Goal: Transaction & Acquisition: Purchase product/service

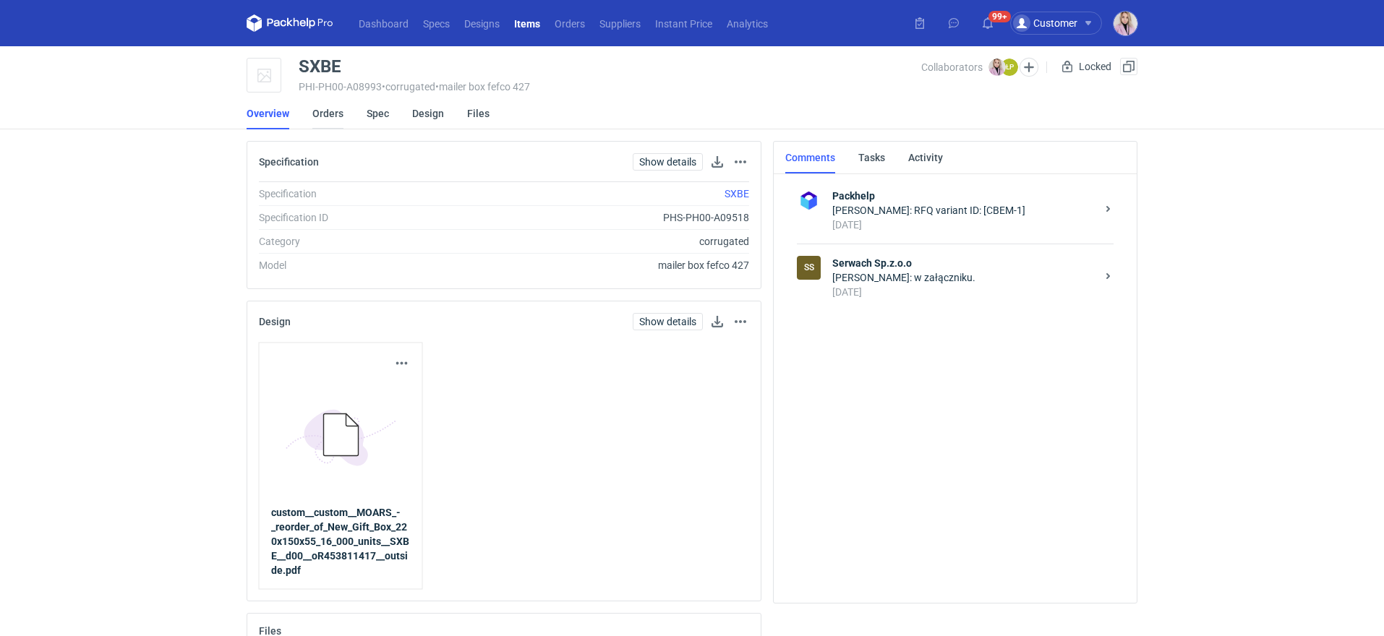
click at [318, 115] on link "Orders" at bounding box center [327, 114] width 31 height 32
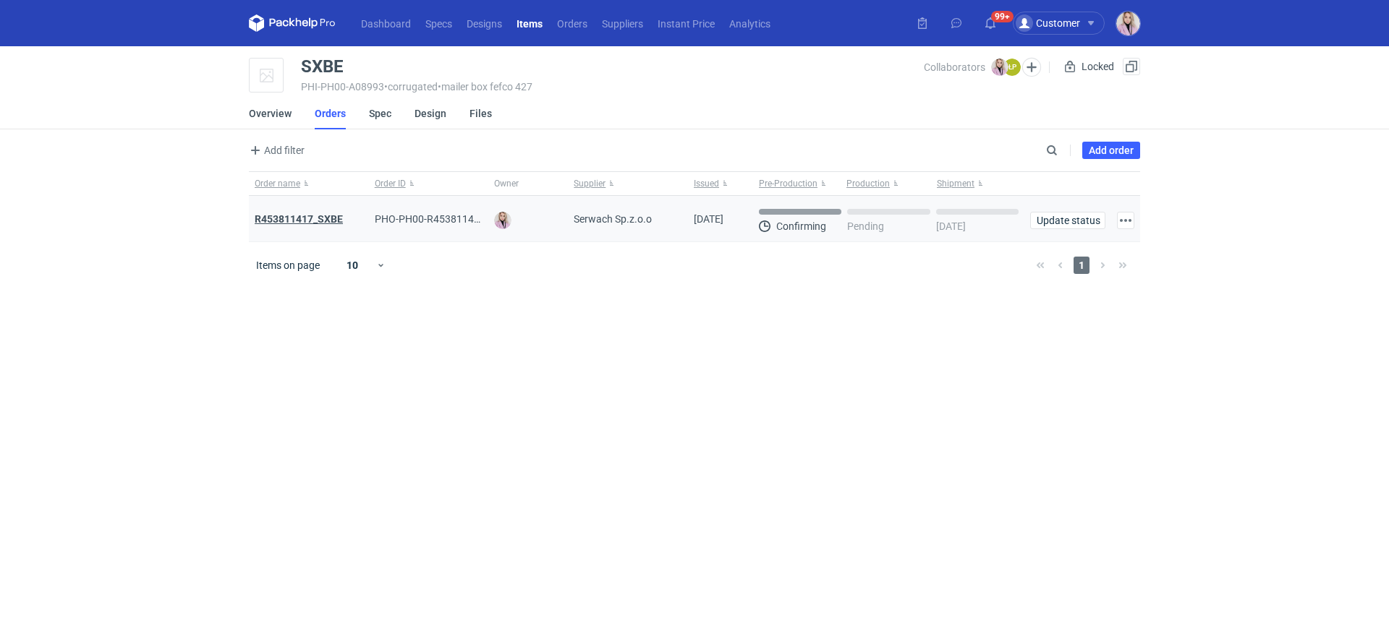
click at [305, 219] on strong "R453811417_SXBE" at bounding box center [299, 219] width 88 height 12
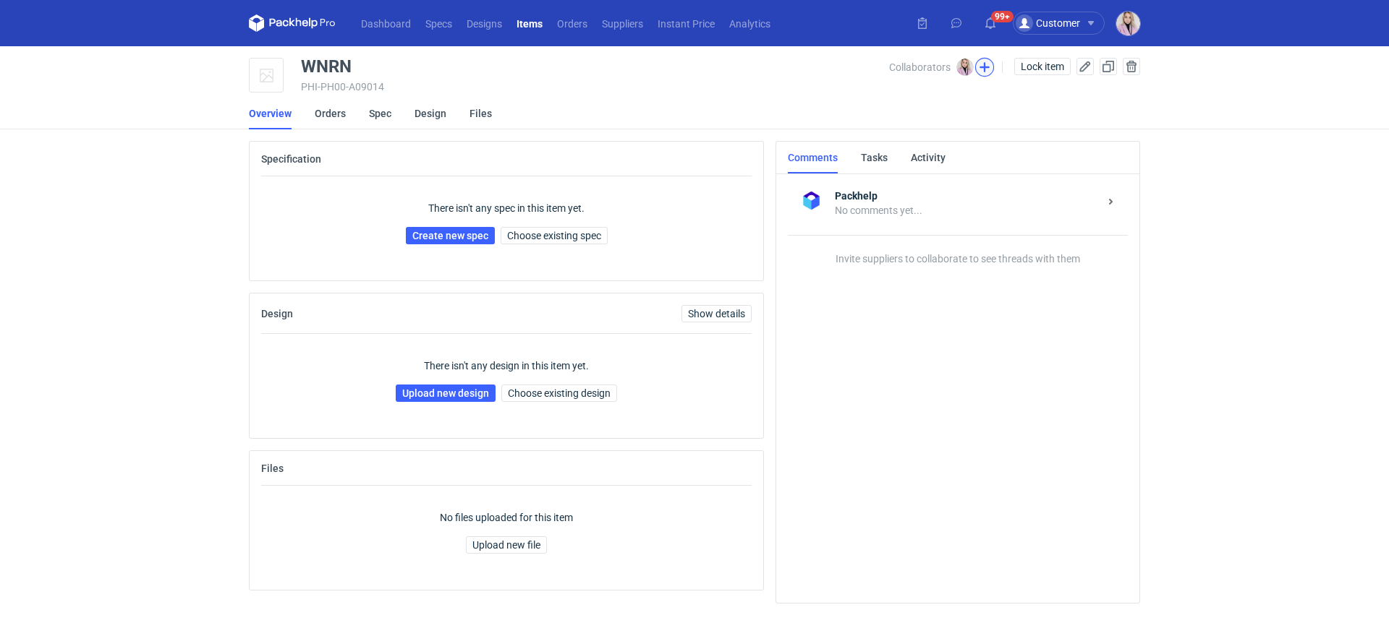
click at [981, 65] on button "button" at bounding box center [984, 67] width 19 height 19
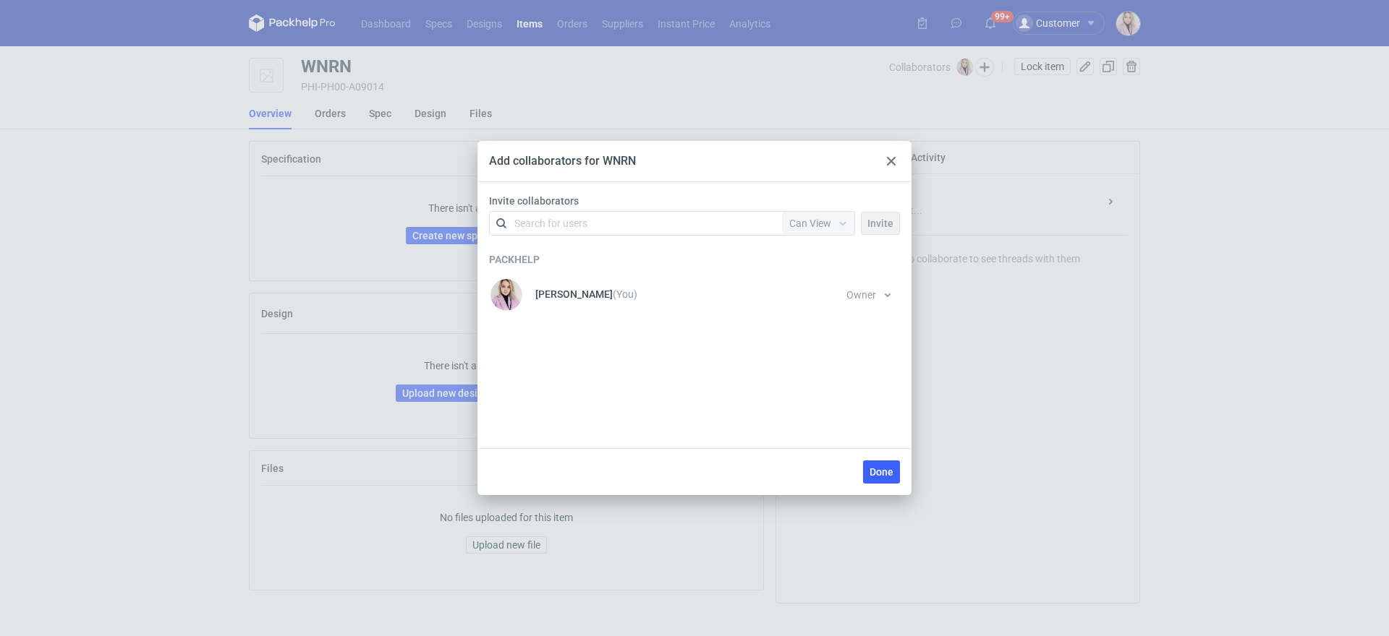
click at [584, 230] on div "Search for users" at bounding box center [633, 223] width 252 height 20
type input "martyna"
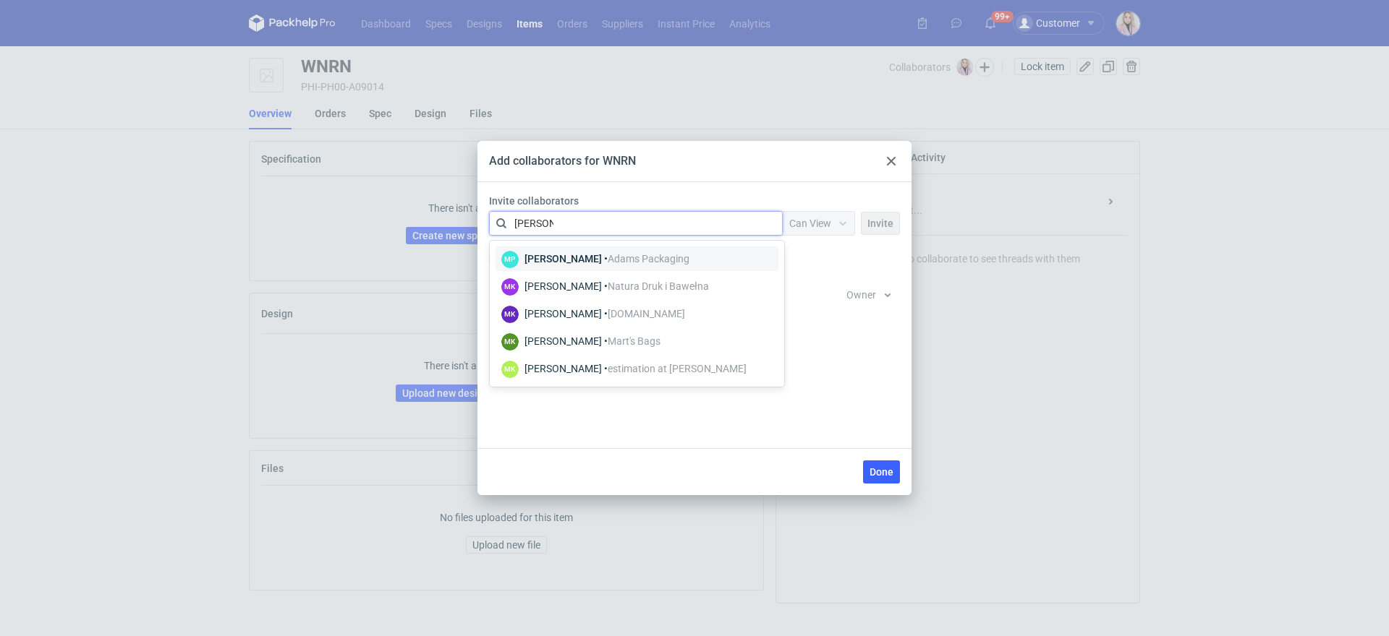
click at [561, 255] on div "[PERSON_NAME] • [PERSON_NAME] Packaging" at bounding box center [606, 259] width 165 height 14
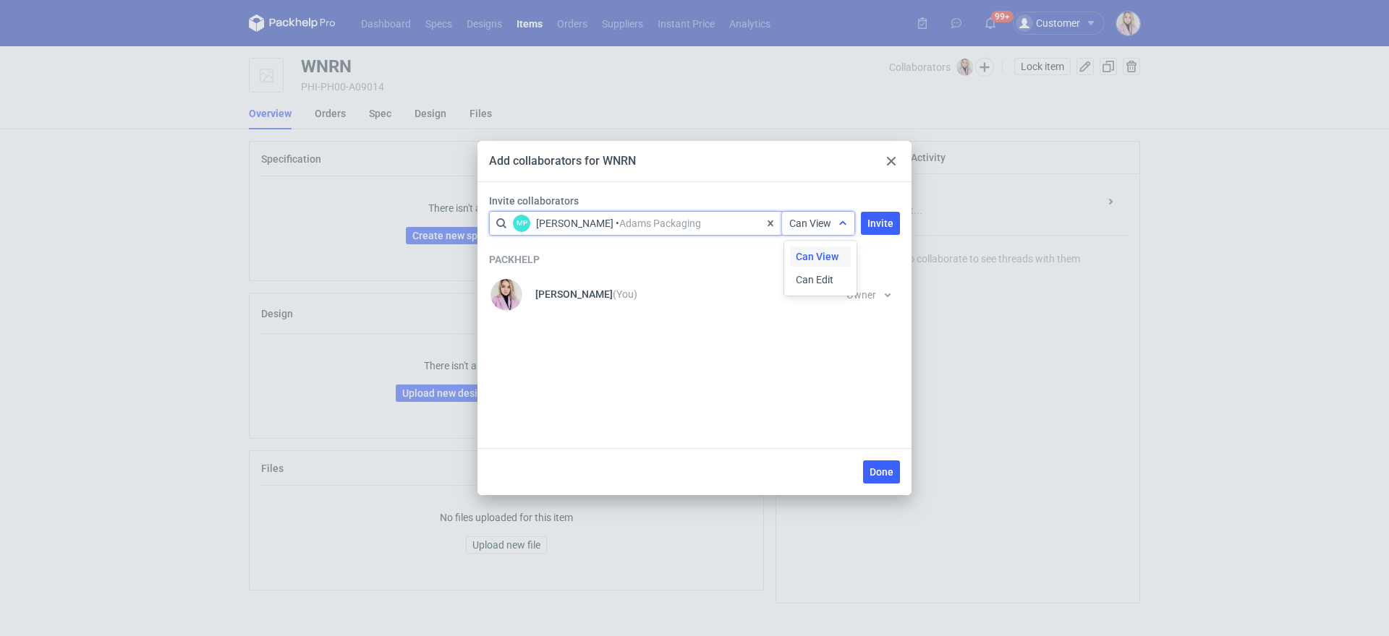
click at [824, 223] on span "Can View" at bounding box center [810, 224] width 42 height 12
click at [822, 278] on span "Can Edit" at bounding box center [815, 280] width 38 height 14
click at [877, 222] on span "Invite" at bounding box center [880, 223] width 26 height 10
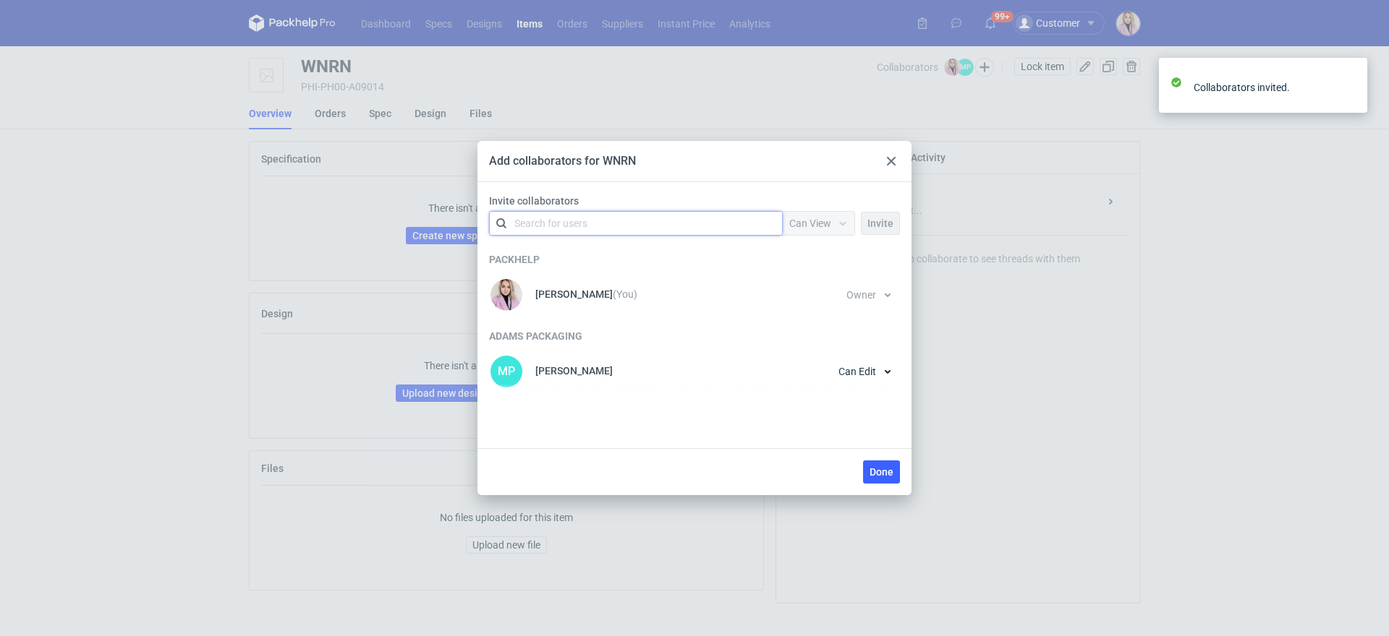
click at [689, 222] on div "Search for users" at bounding box center [633, 223] width 252 height 20
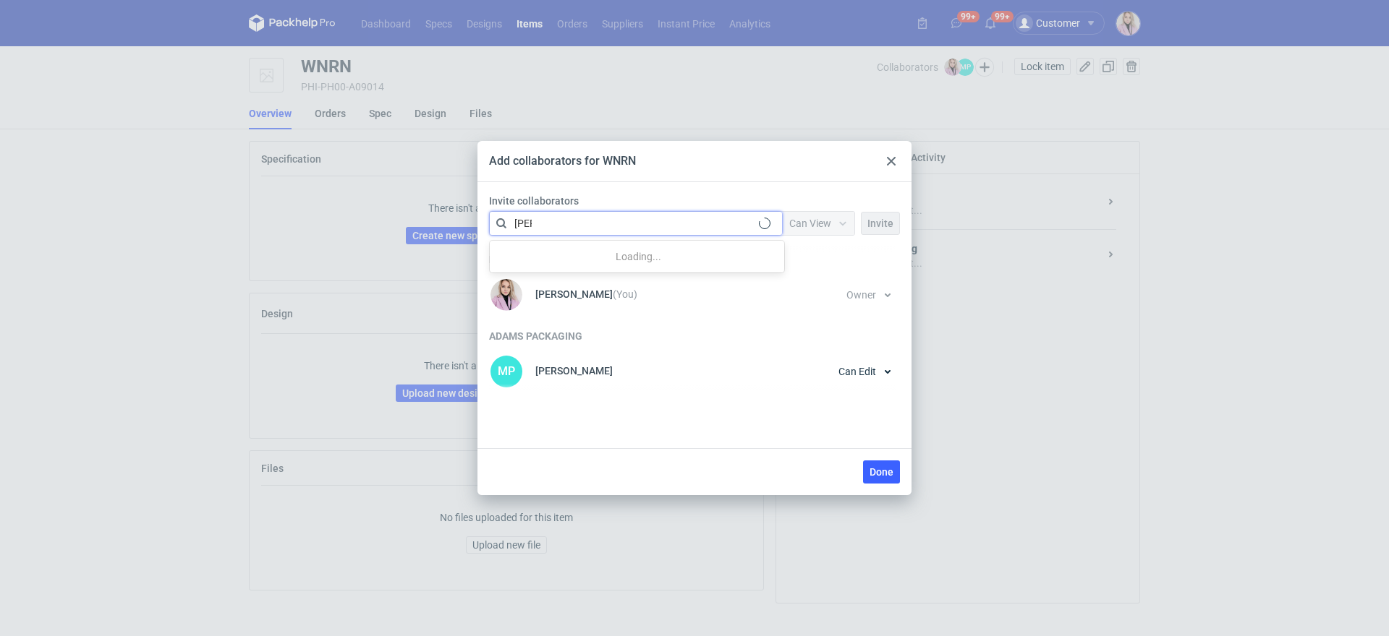
type input "czapr"
click at [671, 253] on span "Adams Packaging" at bounding box center [649, 259] width 82 height 12
click at [805, 223] on span "Can View" at bounding box center [810, 224] width 42 height 12
click at [806, 287] on div "Can Edit" at bounding box center [820, 280] width 61 height 20
click at [870, 242] on div "Packhelp Klaudia Wiśniewska (You) Owner You cannot change owner's permission un…" at bounding box center [694, 318] width 411 height 153
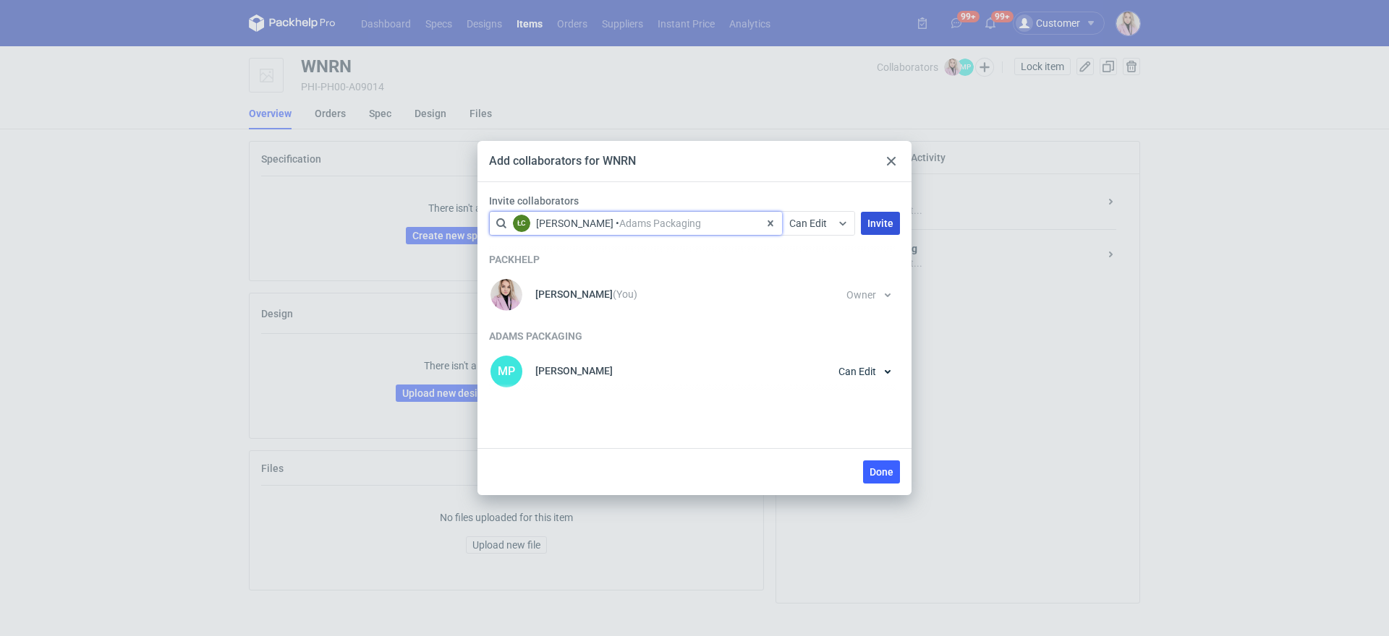
click at [871, 221] on span "Invite" at bounding box center [880, 223] width 26 height 10
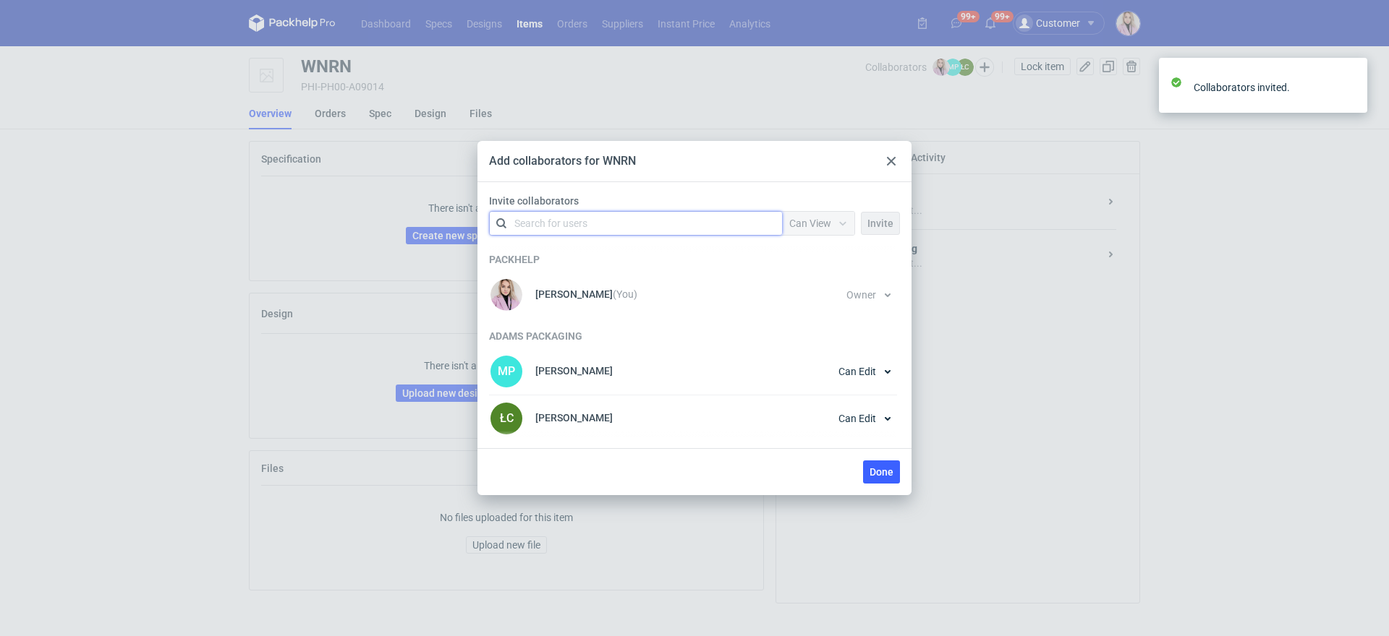
click at [635, 220] on div "Search for users" at bounding box center [633, 223] width 252 height 20
type input "nowotna"
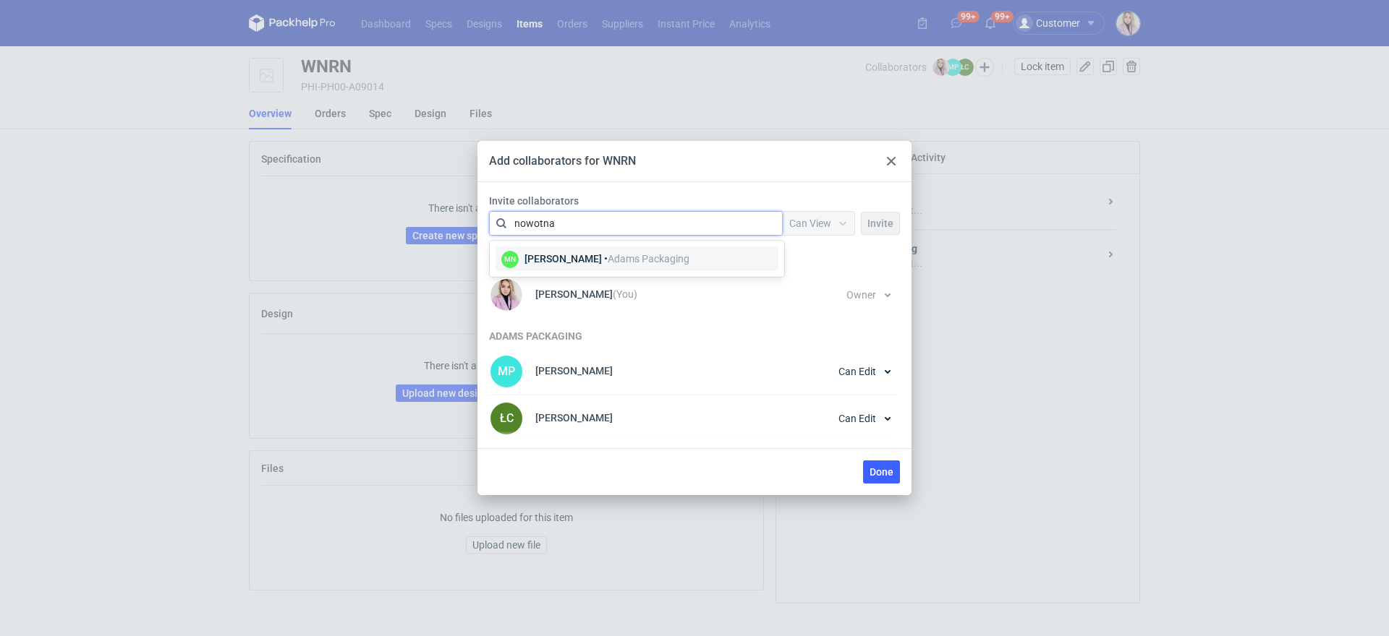
click at [606, 262] on div "Małgorzata Nowotna • Adams Packaging" at bounding box center [606, 259] width 165 height 14
click at [819, 229] on div "Can View" at bounding box center [810, 223] width 42 height 14
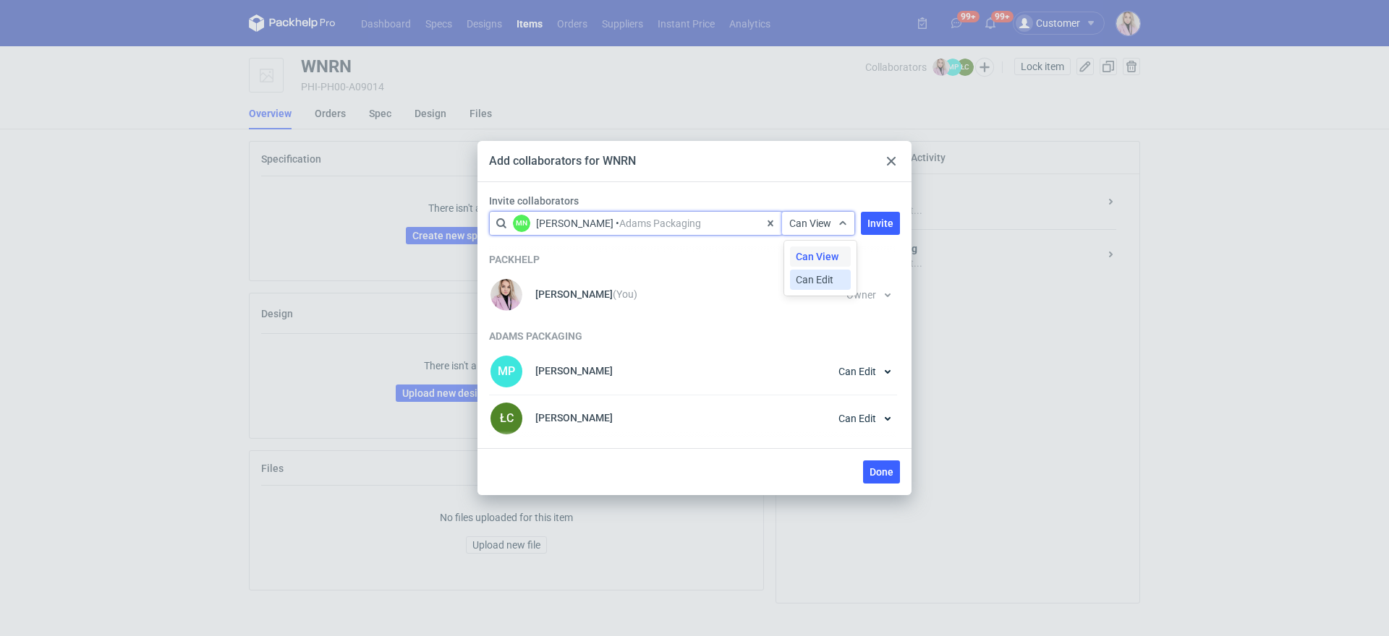
click at [820, 282] on span "Can Edit" at bounding box center [815, 280] width 38 height 14
click at [873, 223] on span "Invite" at bounding box center [880, 223] width 26 height 10
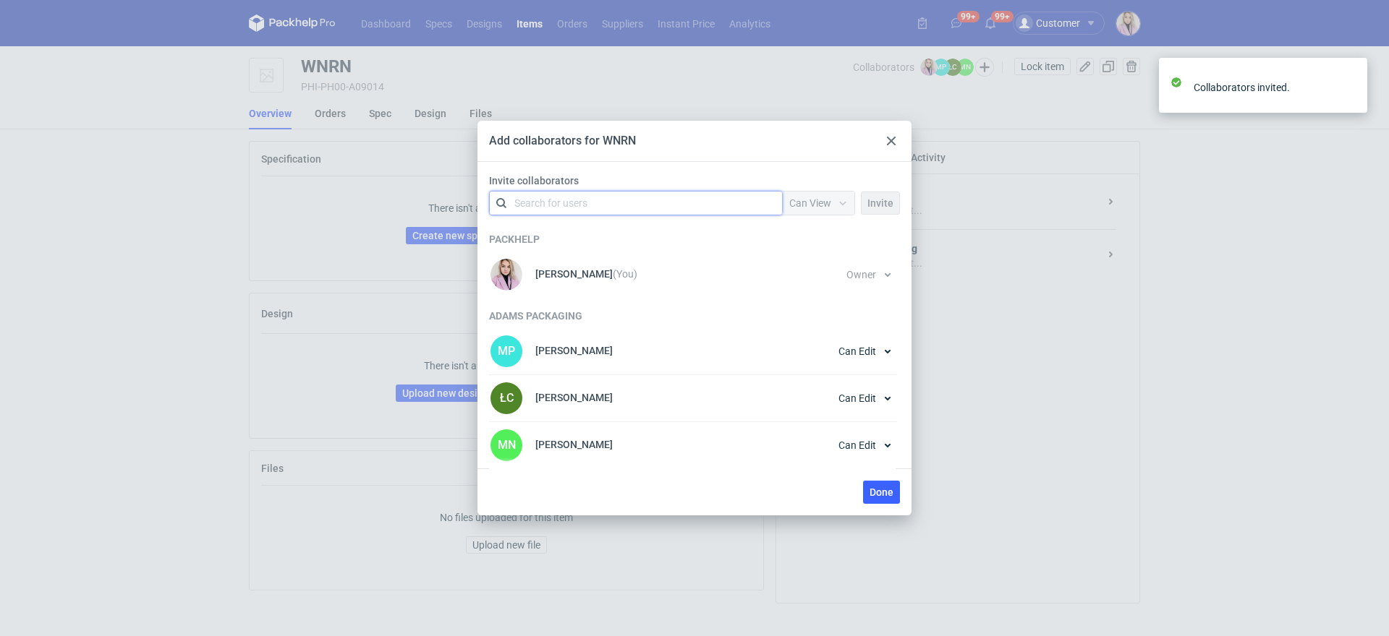
click at [870, 476] on div "Done" at bounding box center [694, 492] width 434 height 47
click at [887, 508] on div "Done" at bounding box center [694, 492] width 434 height 47
click at [886, 476] on div "Done" at bounding box center [694, 492] width 434 height 47
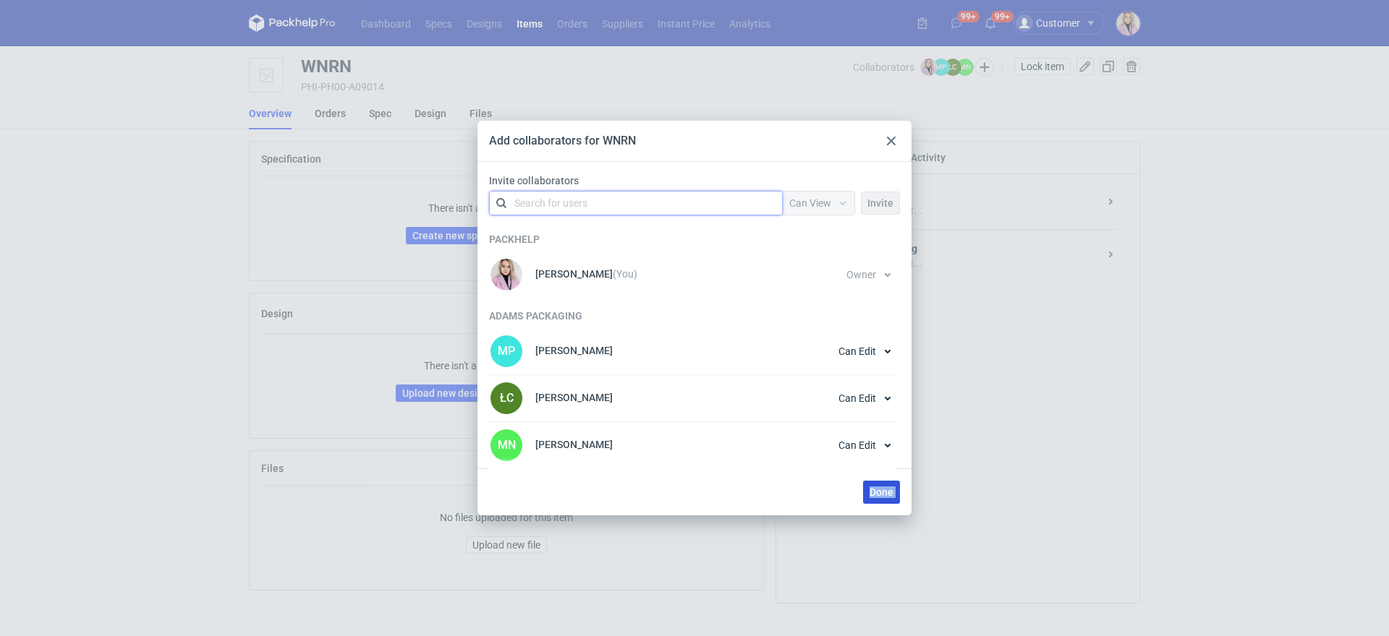
click at [874, 490] on span "Done" at bounding box center [881, 492] width 24 height 10
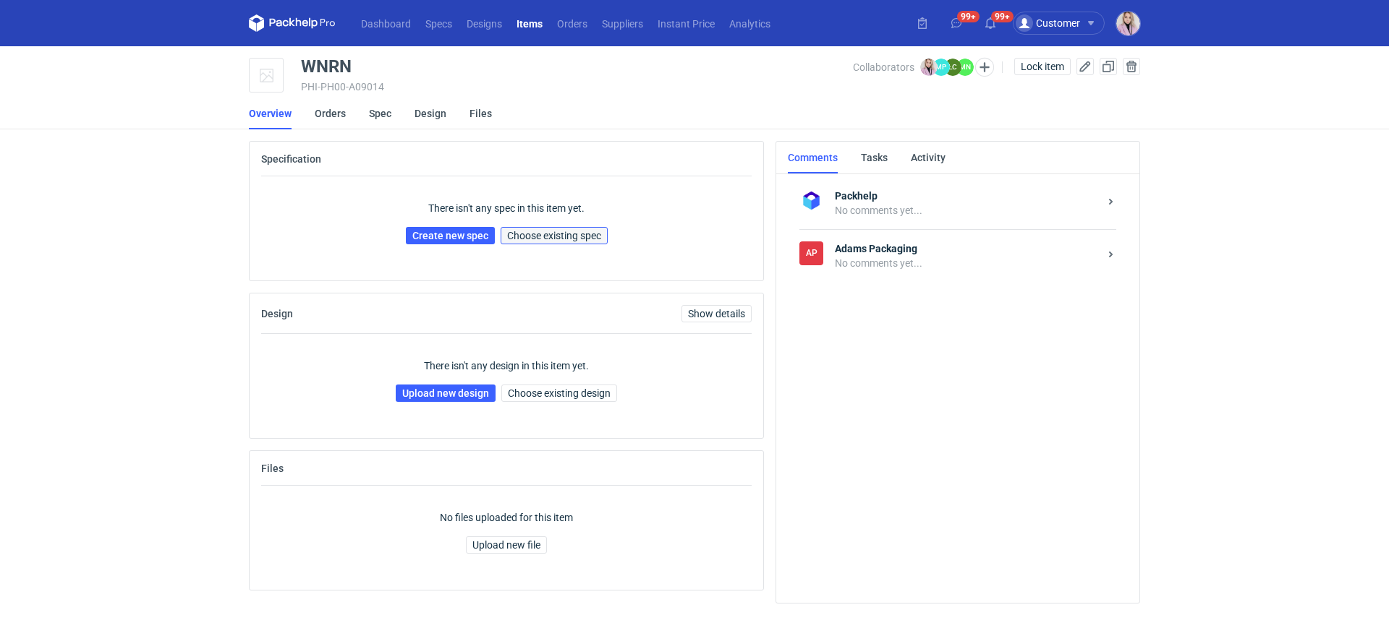
click at [542, 231] on span "Choose existing spec" at bounding box center [554, 236] width 94 height 10
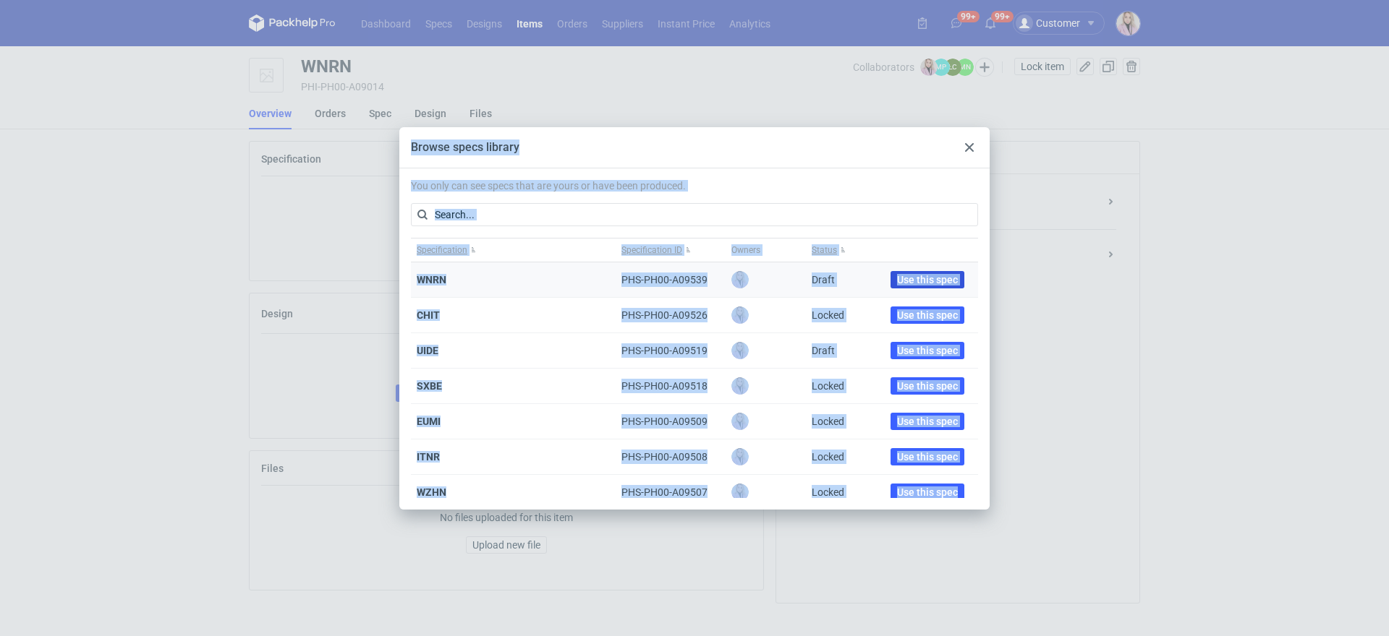
click at [897, 276] on span "Use this spec" at bounding box center [927, 280] width 61 height 10
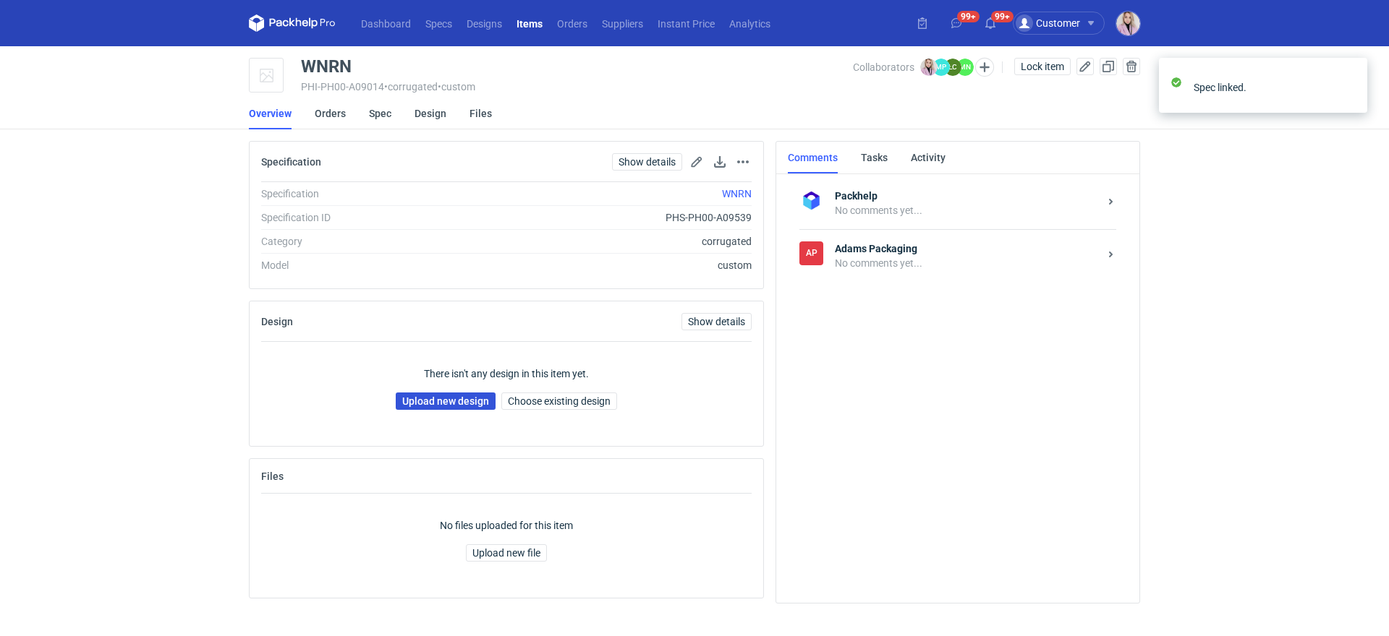
click at [470, 393] on link "Upload new design" at bounding box center [446, 401] width 100 height 17
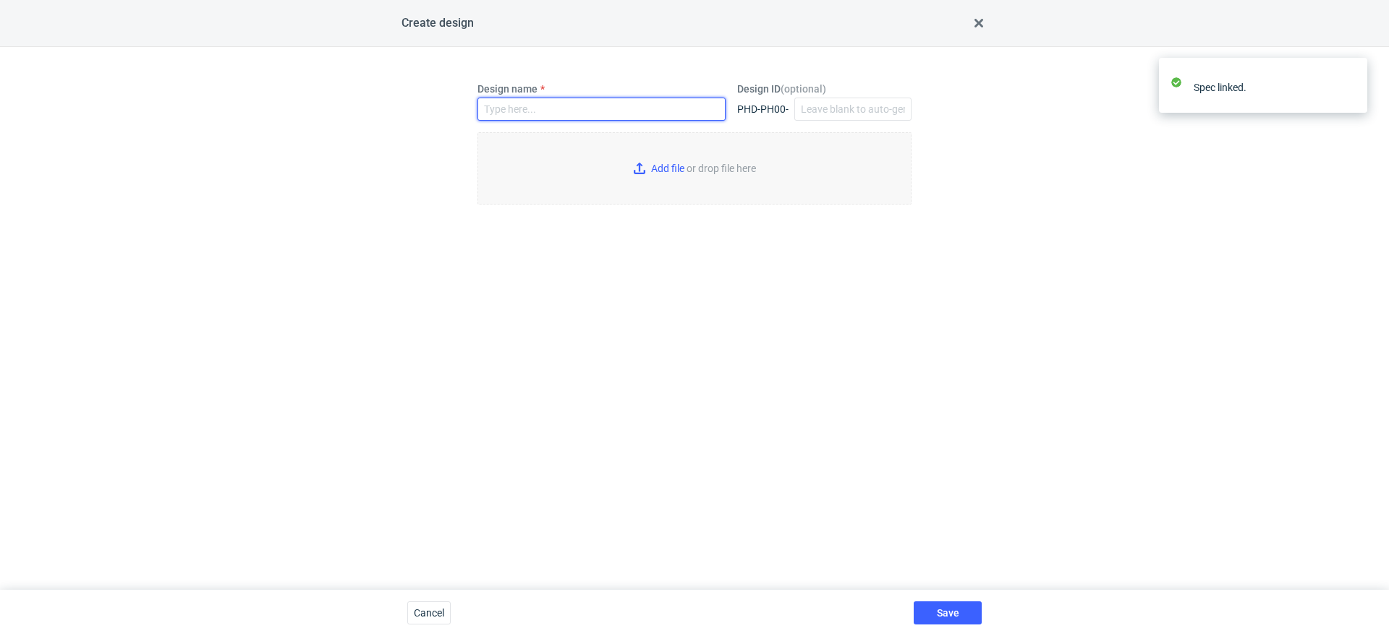
click at [535, 114] on input "Design name" at bounding box center [601, 109] width 248 height 23
paste input "WNRN"
type input "WNRN"
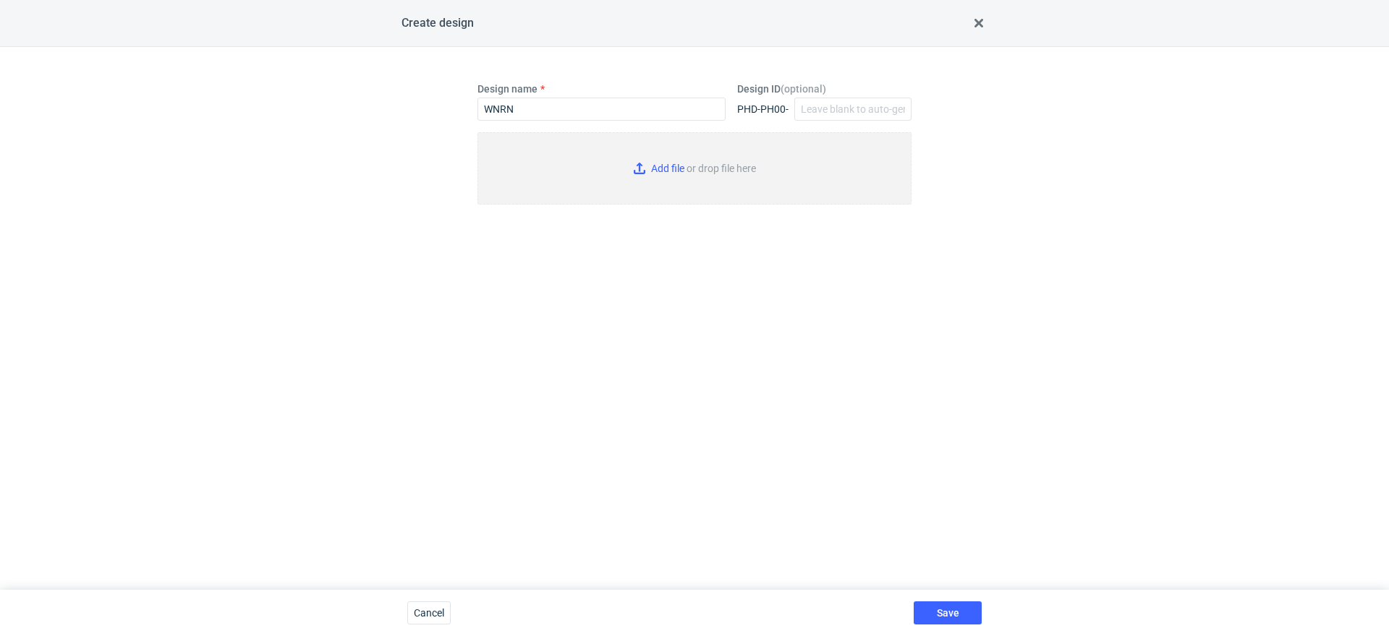
click at [665, 166] on input "Add file or drop file here" at bounding box center [694, 168] width 434 height 72
type input "C:\fakepath\KT 732_14801_K_V1 (6).pdf"
click at [950, 606] on button "Save" at bounding box center [947, 613] width 68 height 23
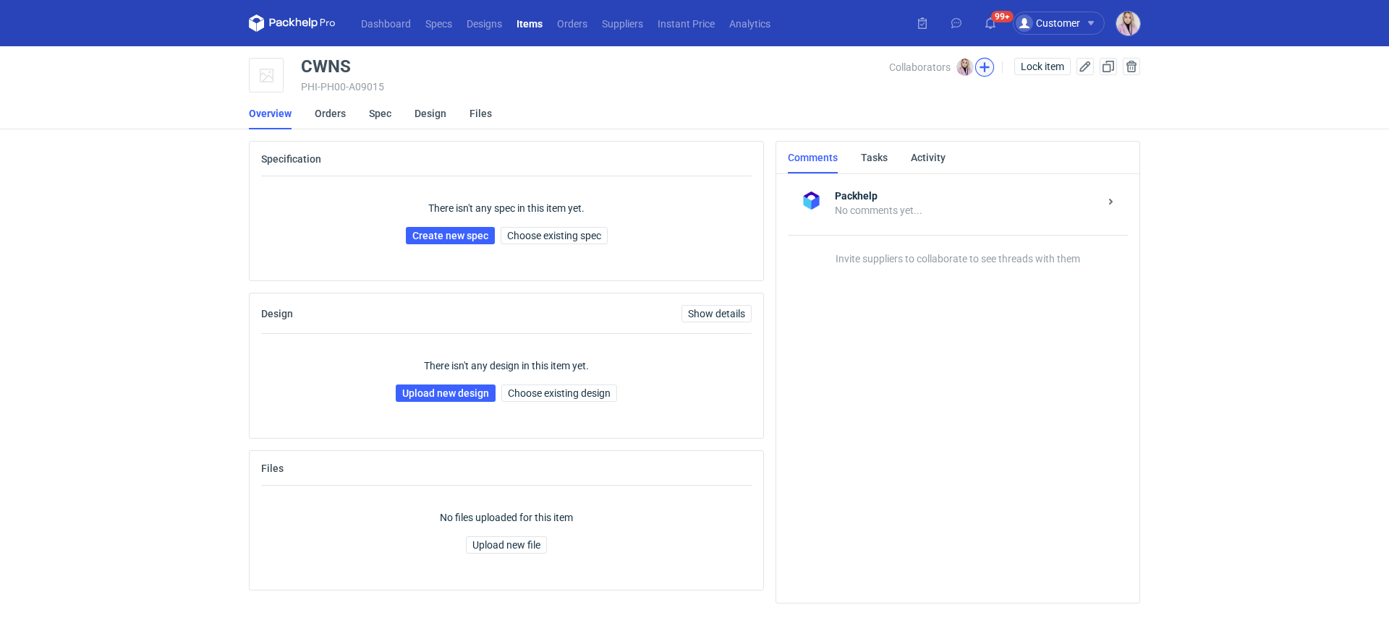
click at [987, 63] on button "button" at bounding box center [984, 67] width 19 height 19
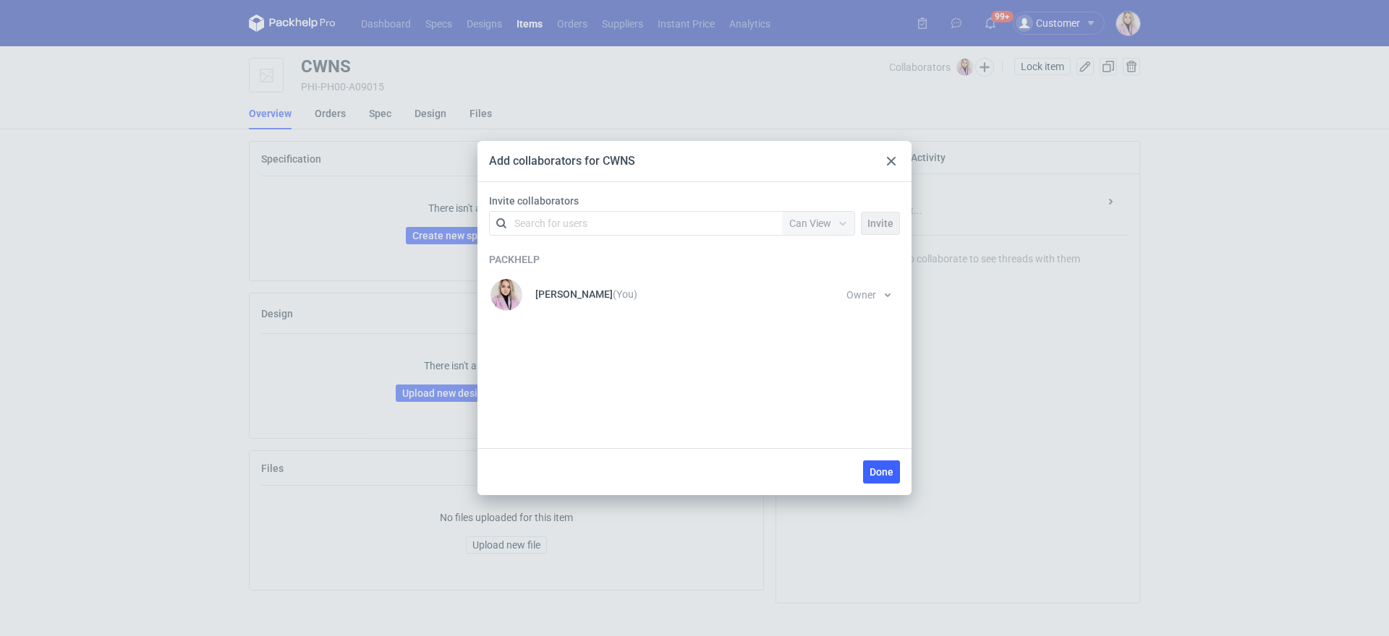
click at [587, 236] on div "Invite collaborators Search for users Permission Can View Invite" at bounding box center [694, 218] width 422 height 48
click at [588, 223] on div "Search for users" at bounding box center [633, 223] width 252 height 20
type input "adams"
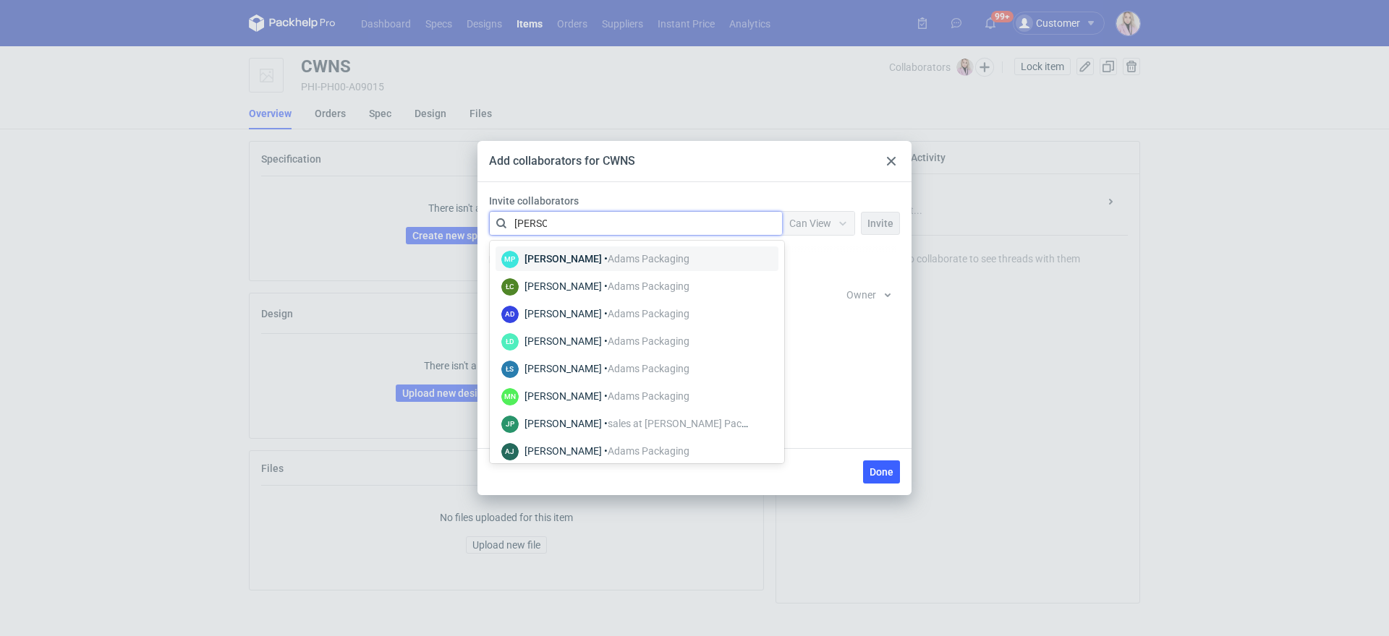
click at [571, 260] on div "Martyna Paroń • Adams Packaging" at bounding box center [606, 259] width 165 height 14
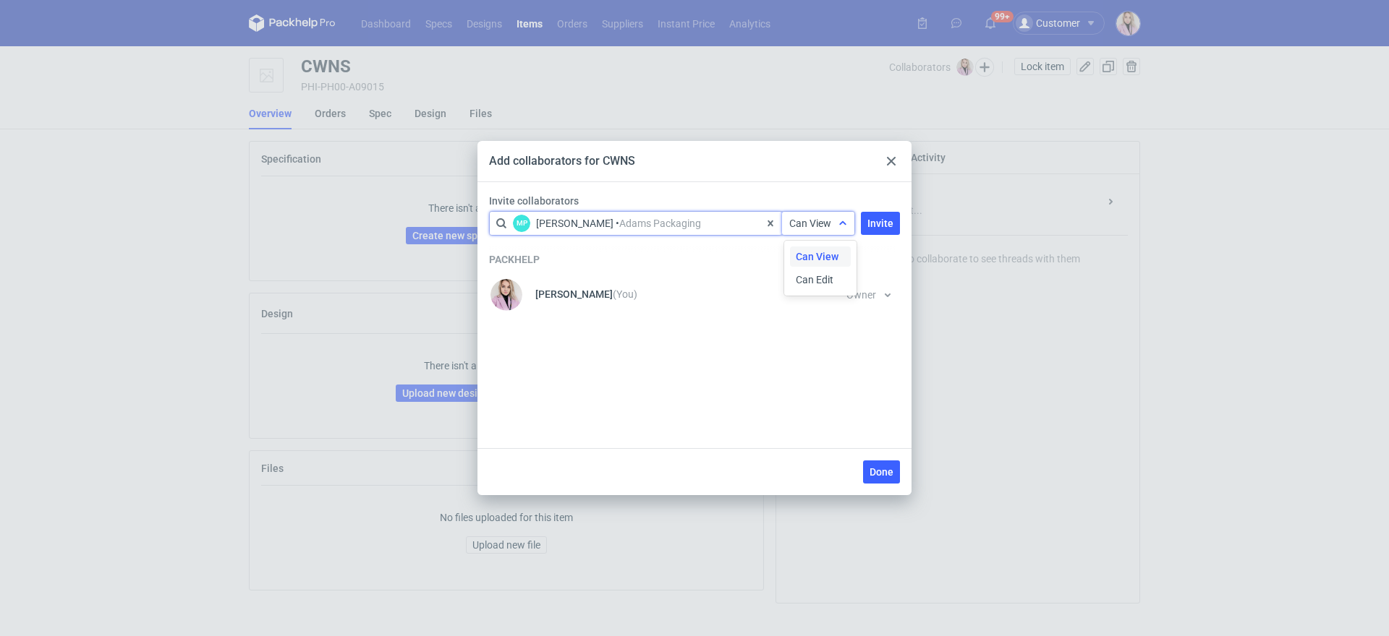
click at [804, 224] on span "Can View" at bounding box center [810, 224] width 42 height 12
click at [805, 284] on span "Can Edit" at bounding box center [815, 280] width 38 height 14
click at [880, 227] on span "Invite" at bounding box center [880, 223] width 26 height 10
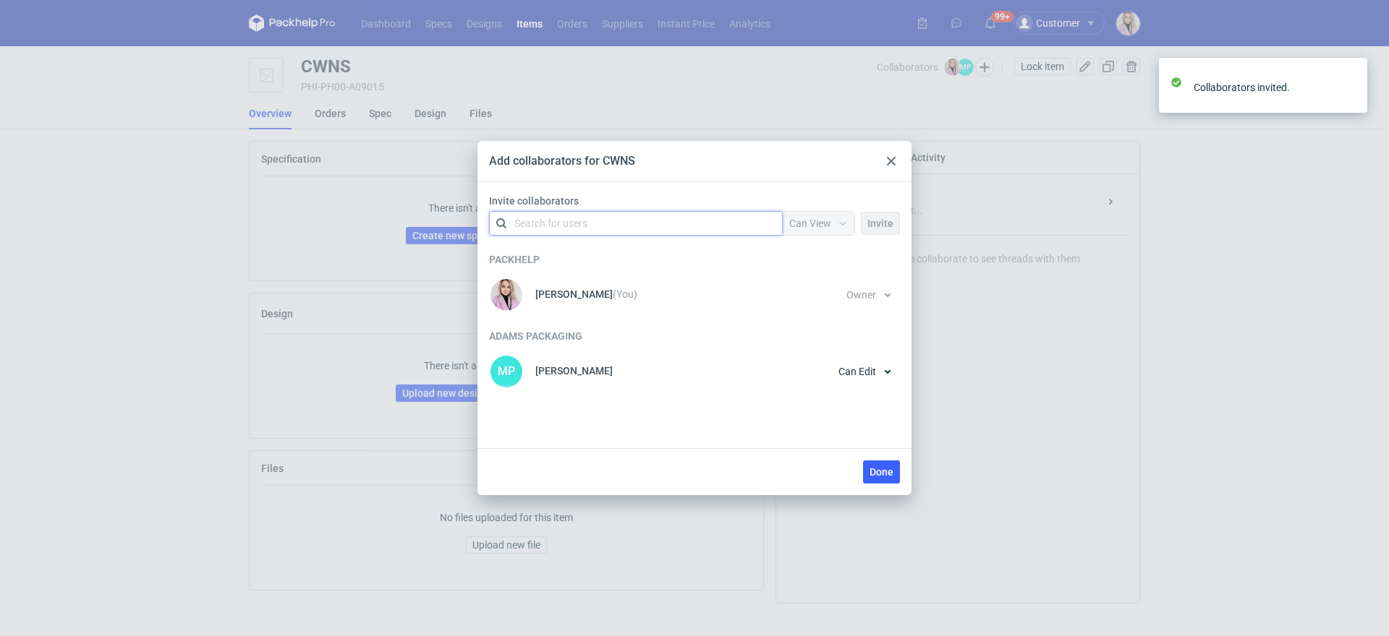
click at [684, 221] on div "Search for users" at bounding box center [633, 223] width 252 height 20
type input "czapr"
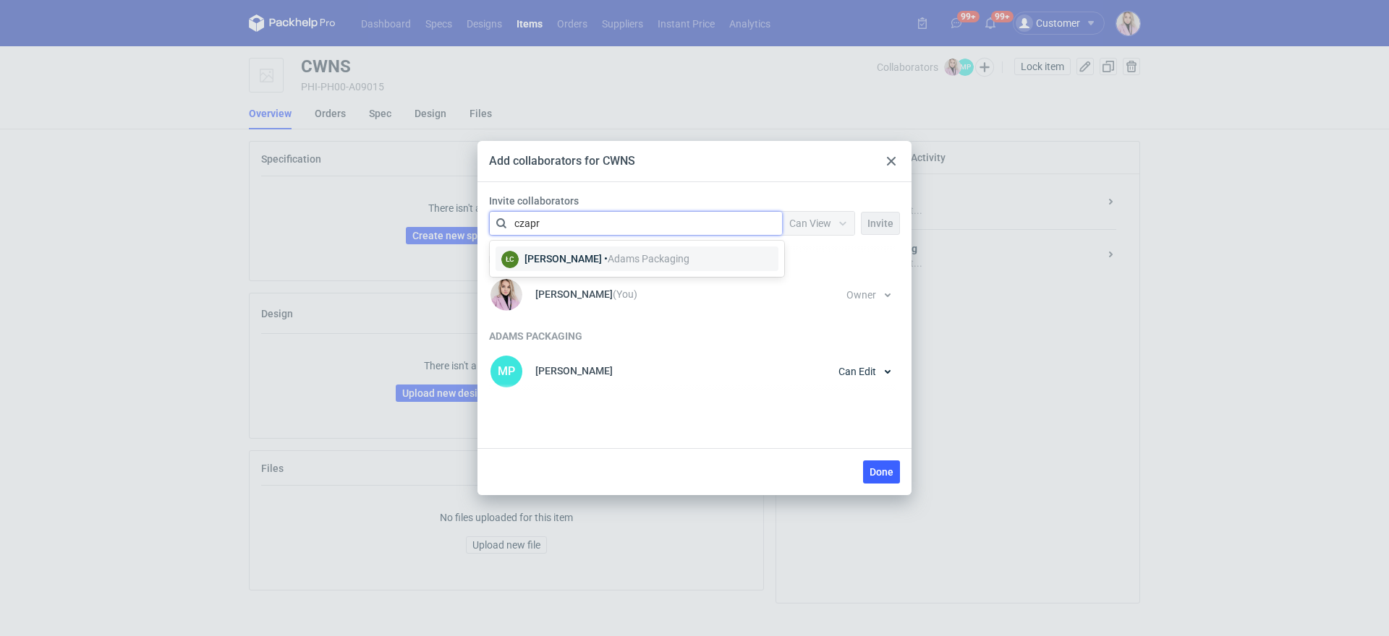
click at [659, 256] on span "Adams Packaging" at bounding box center [649, 259] width 82 height 12
click at [806, 220] on span "Can View" at bounding box center [810, 224] width 42 height 12
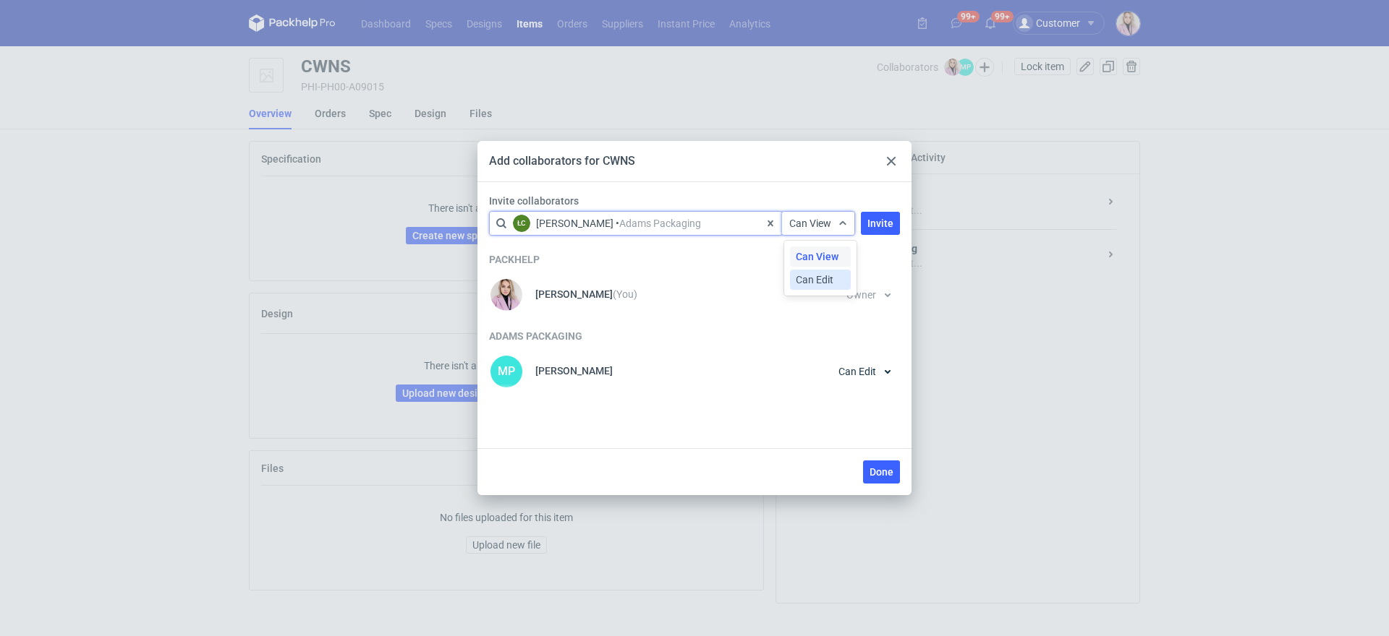
click at [806, 273] on span "Can Edit" at bounding box center [815, 280] width 38 height 14
click at [876, 221] on span "Invite" at bounding box center [880, 223] width 26 height 10
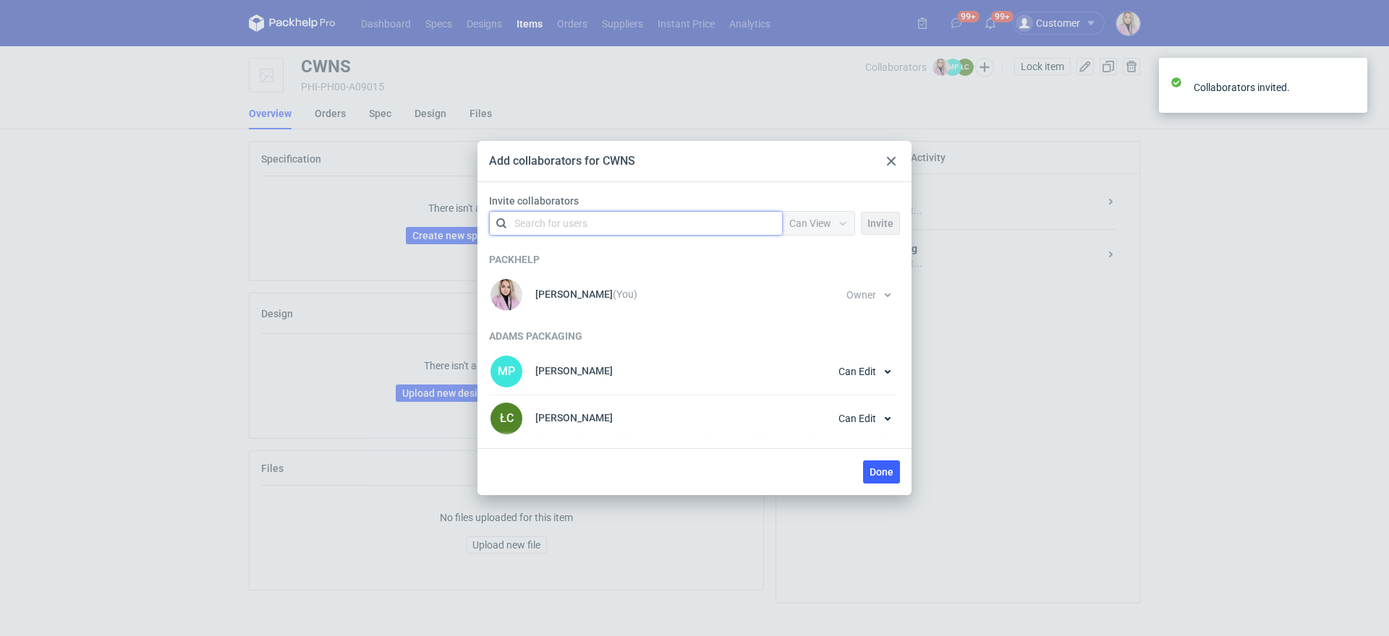
click at [666, 222] on div "Search for users" at bounding box center [633, 223] width 252 height 20
type input "nowot"
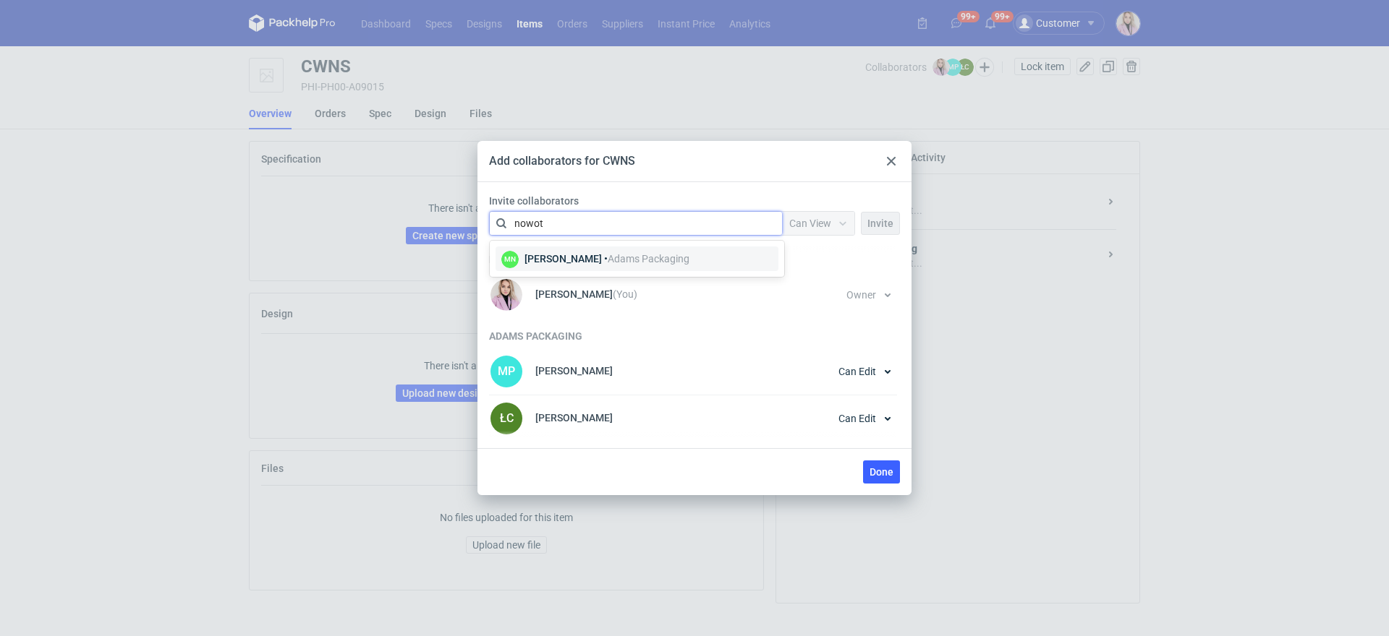
click at [629, 262] on span "Adams Packaging" at bounding box center [649, 259] width 82 height 12
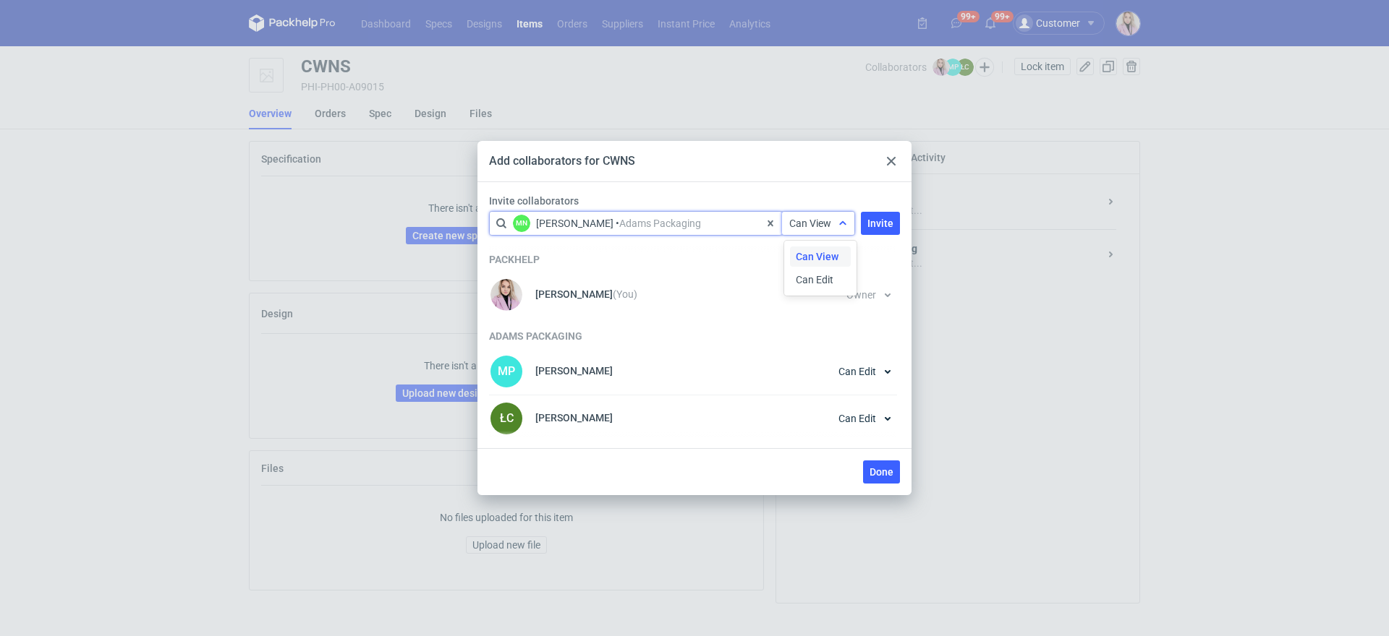
click at [814, 223] on span "Can View" at bounding box center [810, 224] width 42 height 12
click at [816, 279] on span "Can Edit" at bounding box center [815, 280] width 38 height 14
click at [877, 226] on span "Invite" at bounding box center [880, 223] width 26 height 10
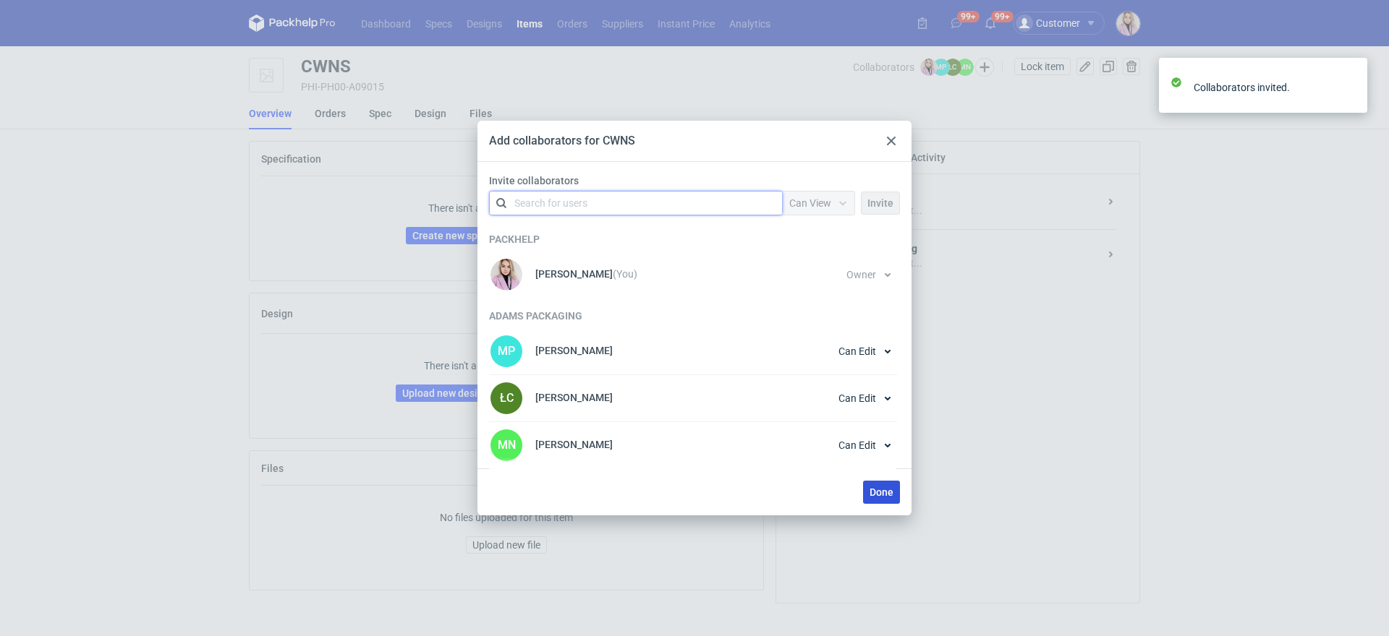
click at [877, 493] on span "Done" at bounding box center [881, 492] width 24 height 10
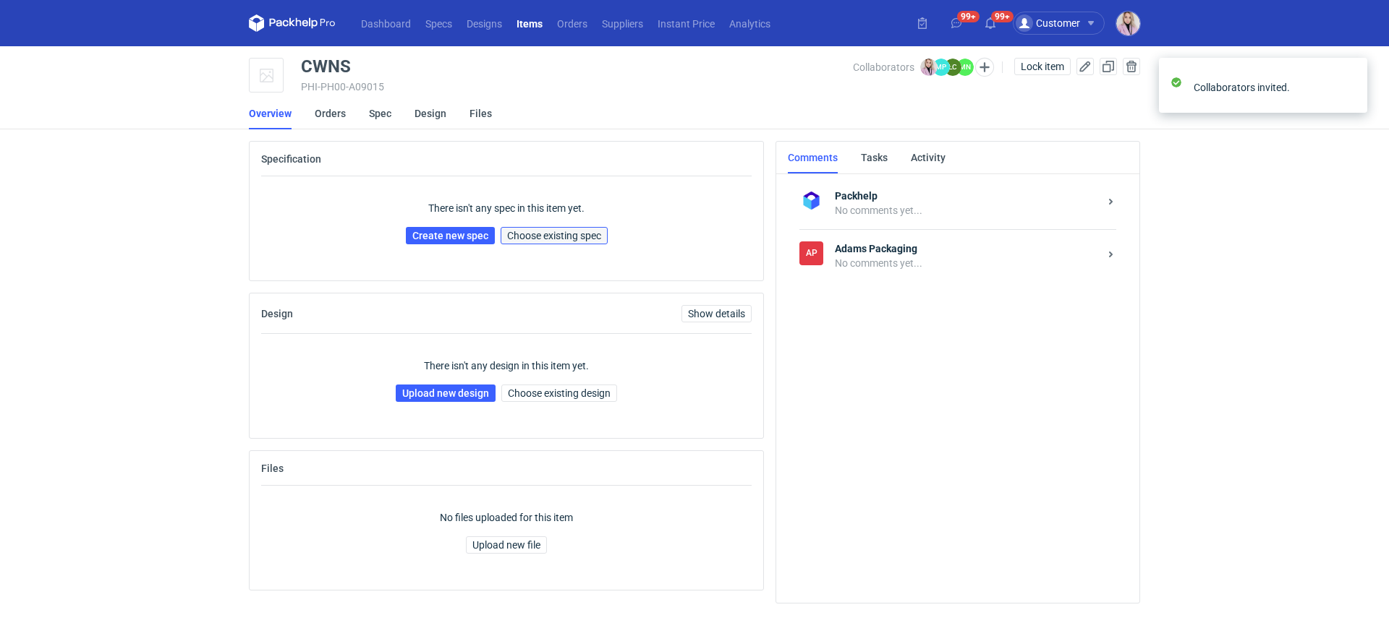
click at [578, 231] on span "Choose existing spec" at bounding box center [554, 236] width 94 height 10
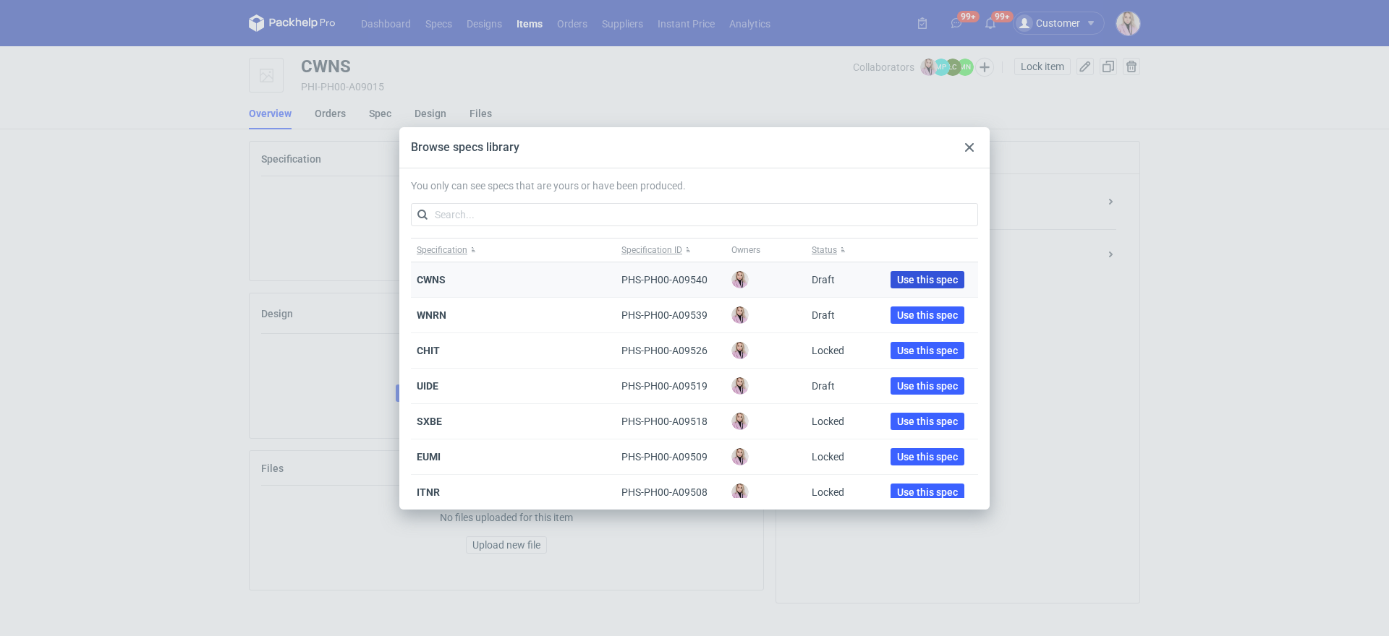
click at [903, 276] on span "Use this spec" at bounding box center [927, 280] width 61 height 10
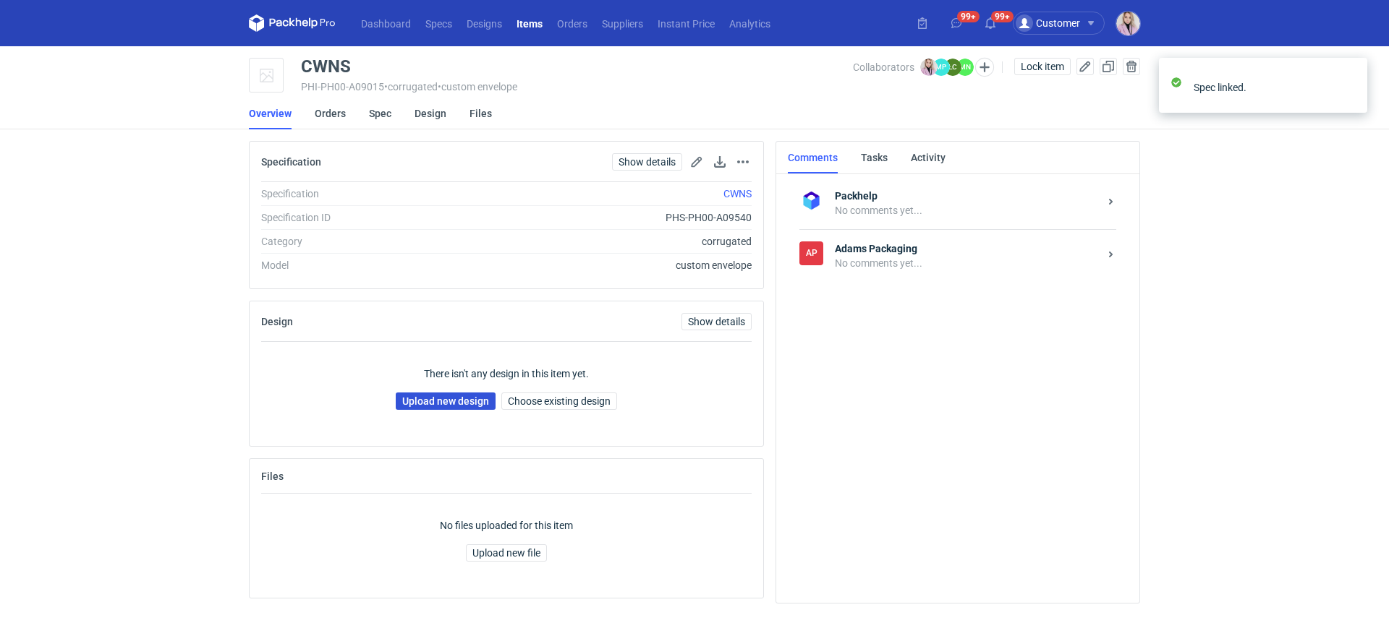
click at [414, 399] on link "Upload new design" at bounding box center [446, 401] width 100 height 17
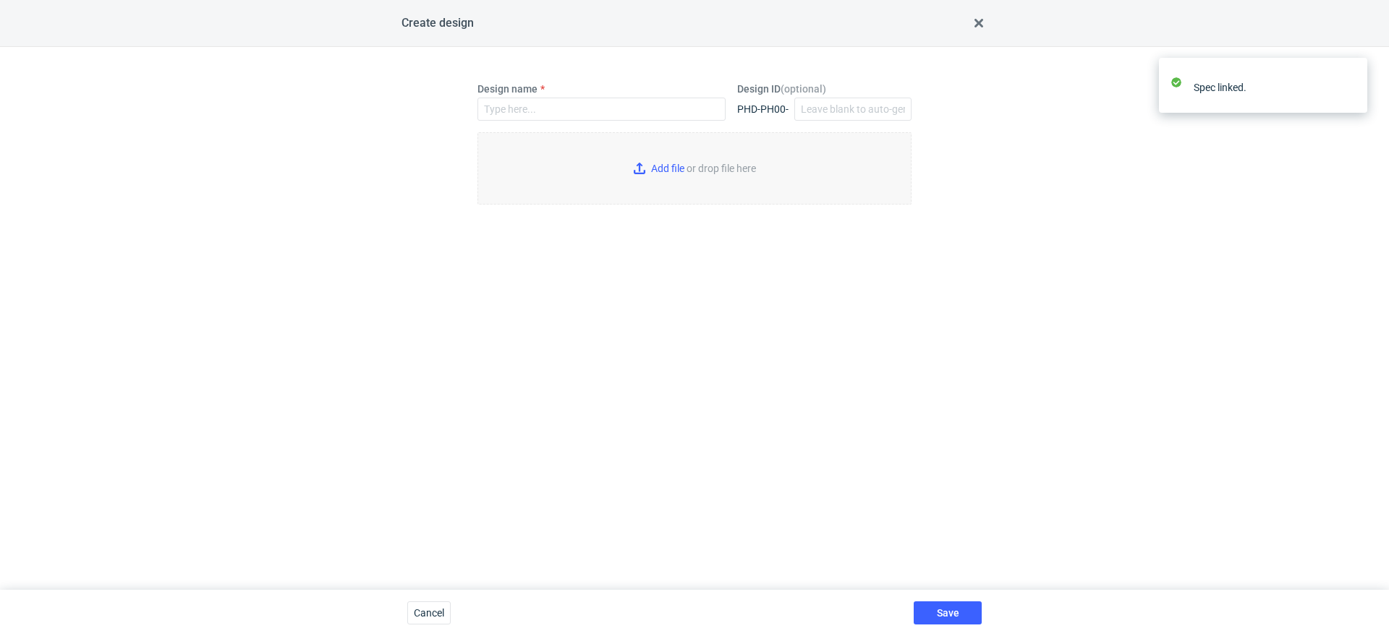
click at [495, 95] on label "Design name" at bounding box center [507, 89] width 60 height 14
click at [495, 98] on input "Design name" at bounding box center [601, 109] width 248 height 23
click at [504, 99] on input "Design name" at bounding box center [601, 109] width 248 height 23
paste input "CWNS"
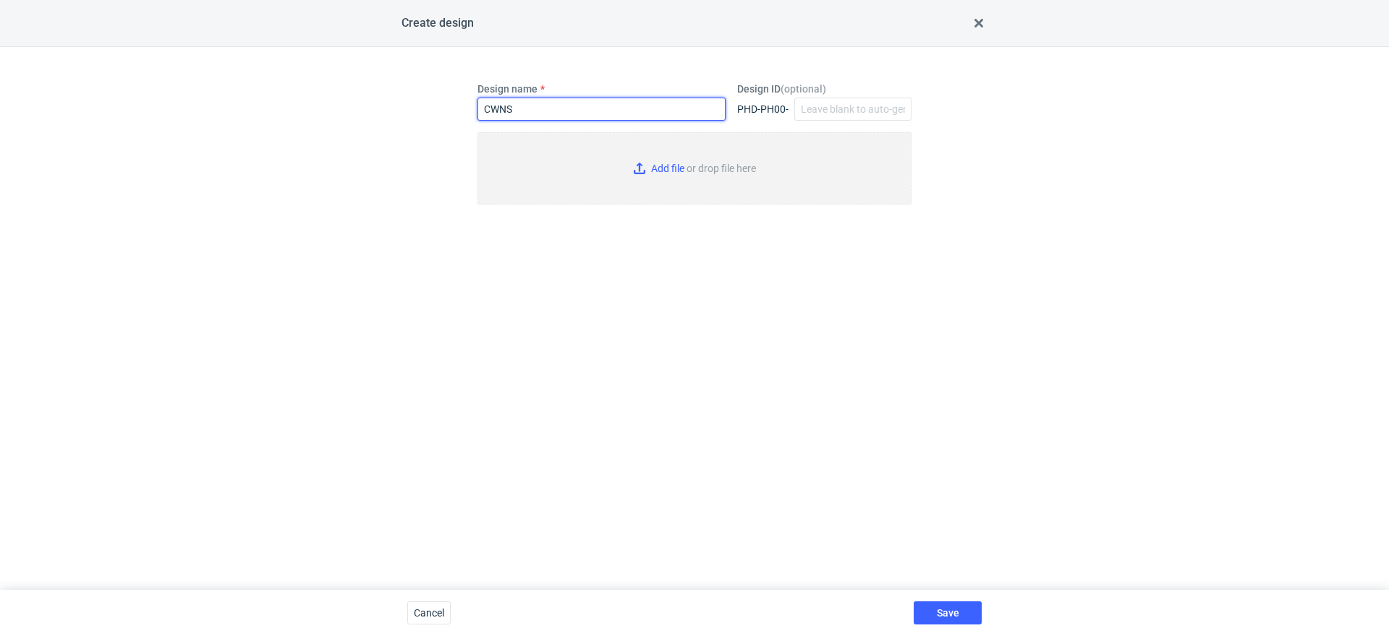
type input "CWNS"
click at [670, 182] on input "Add file or drop file here" at bounding box center [694, 168] width 434 height 72
type input "C:\fakepath\KT 732_14632_K_V3 (1) (1).pdf"
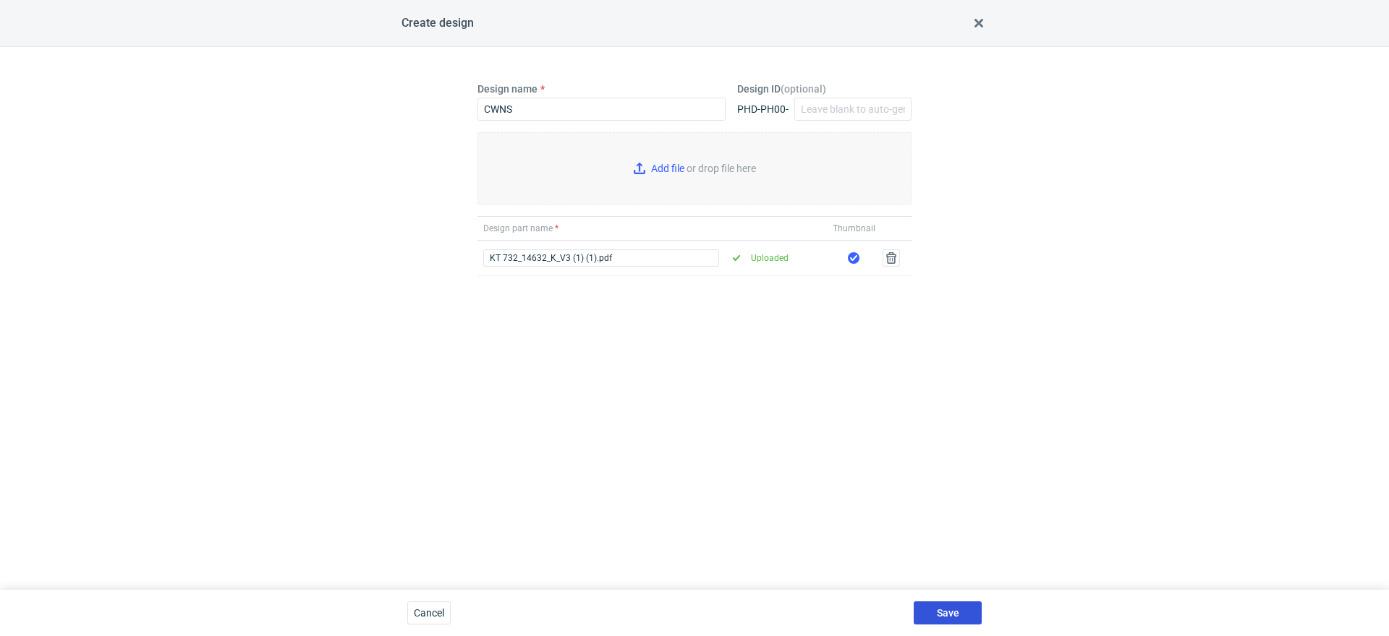
click at [933, 608] on button "Save" at bounding box center [947, 613] width 68 height 23
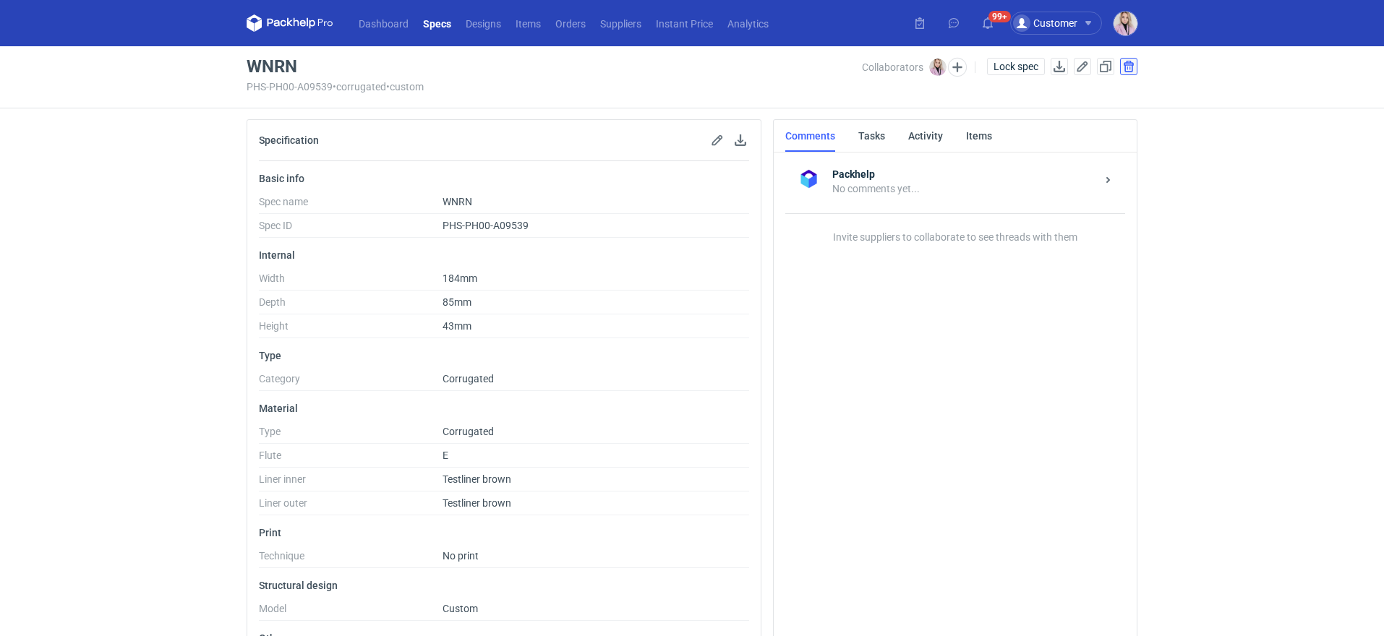
click at [1133, 68] on button "button" at bounding box center [1128, 66] width 17 height 17
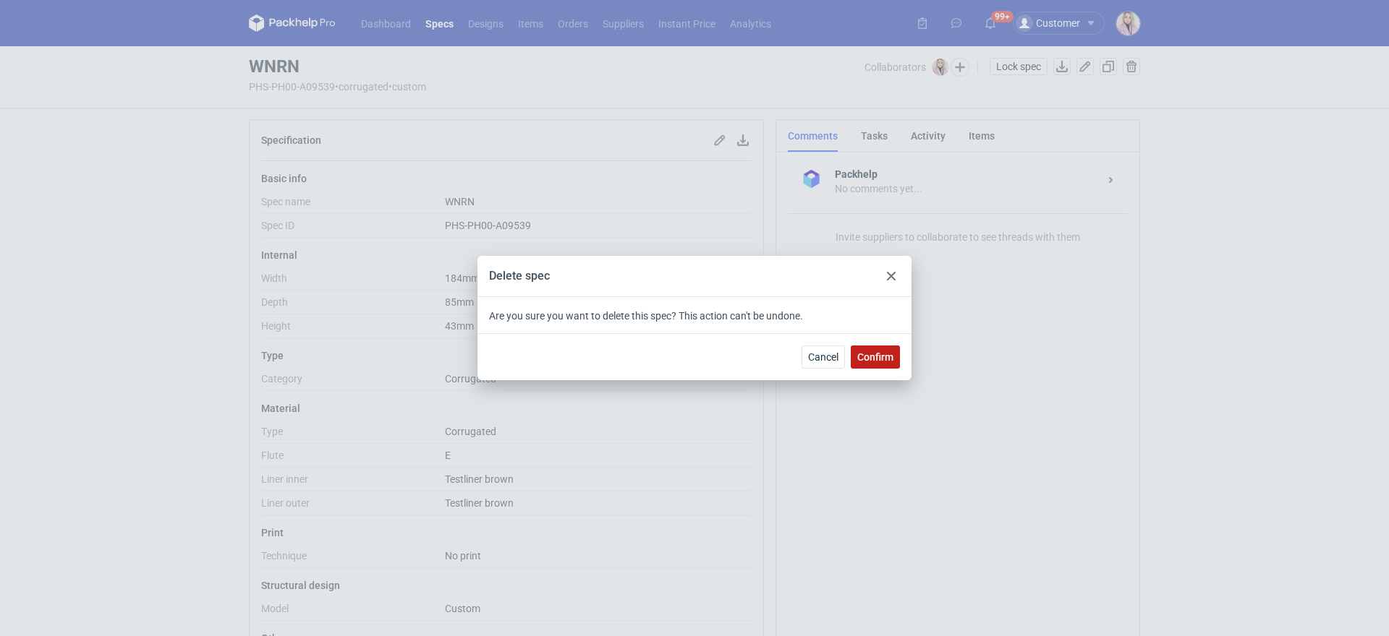
click at [895, 364] on button "Confirm" at bounding box center [875, 357] width 49 height 23
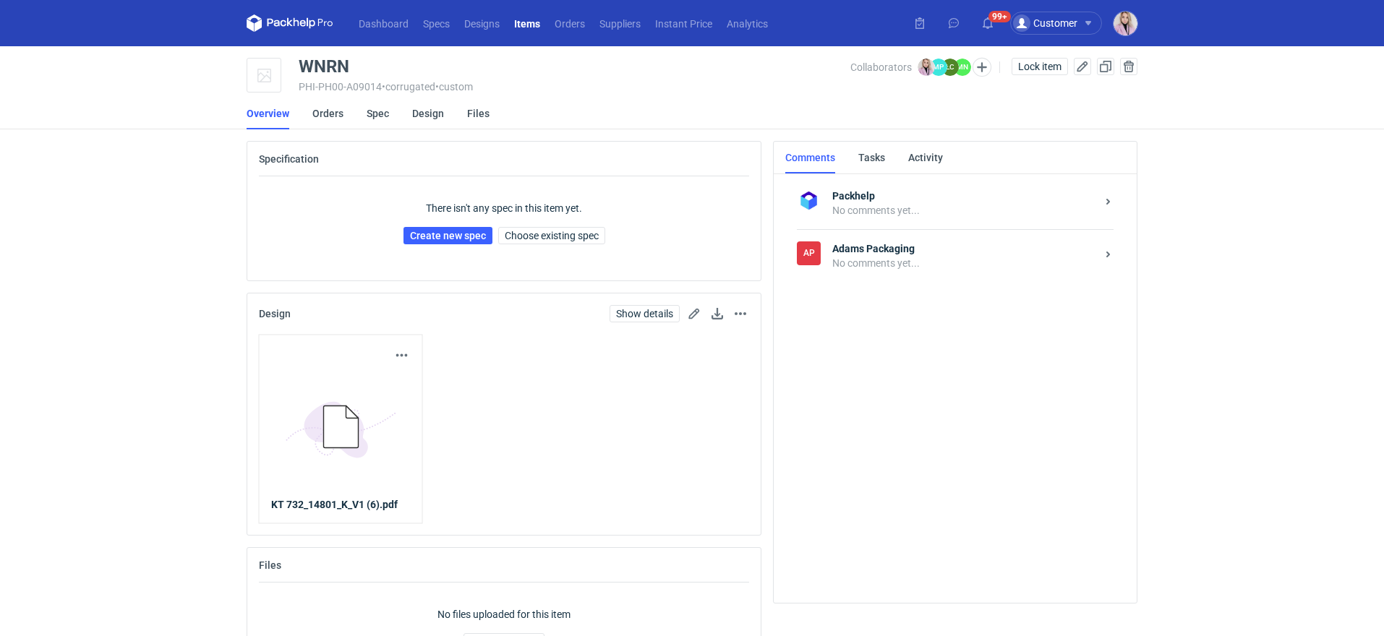
click at [521, 221] on div "There isn't any spec in this item yet. Create new spec Choose existing spec" at bounding box center [504, 222] width 490 height 93
click at [527, 233] on span "Choose existing spec" at bounding box center [552, 236] width 94 height 10
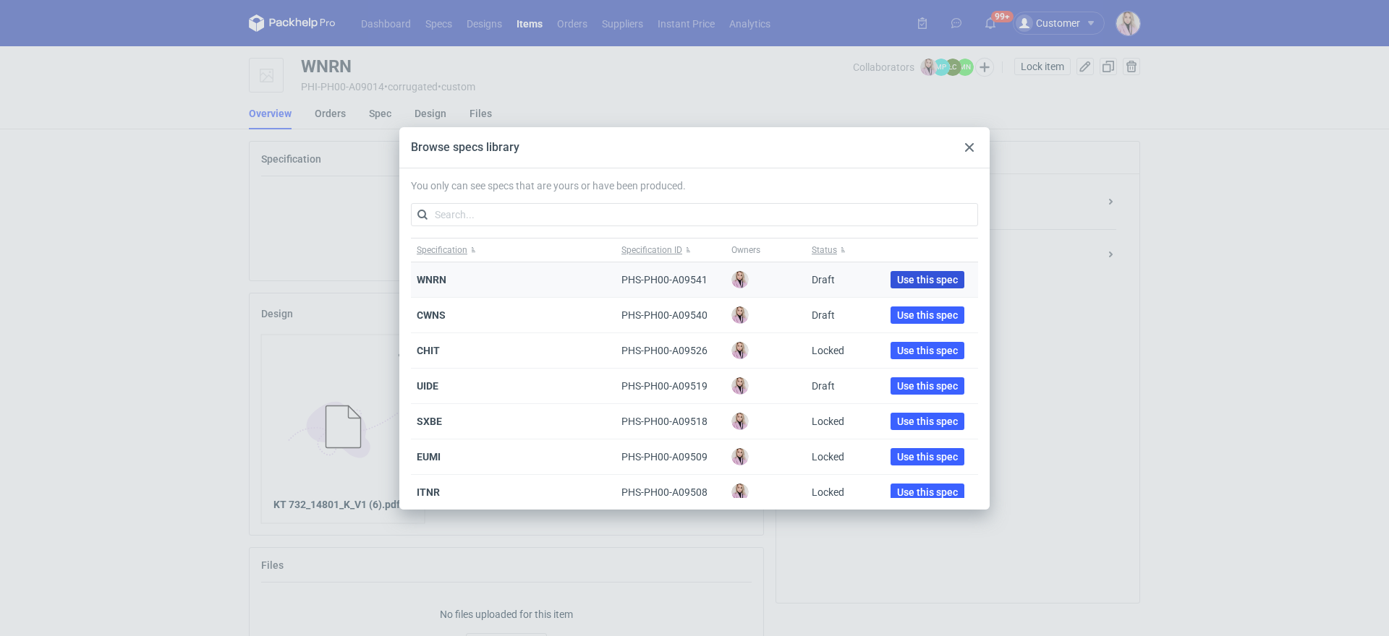
click at [897, 276] on span "Use this spec" at bounding box center [927, 280] width 61 height 10
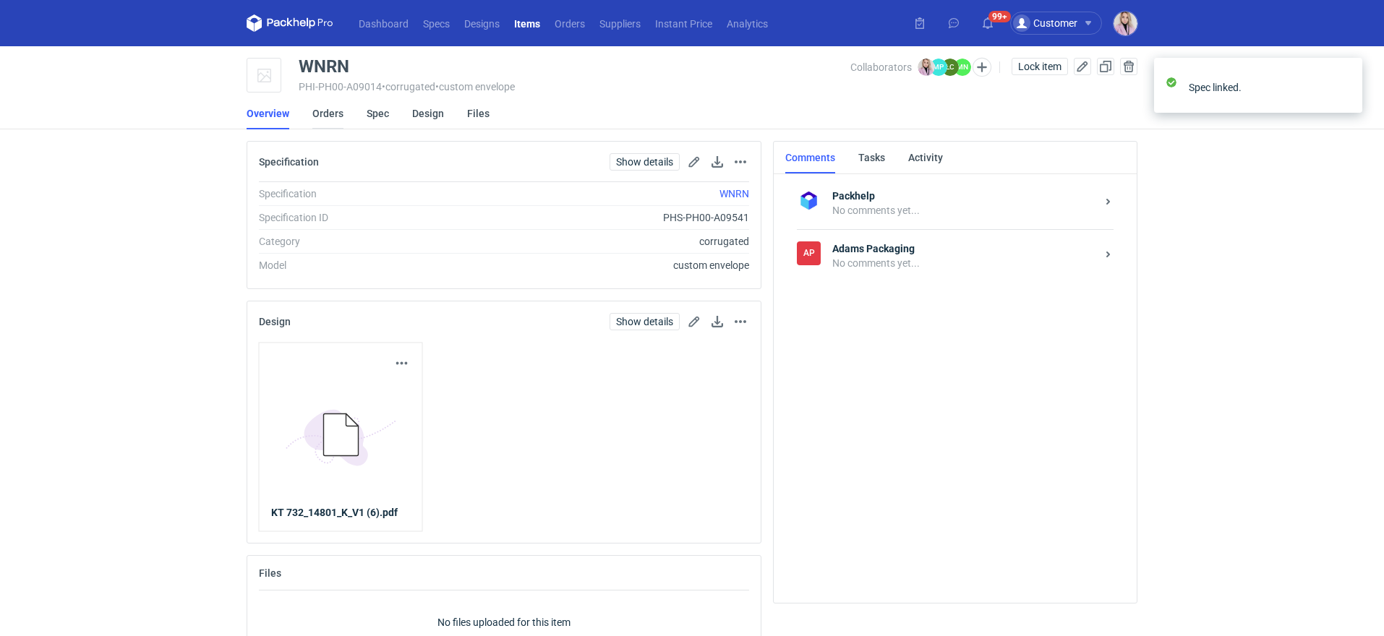
click at [325, 117] on link "Orders" at bounding box center [327, 114] width 31 height 32
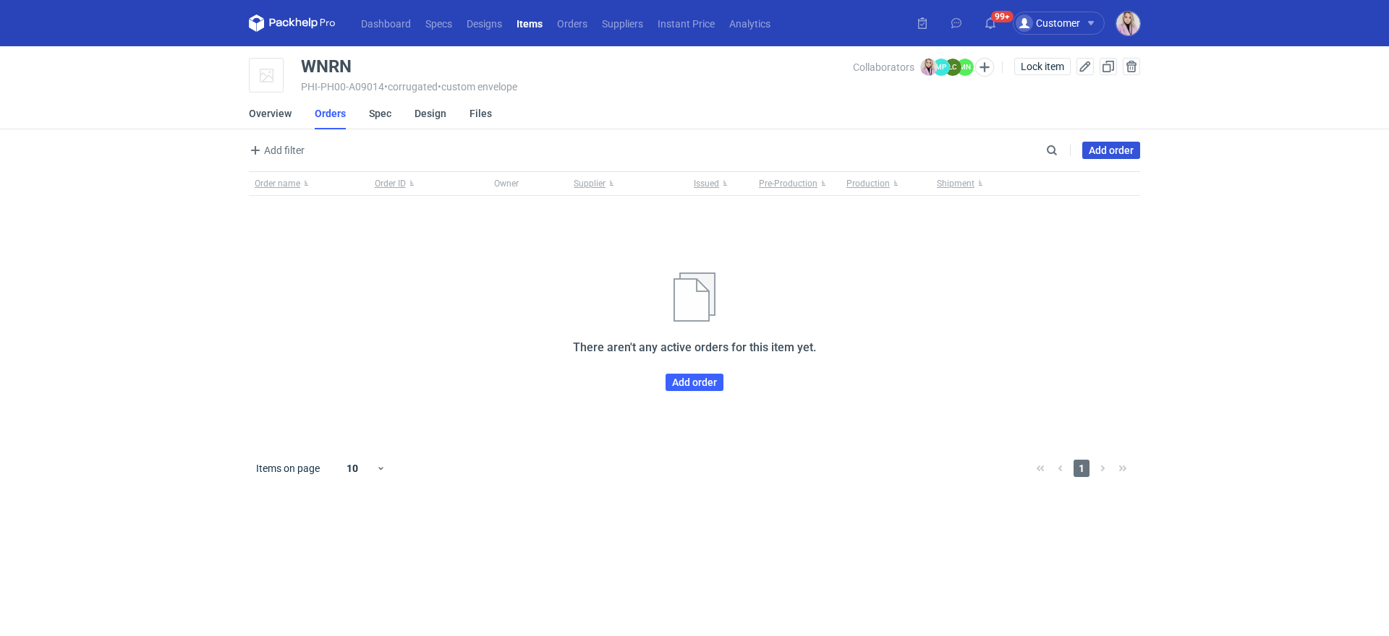
click at [1097, 150] on link "Add order" at bounding box center [1111, 150] width 58 height 17
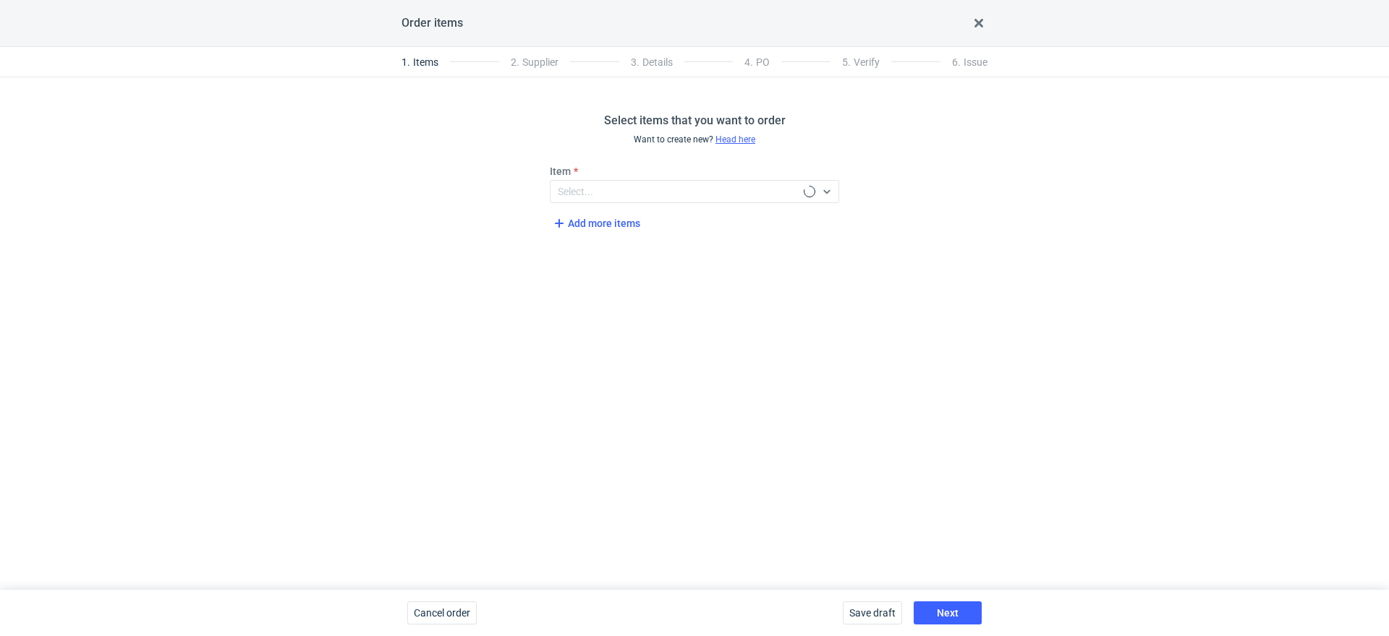
click at [607, 214] on fieldset "Item Select... Add more items" at bounding box center [694, 200] width 289 height 72
click at [597, 226] on span "Add more items" at bounding box center [595, 223] width 90 height 17
click at [608, 252] on div "Select..." at bounding box center [694, 242] width 289 height 23
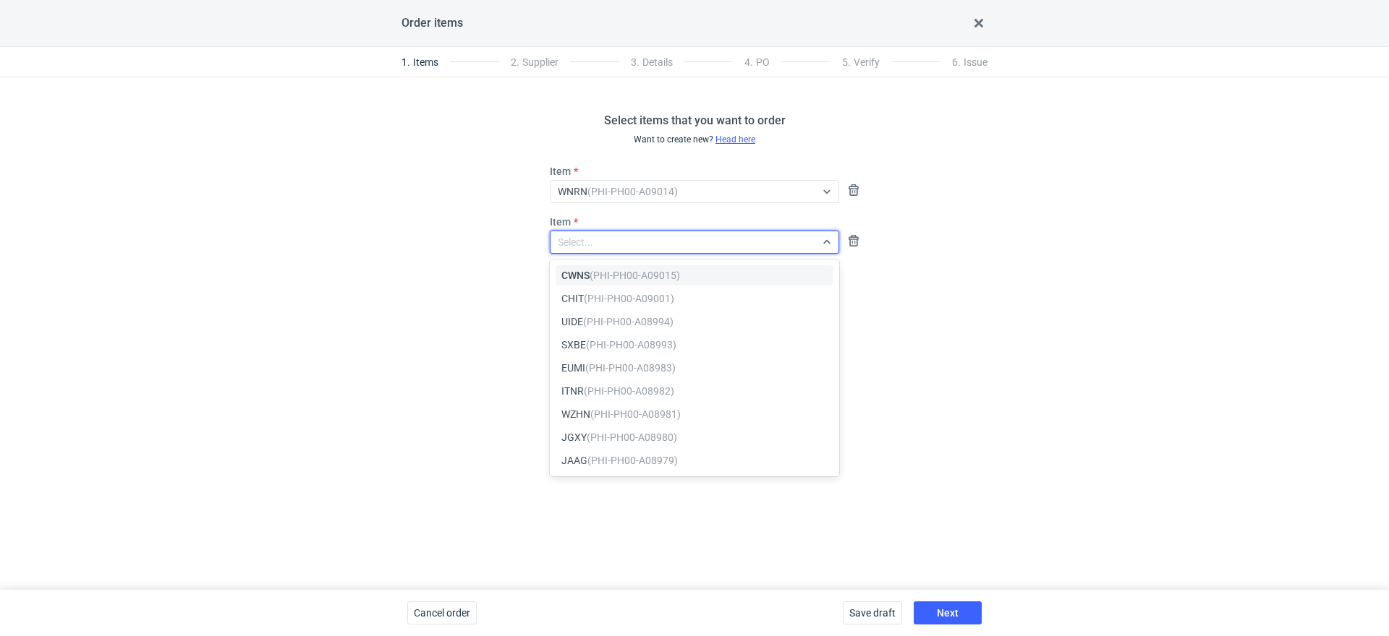
click at [598, 276] on em "(PHI-PH00-A09015)" at bounding box center [634, 276] width 90 height 12
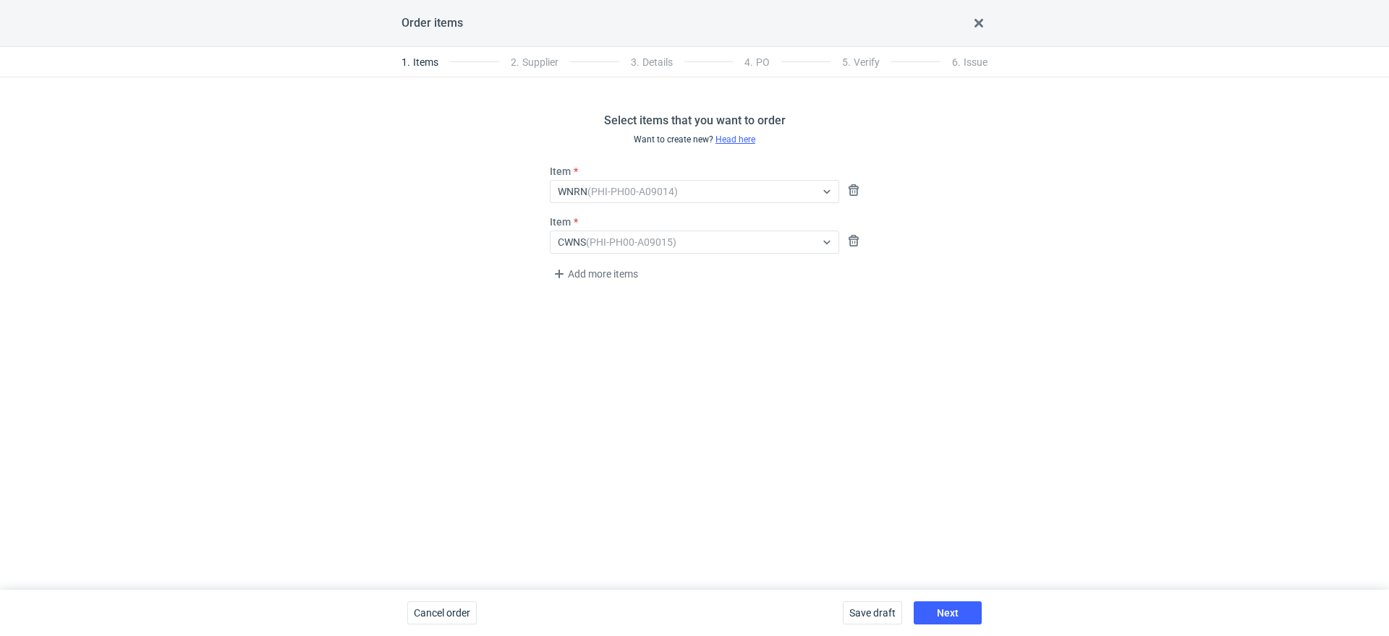
click at [939, 600] on div "Save draft Next" at bounding box center [912, 613] width 150 height 46
click at [934, 609] on button "Next" at bounding box center [947, 613] width 68 height 23
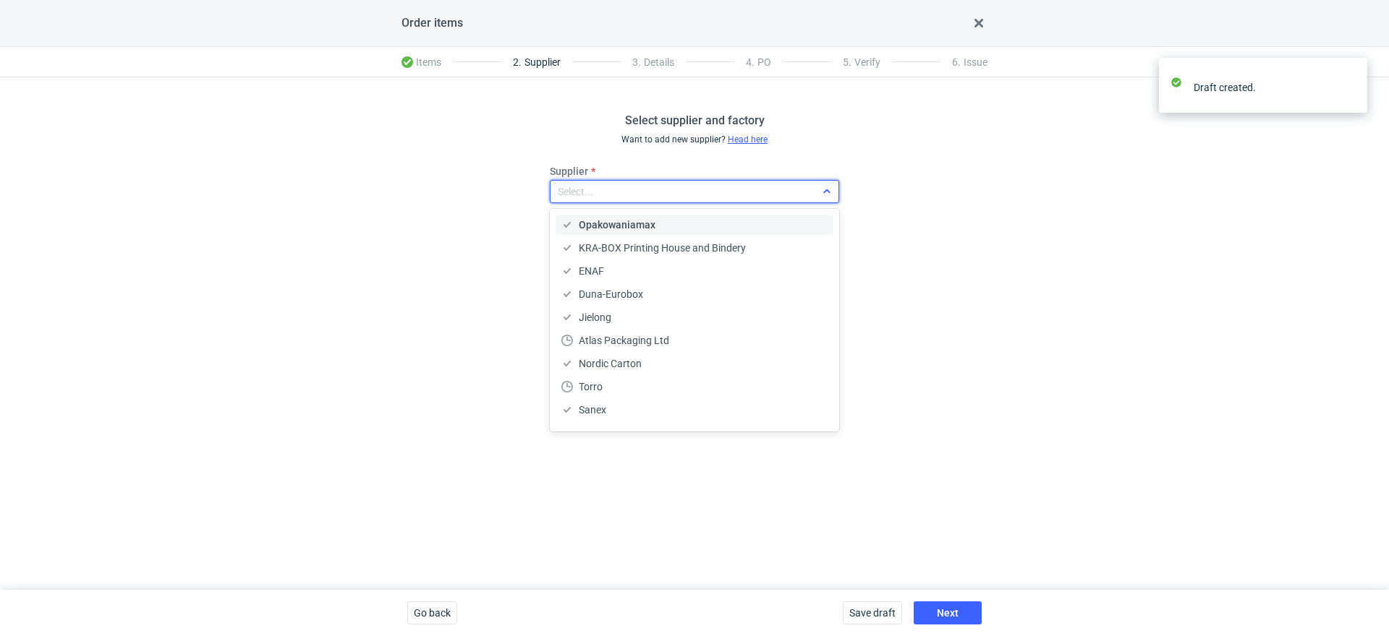
click at [631, 192] on div "Select..." at bounding box center [682, 192] width 265 height 20
type input "adams"
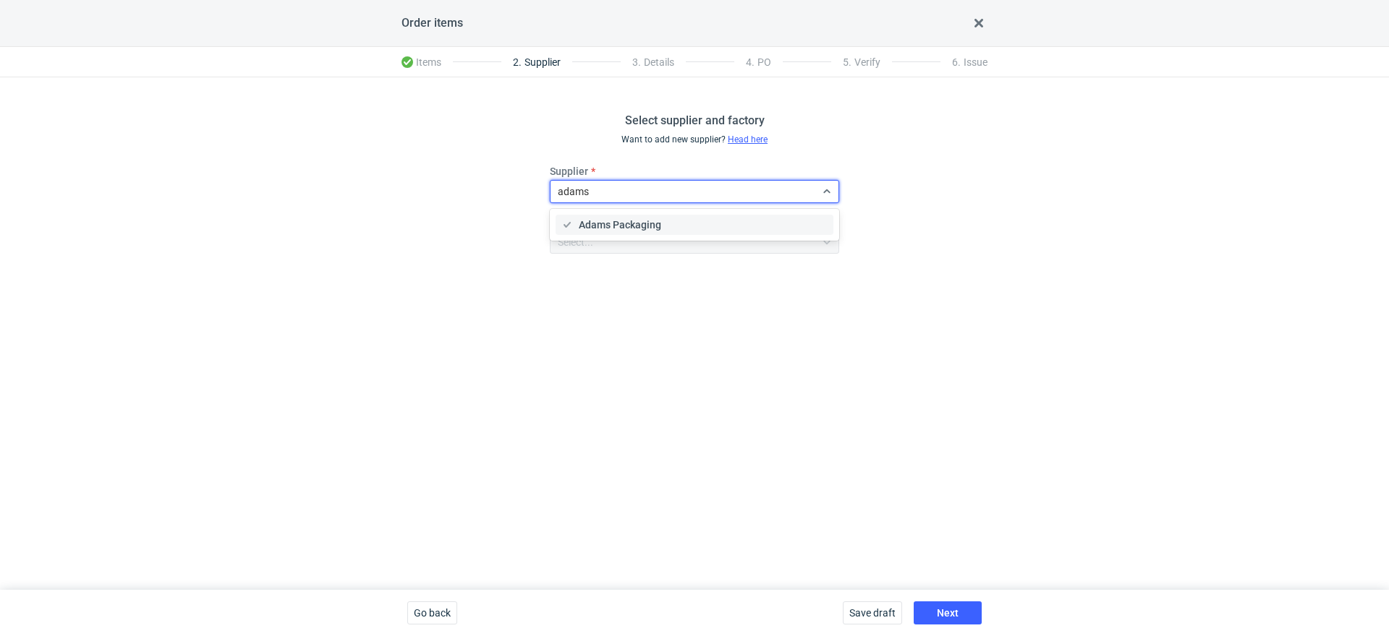
click at [639, 219] on span "Adams Packaging" at bounding box center [620, 225] width 82 height 14
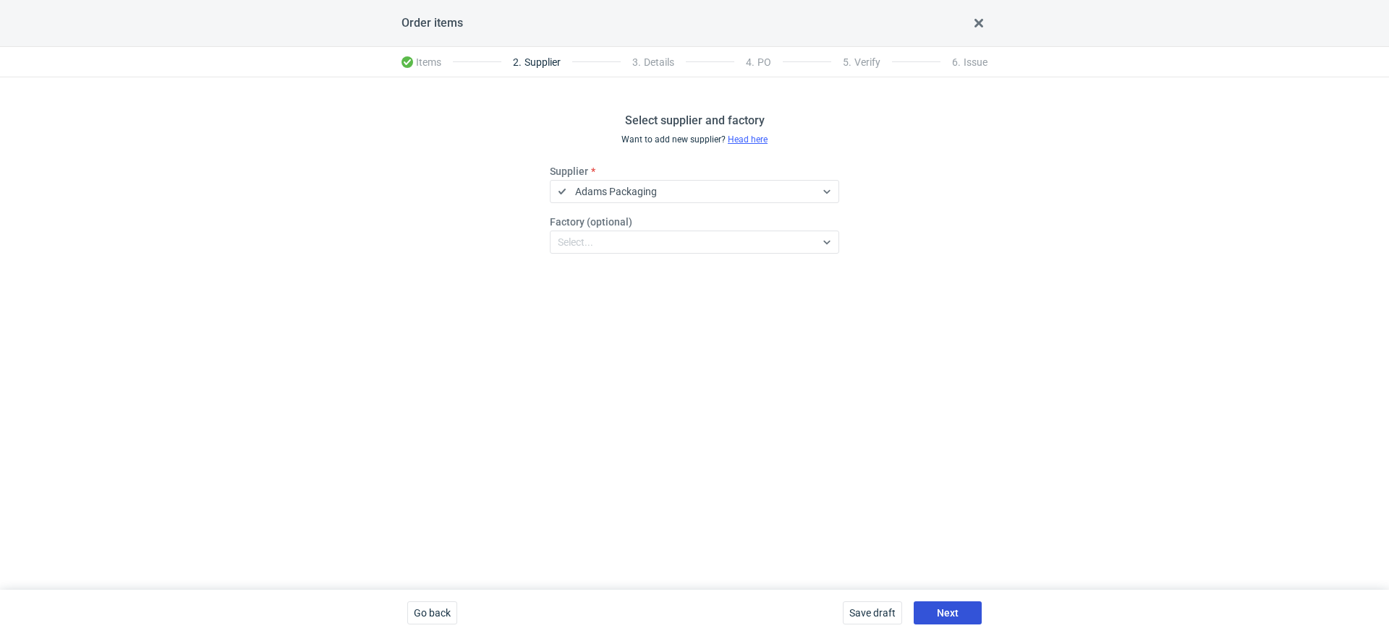
click at [953, 613] on span "Next" at bounding box center [948, 613] width 22 height 10
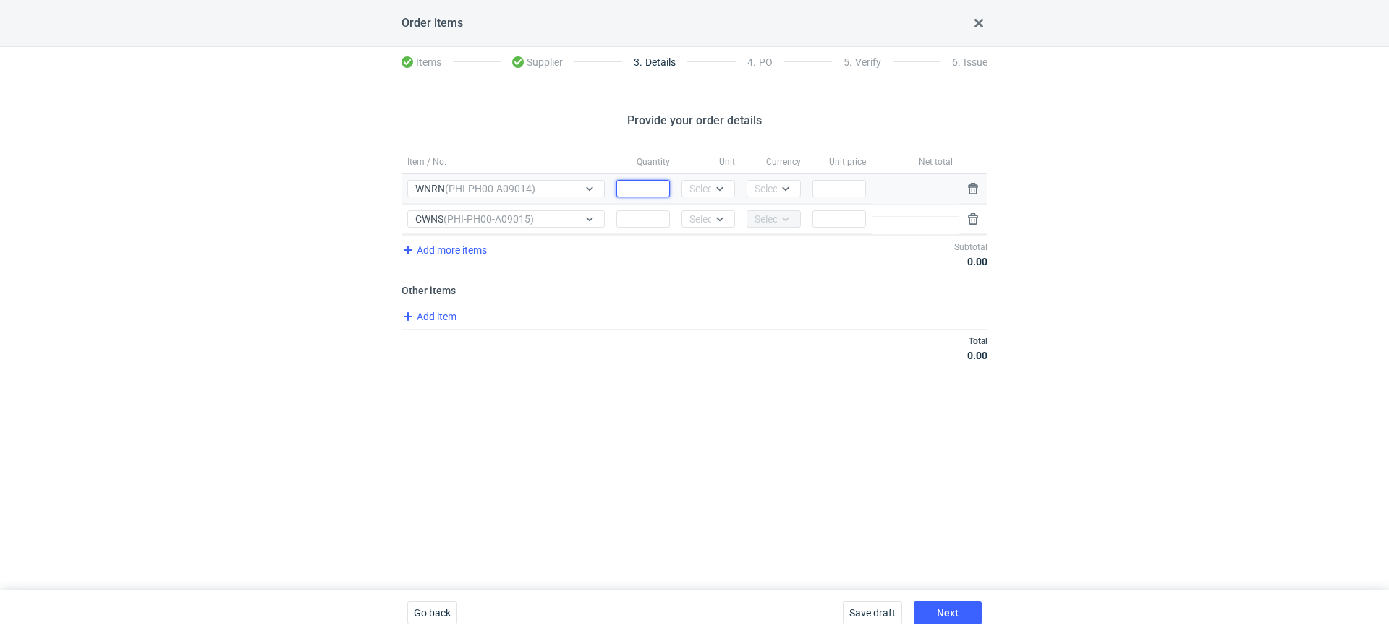
click at [650, 180] on input "Quantity" at bounding box center [643, 188] width 54 height 17
type input "1300"
click at [641, 224] on input "Quantity" at bounding box center [643, 218] width 54 height 17
type input "1300"
click at [696, 192] on div "Select..." at bounding box center [706, 189] width 35 height 14
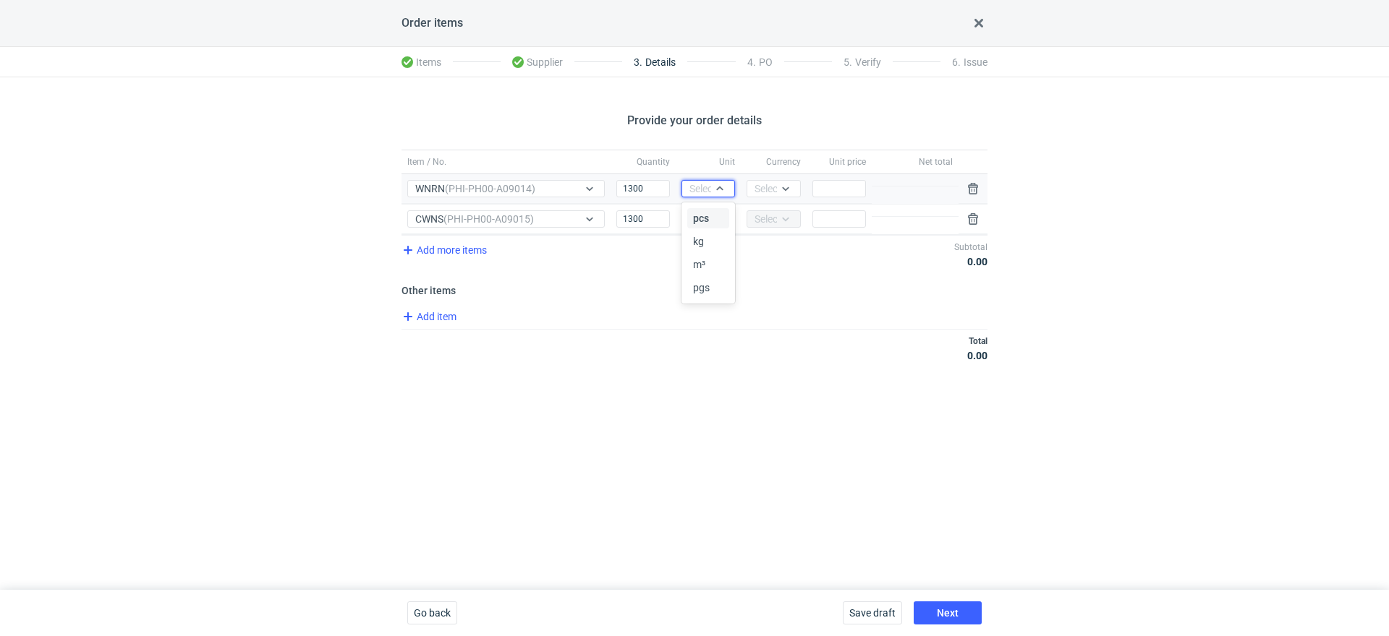
click at [698, 214] on span "pcs" at bounding box center [701, 218] width 16 height 14
click at [698, 214] on div "Select..." at bounding box center [706, 219] width 35 height 14
click at [697, 248] on span "pcs" at bounding box center [701, 248] width 16 height 14
click at [438, 615] on span "Go back" at bounding box center [432, 613] width 37 height 10
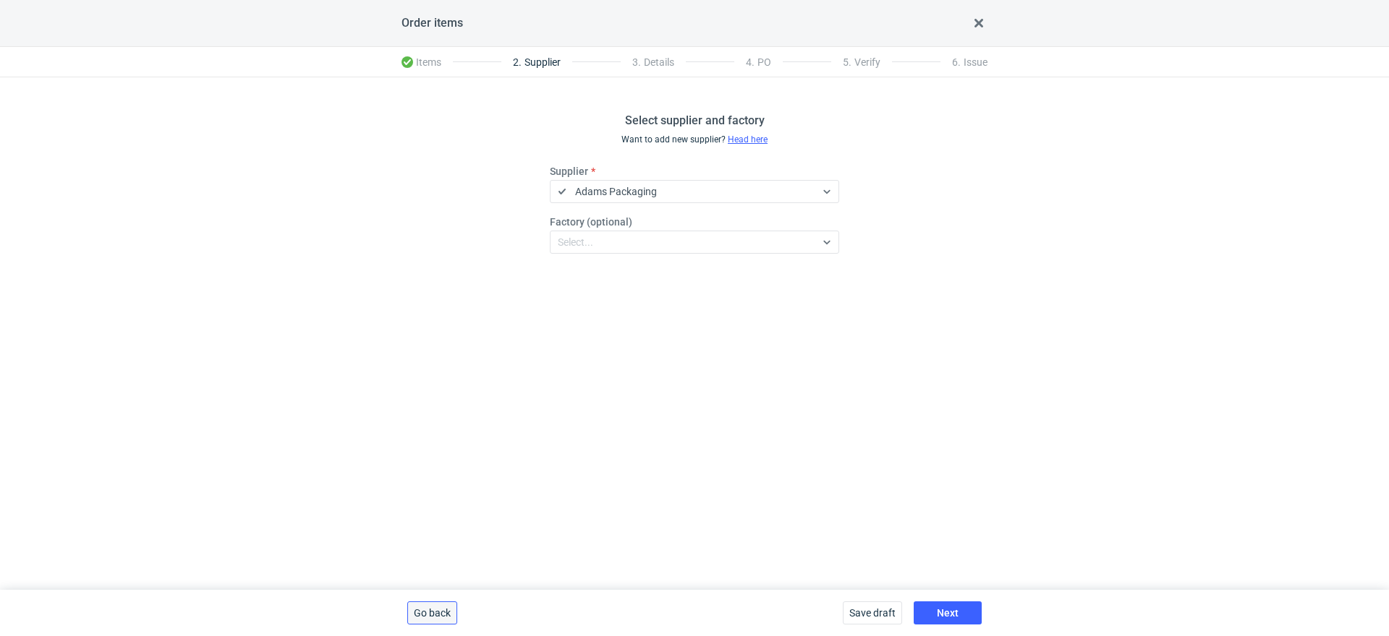
click at [438, 617] on span "Go back" at bounding box center [432, 613] width 37 height 10
click at [438, 618] on span "Delete draft" at bounding box center [440, 613] width 52 height 10
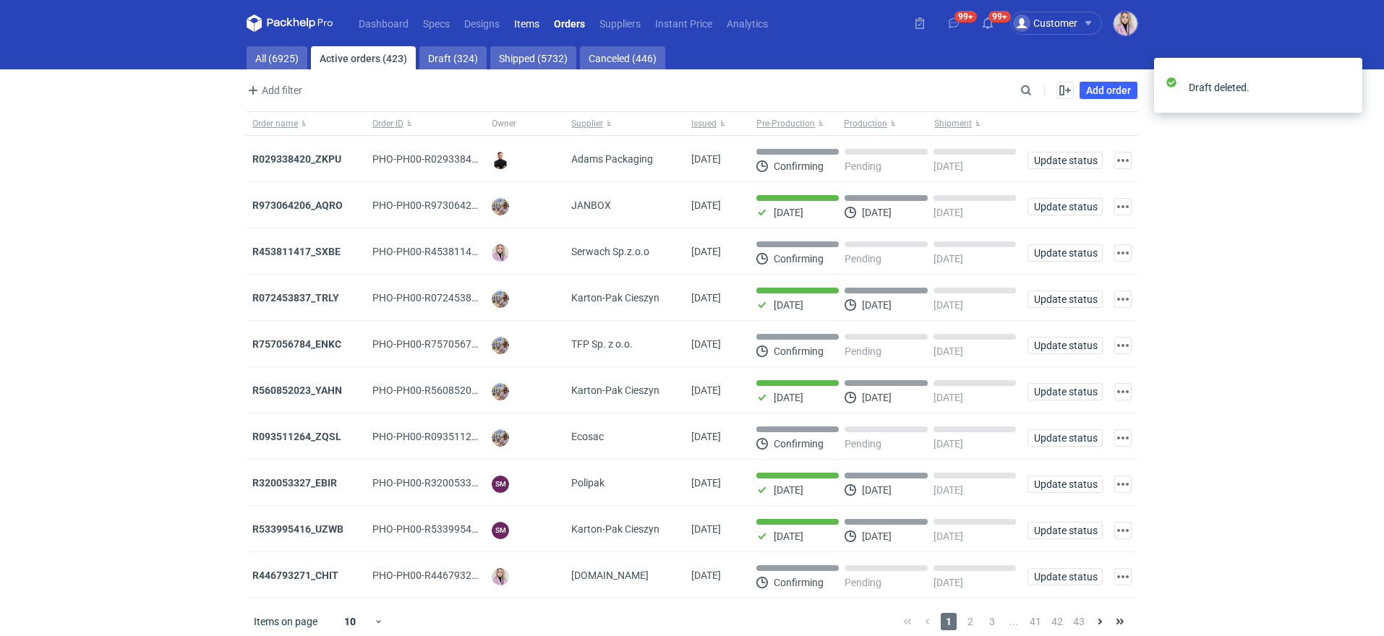
click at [529, 18] on link "Items" at bounding box center [527, 22] width 40 height 17
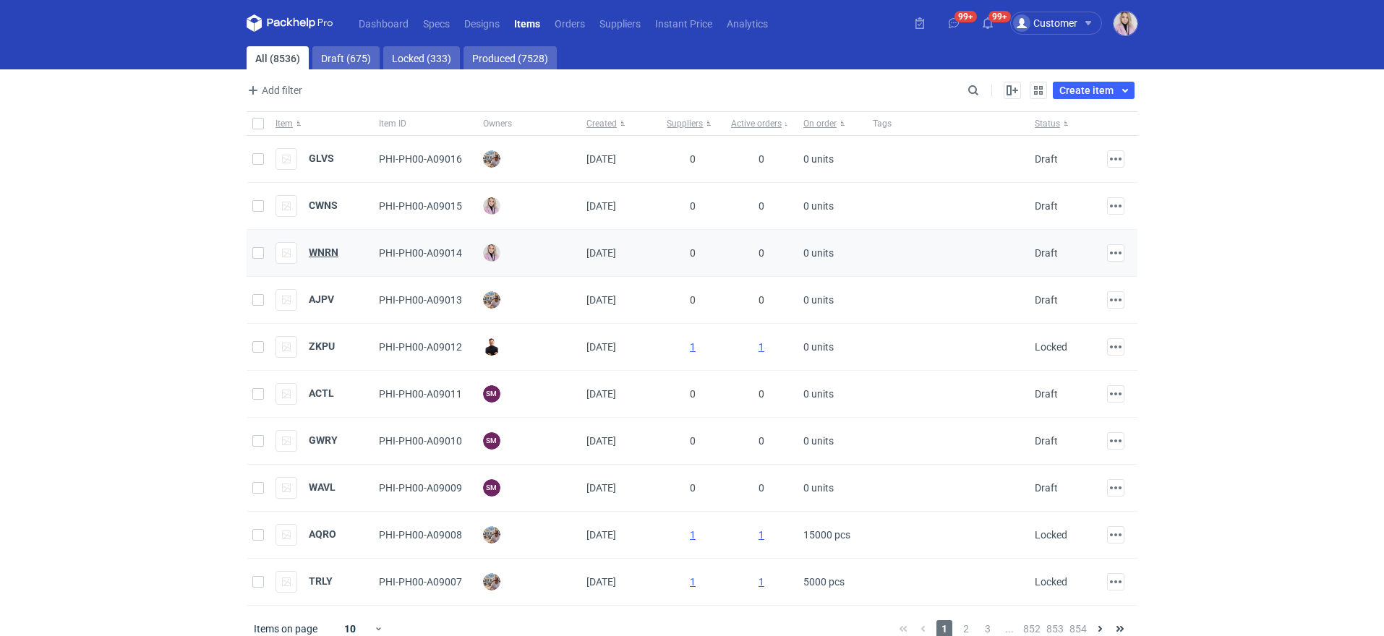
click at [326, 252] on strong "WNRN" at bounding box center [324, 253] width 30 height 12
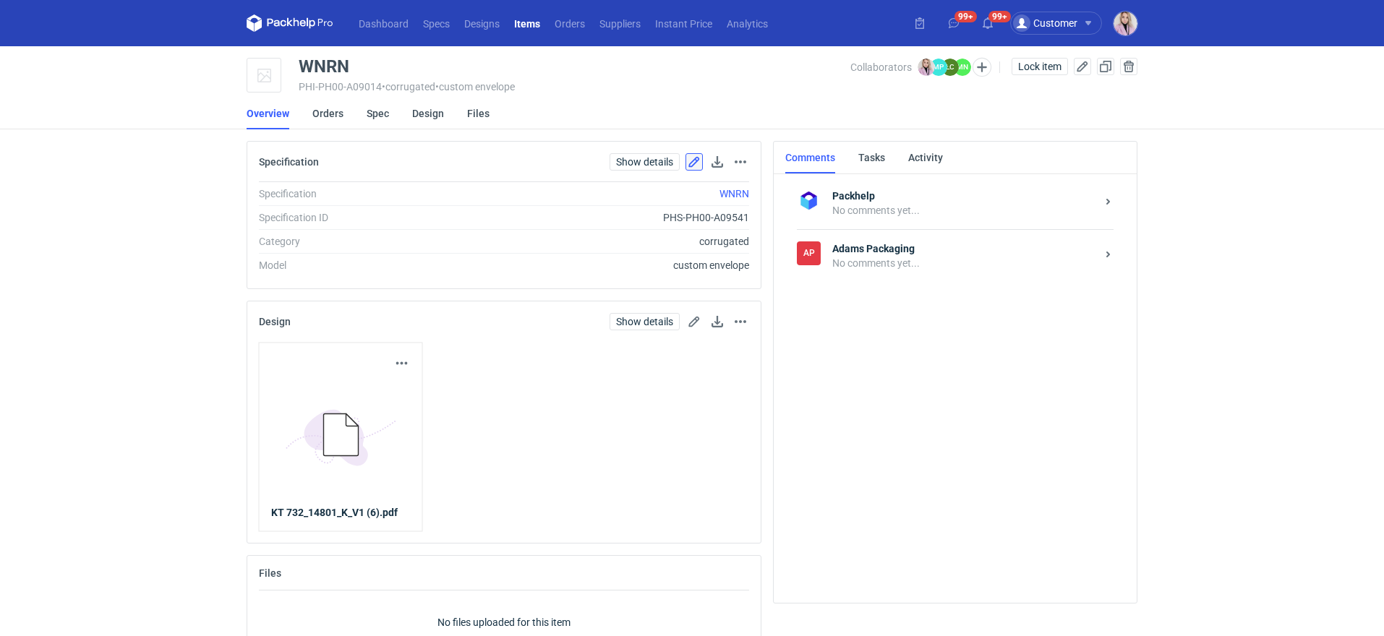
click at [693, 159] on button "button" at bounding box center [694, 161] width 17 height 17
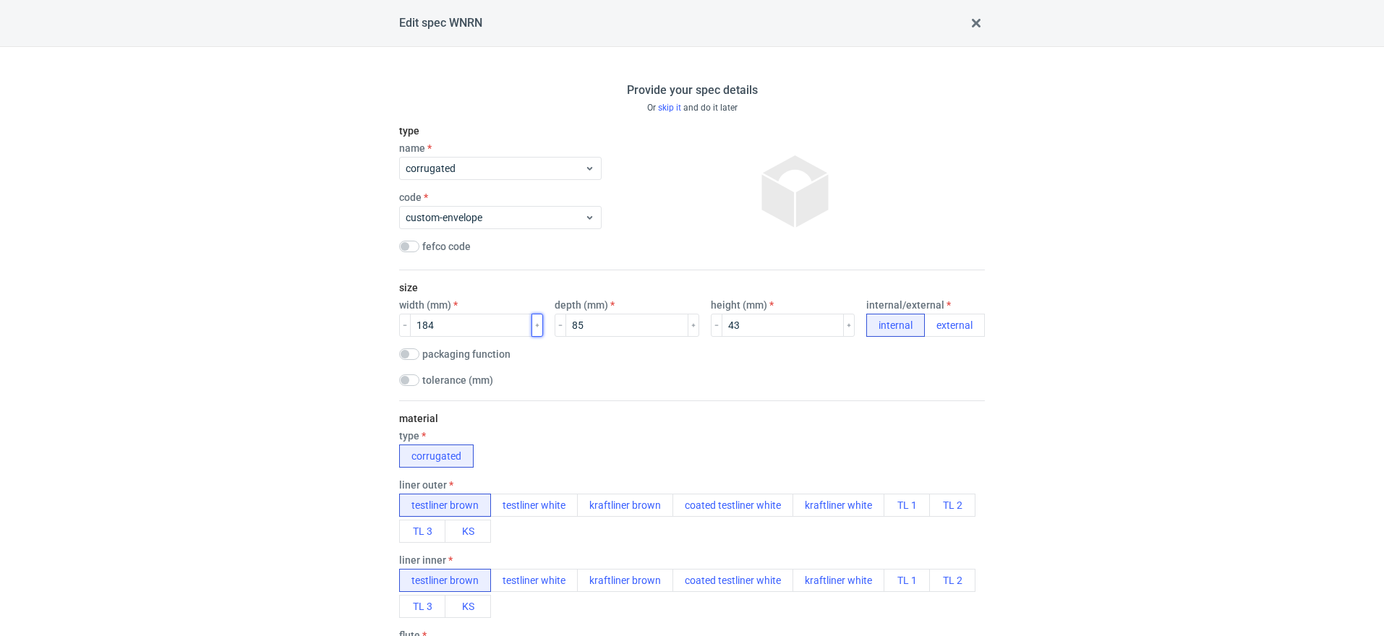
click at [534, 326] on icon "button" at bounding box center [537, 325] width 7 height 7
type input "185"
click at [961, 406] on div "material type corrugated liner outer testliner brown testliner white kraftliner…" at bounding box center [692, 644] width 586 height 487
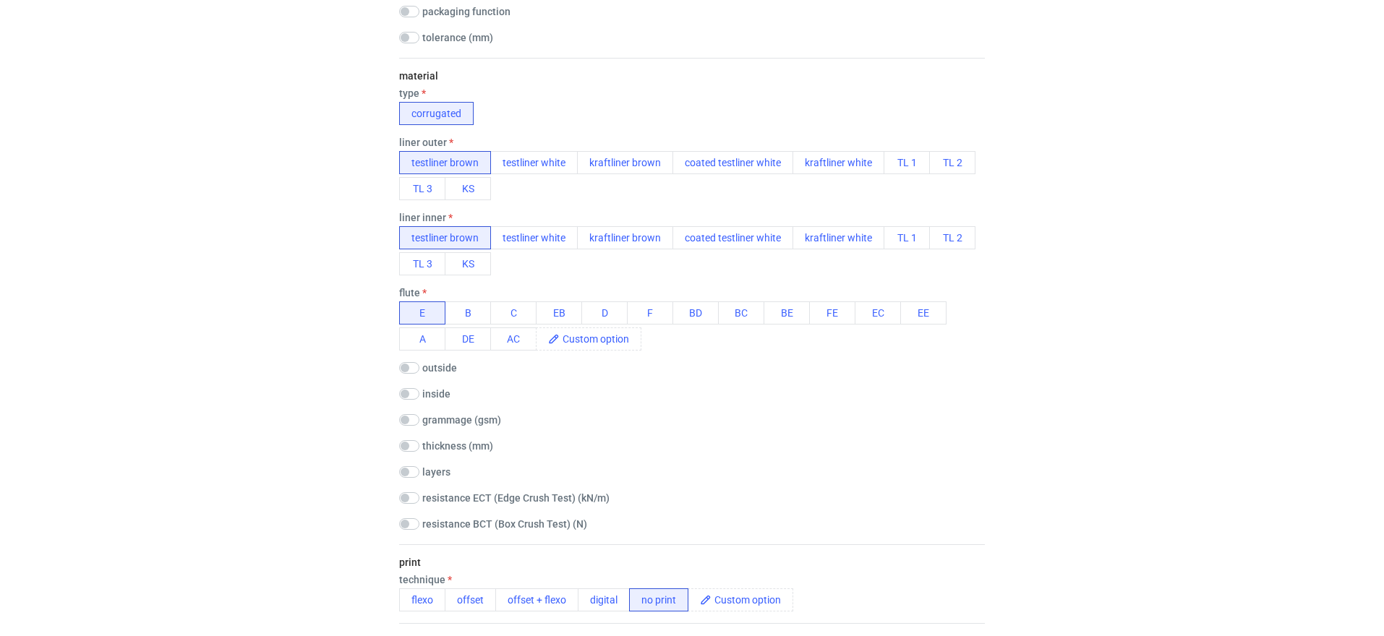
scroll to position [1005, 0]
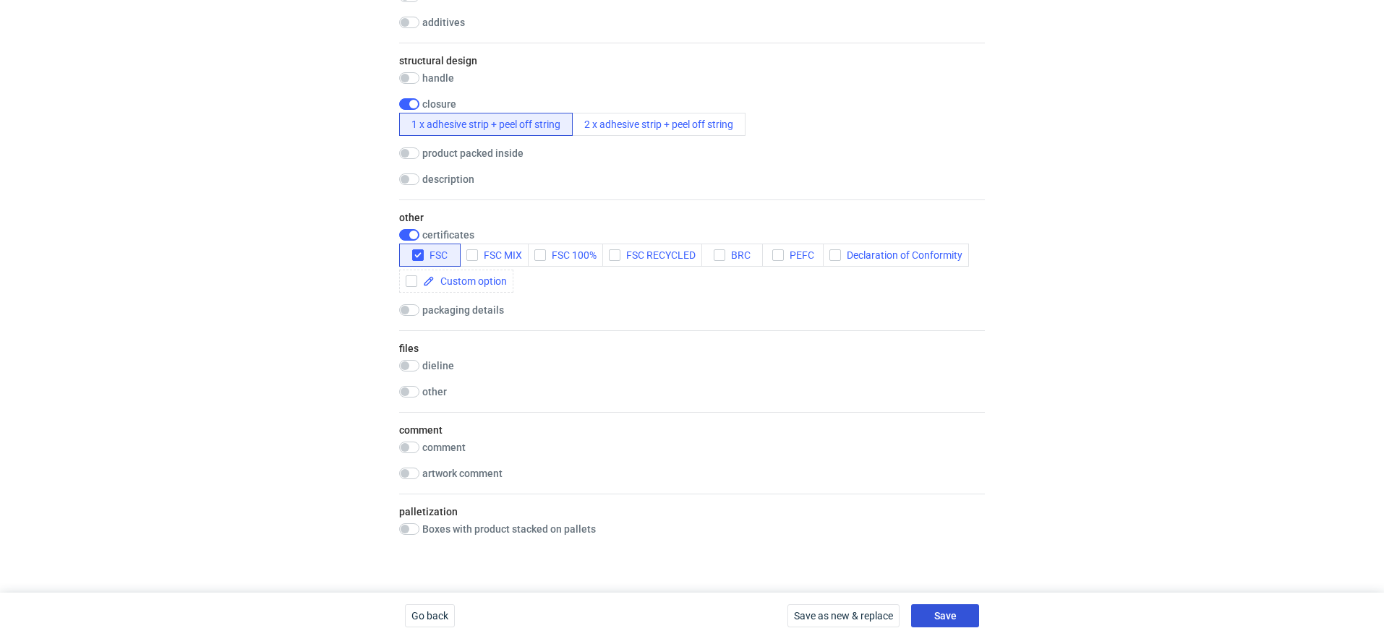
click at [950, 611] on span "Save" at bounding box center [945, 616] width 22 height 10
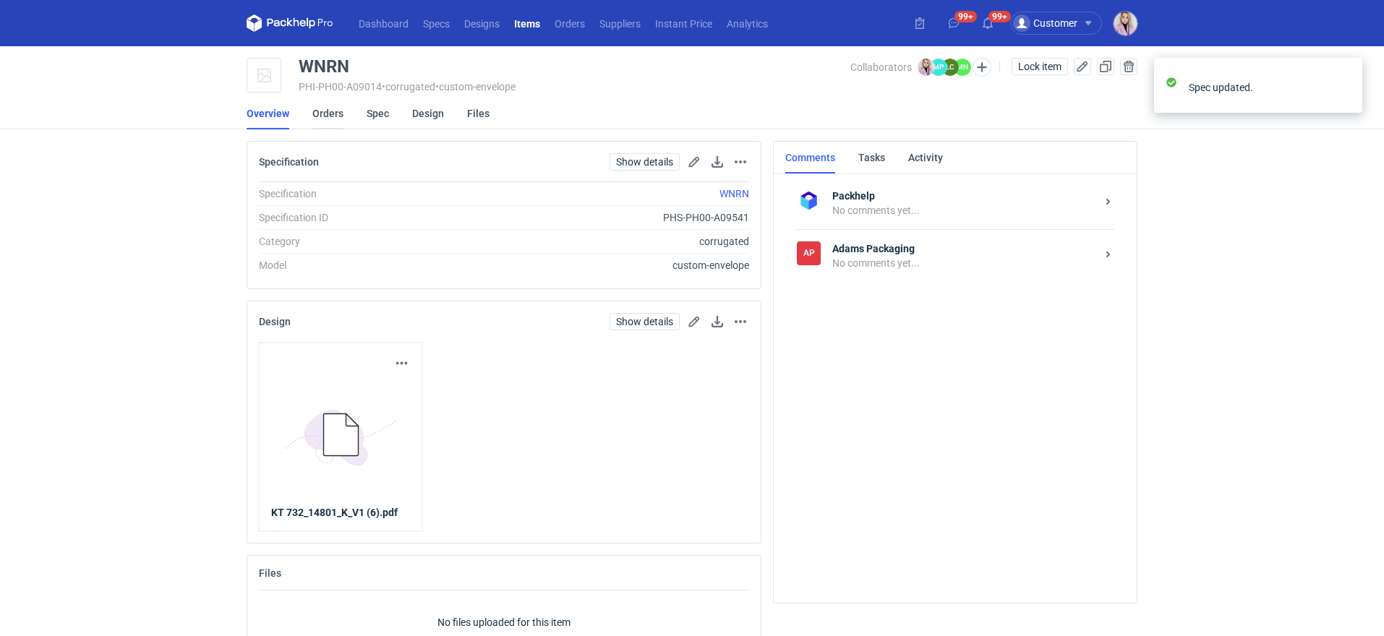
click at [330, 118] on link "Orders" at bounding box center [327, 114] width 31 height 32
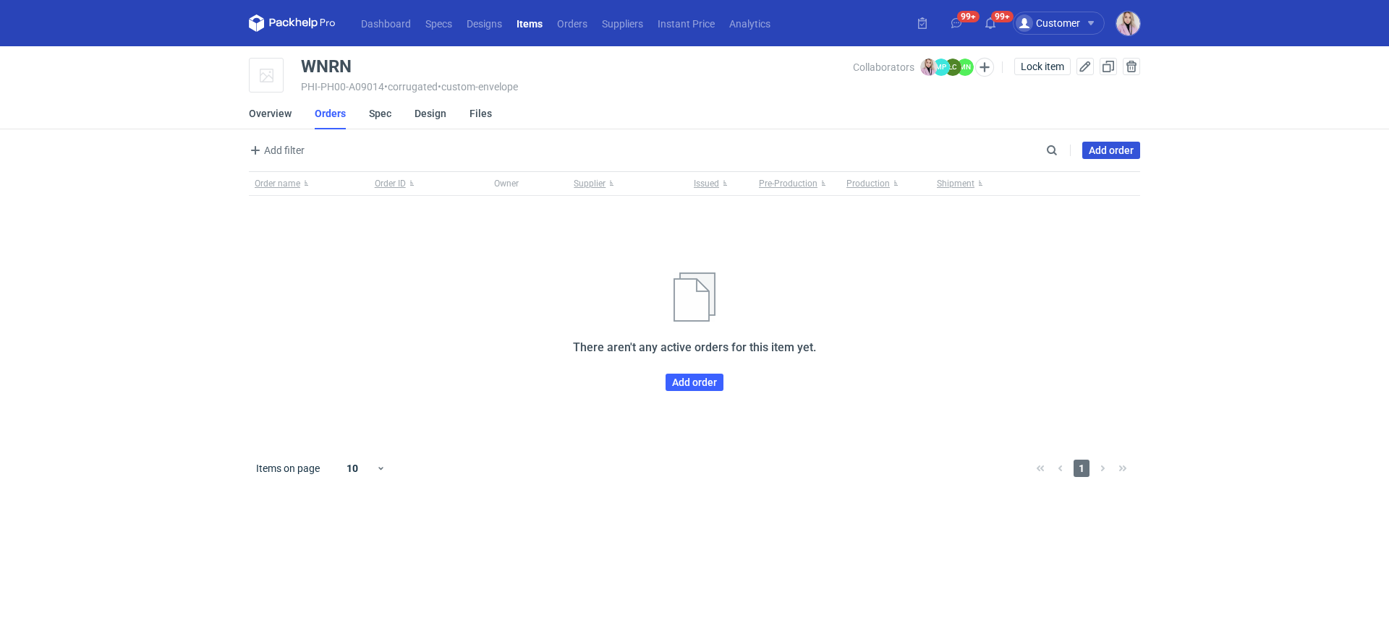
click at [1105, 149] on link "Add order" at bounding box center [1111, 150] width 58 height 17
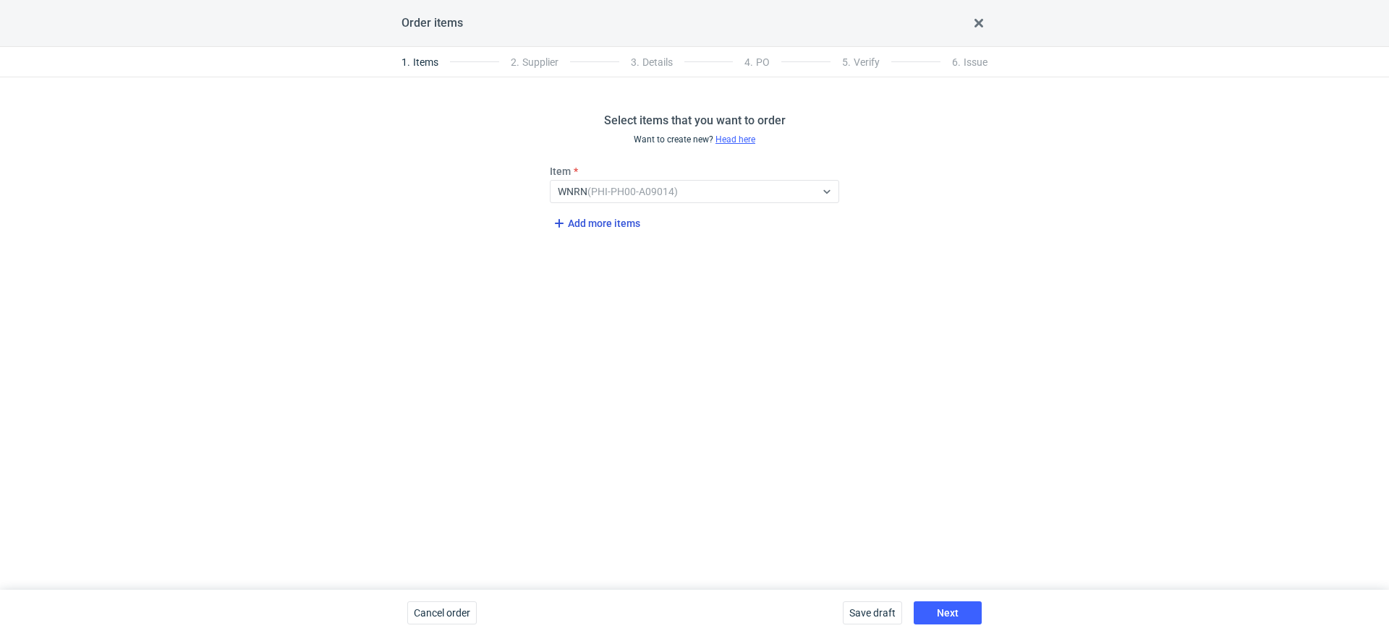
click at [606, 228] on span "Add more items" at bounding box center [595, 223] width 90 height 17
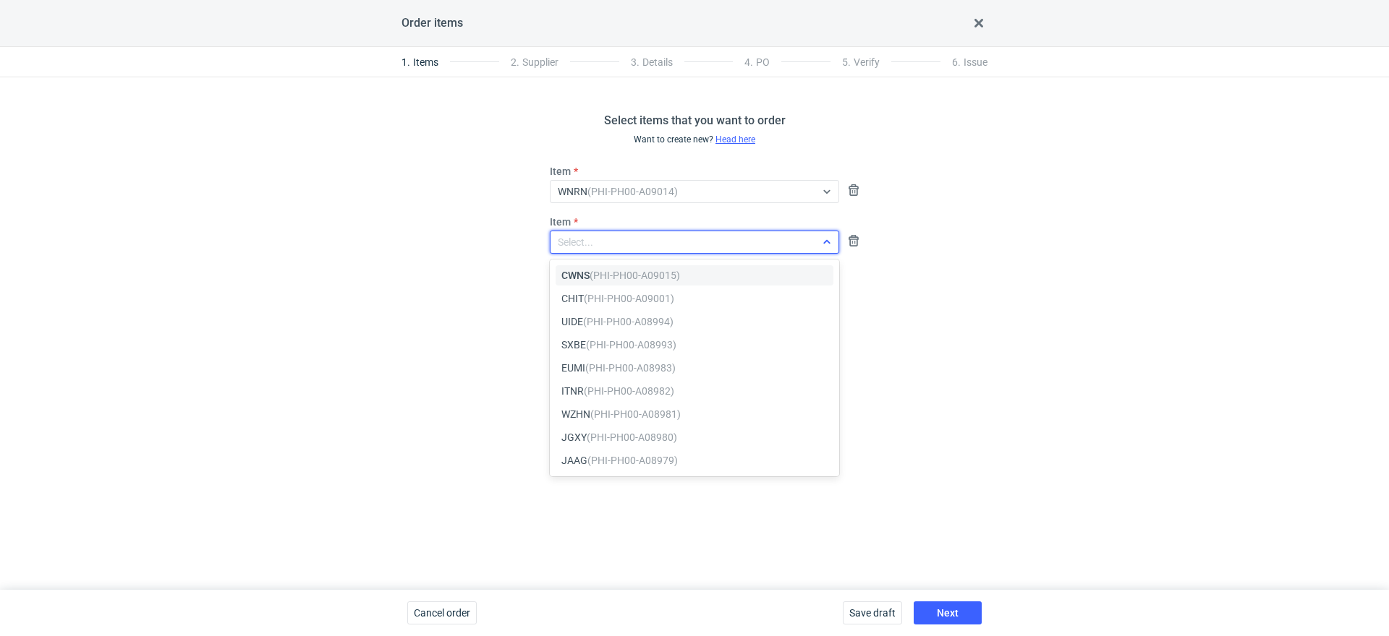
click at [597, 253] on div "Select..." at bounding box center [694, 242] width 289 height 23
click at [602, 271] on em "(PHI-PH00-A09015)" at bounding box center [634, 276] width 90 height 12
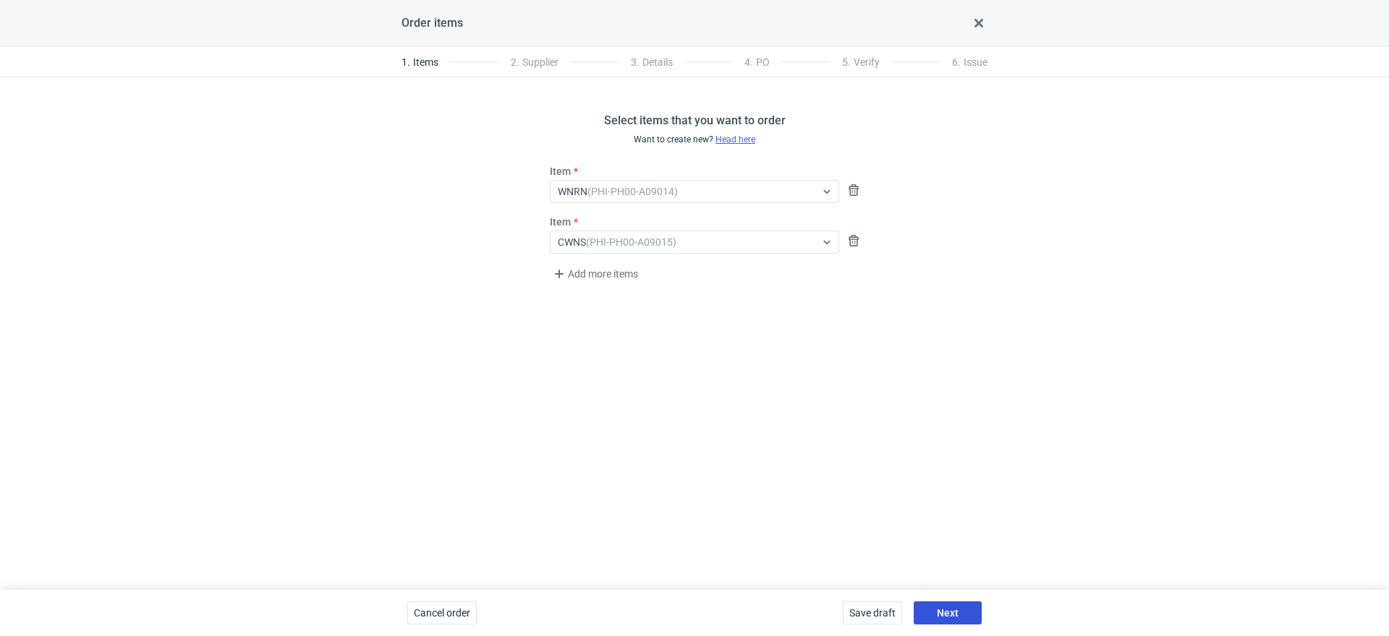
click at [944, 608] on span "Next" at bounding box center [948, 613] width 22 height 10
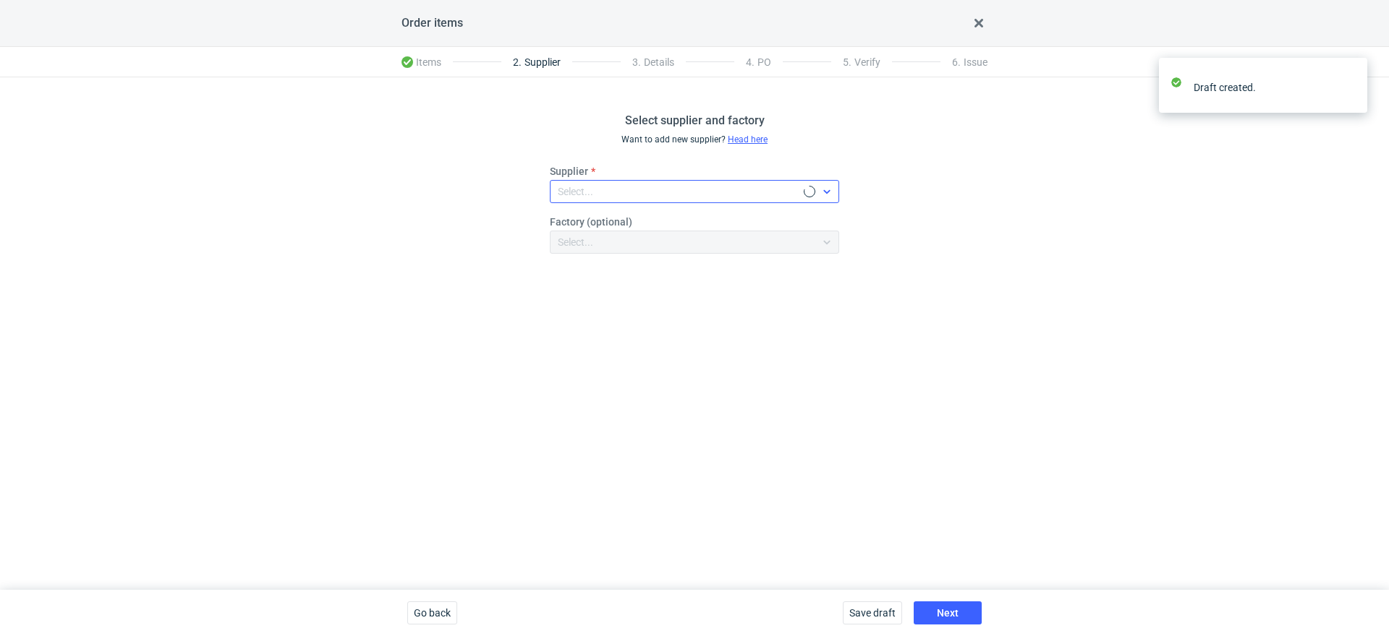
click at [600, 197] on div "Select..." at bounding box center [676, 192] width 253 height 20
type input "adams"
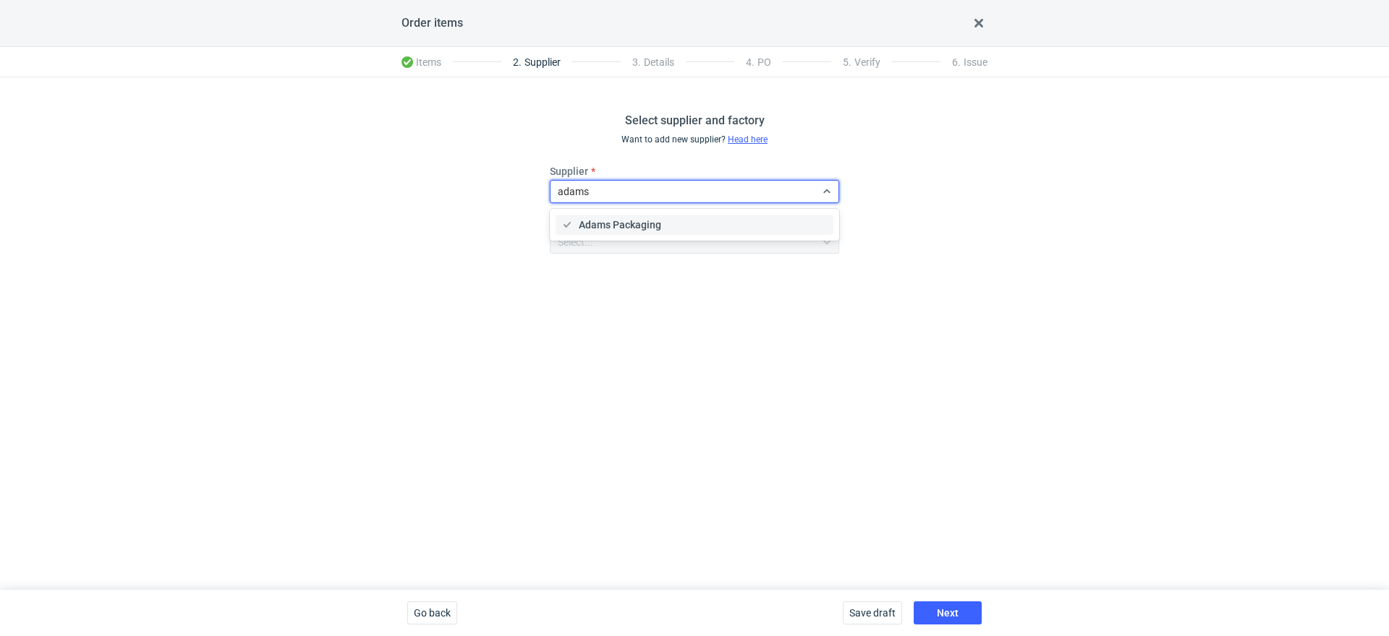
click at [613, 224] on span "Adams Packaging" at bounding box center [620, 225] width 82 height 14
click at [934, 604] on button "Next" at bounding box center [947, 613] width 68 height 23
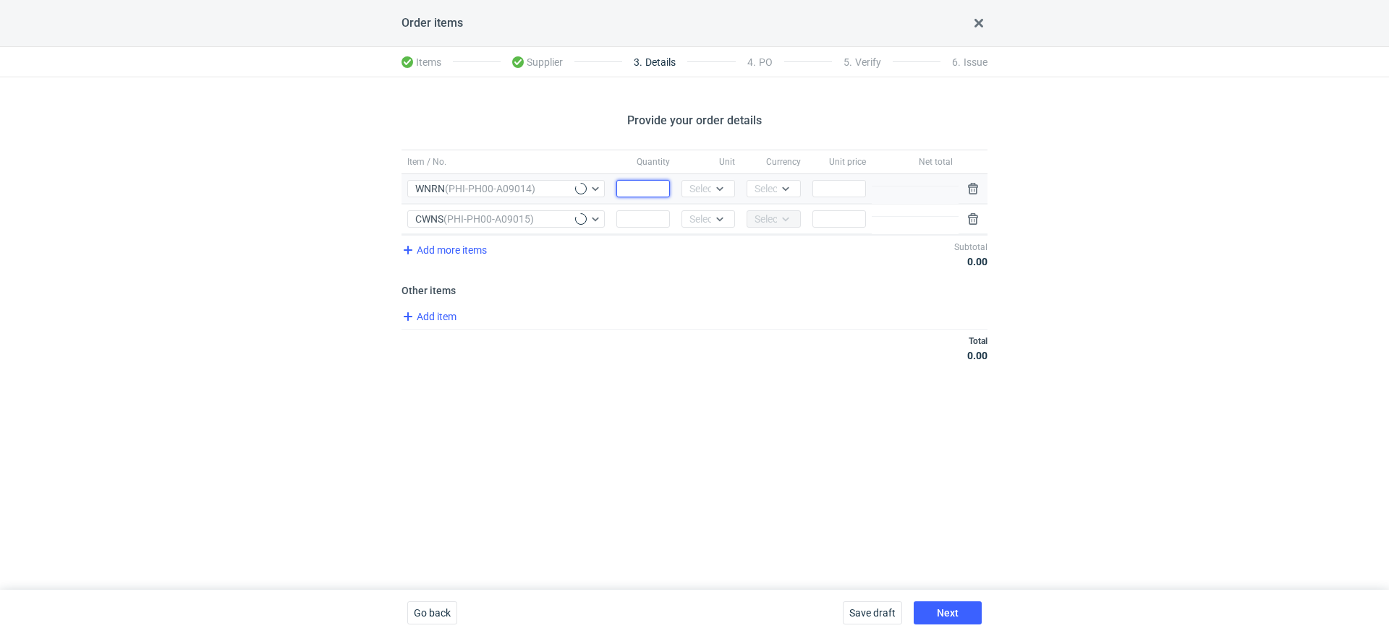
click at [636, 183] on input "Quantity" at bounding box center [643, 188] width 54 height 17
type input "1300"
click at [704, 194] on div "Select..." at bounding box center [706, 189] width 35 height 14
click at [705, 211] on span "pcs" at bounding box center [701, 218] width 16 height 14
click at [755, 198] on div "Currency Select..." at bounding box center [773, 189] width 65 height 30
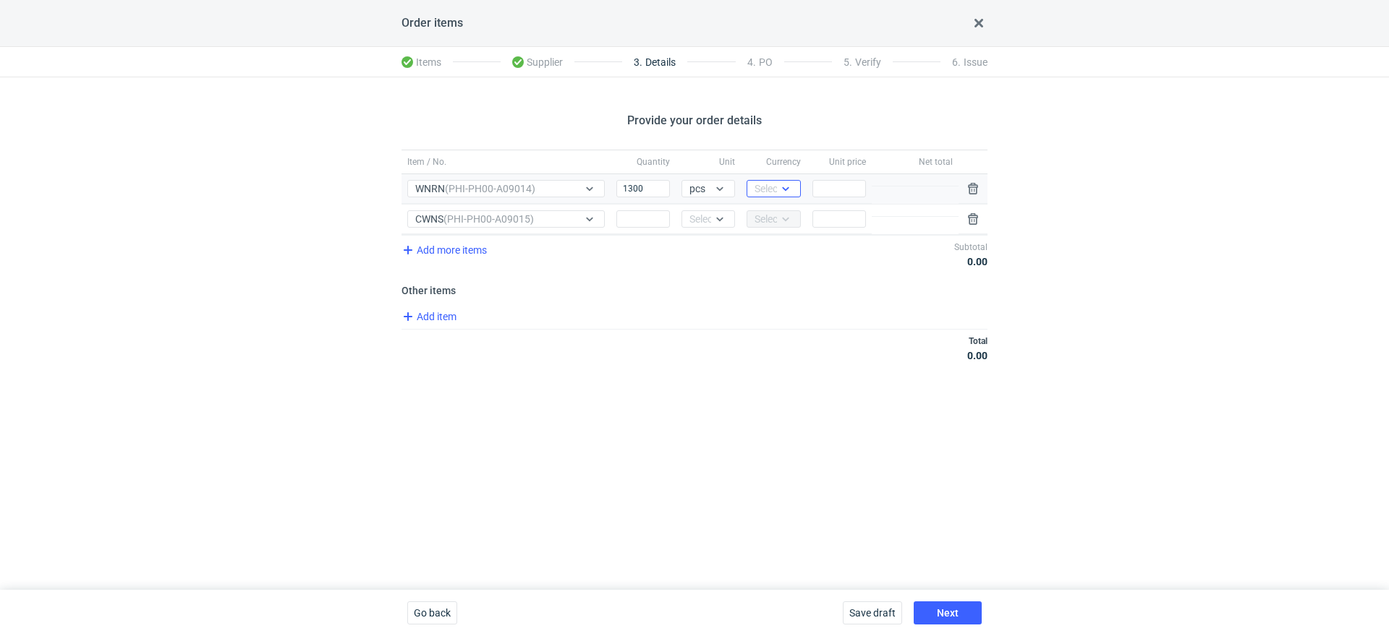
click at [758, 191] on div "Select..." at bounding box center [771, 189] width 35 height 14
click at [760, 211] on span "PLN" at bounding box center [768, 218] width 20 height 14
click at [721, 213] on icon at bounding box center [720, 219] width 12 height 12
click at [702, 243] on span "pcs" at bounding box center [701, 248] width 16 height 14
drag, startPoint x: 632, startPoint y: 238, endPoint x: 631, endPoint y: 231, distance: 7.4
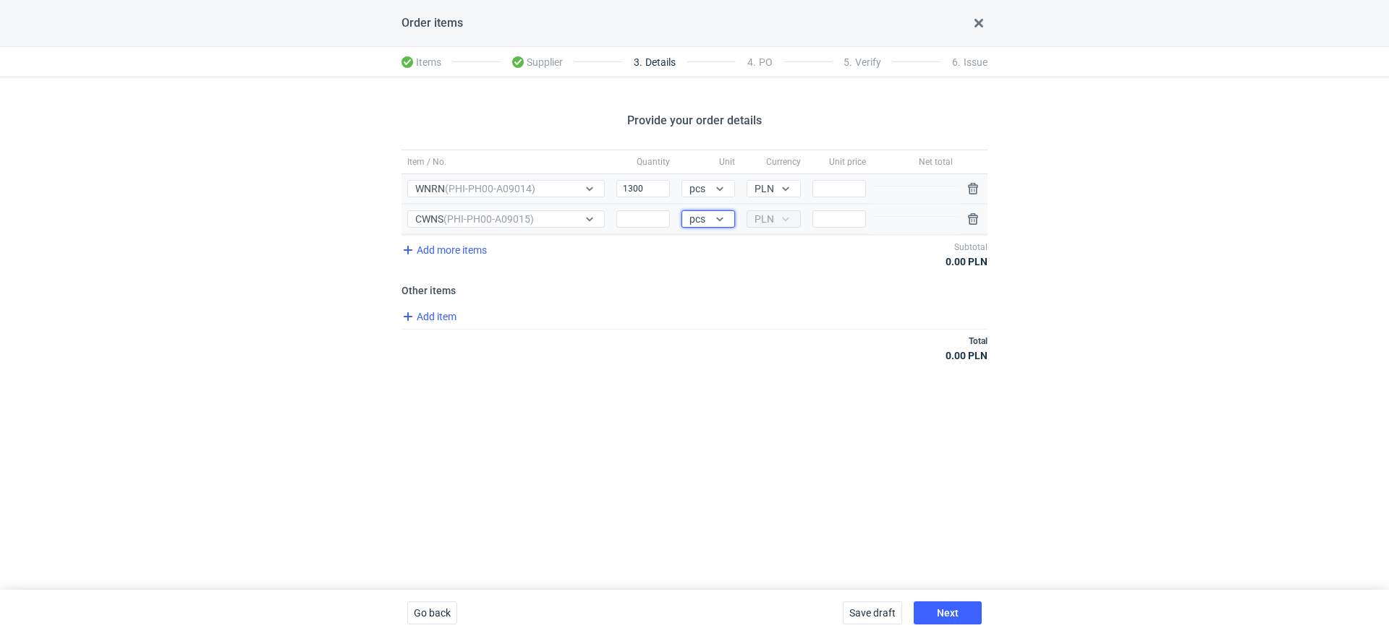
click at [632, 238] on div "Add more items Subtotal 0.00 PLN" at bounding box center [694, 254] width 586 height 38
click at [631, 216] on input "Quantity" at bounding box center [643, 218] width 54 height 17
type input "3"
type input "1300"
click at [649, 346] on div "Total 0.00 PLN" at bounding box center [694, 348] width 586 height 38
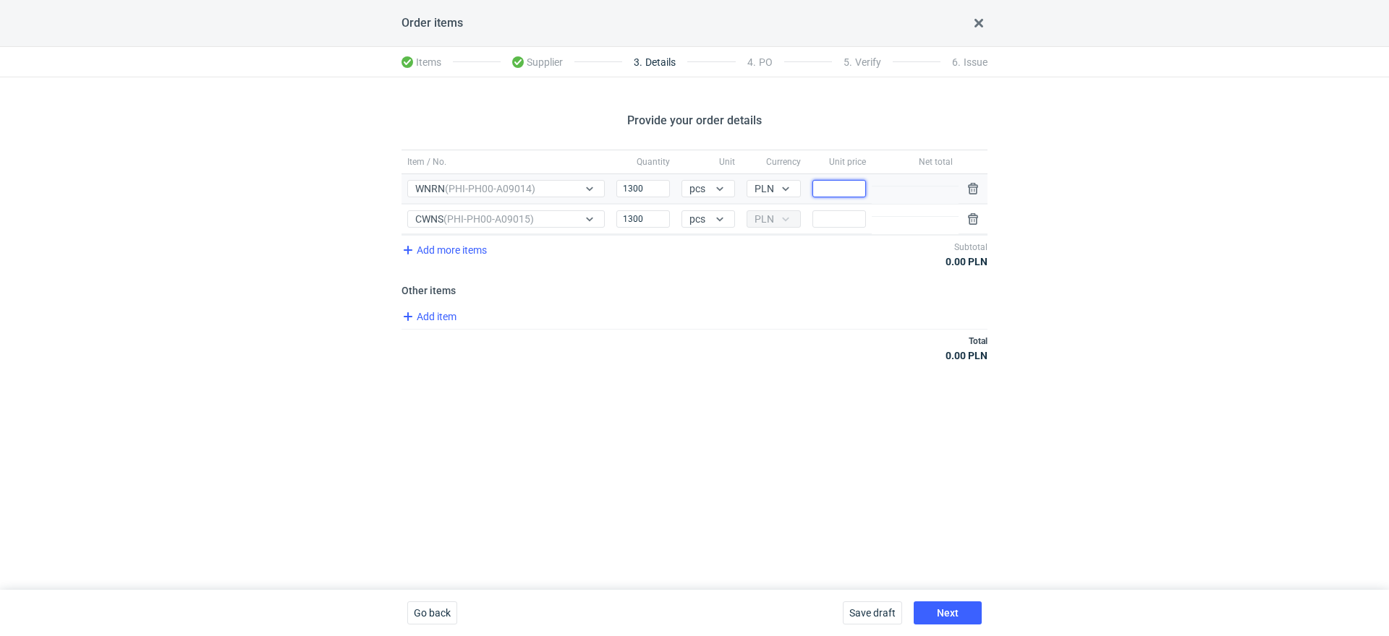
click at [846, 194] on input "Price" at bounding box center [839, 188] width 54 height 17
type input "4"
type input "4.2"
click at [416, 315] on span "Add item" at bounding box center [428, 316] width 59 height 17
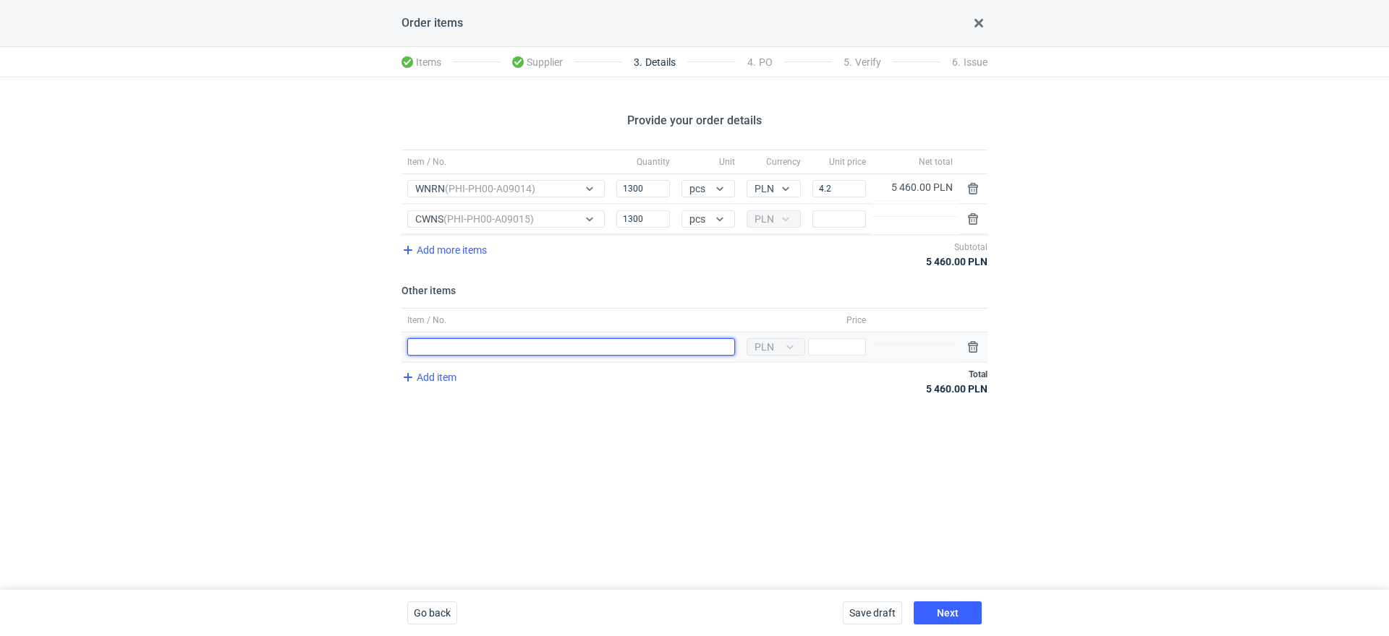
click at [437, 338] on input "Item / No." at bounding box center [571, 346] width 328 height 17
type input "WNRN wykrojnik"
click at [839, 348] on input "Price" at bounding box center [837, 346] width 58 height 17
type input "3770"
click at [432, 371] on span "Add item" at bounding box center [428, 377] width 59 height 17
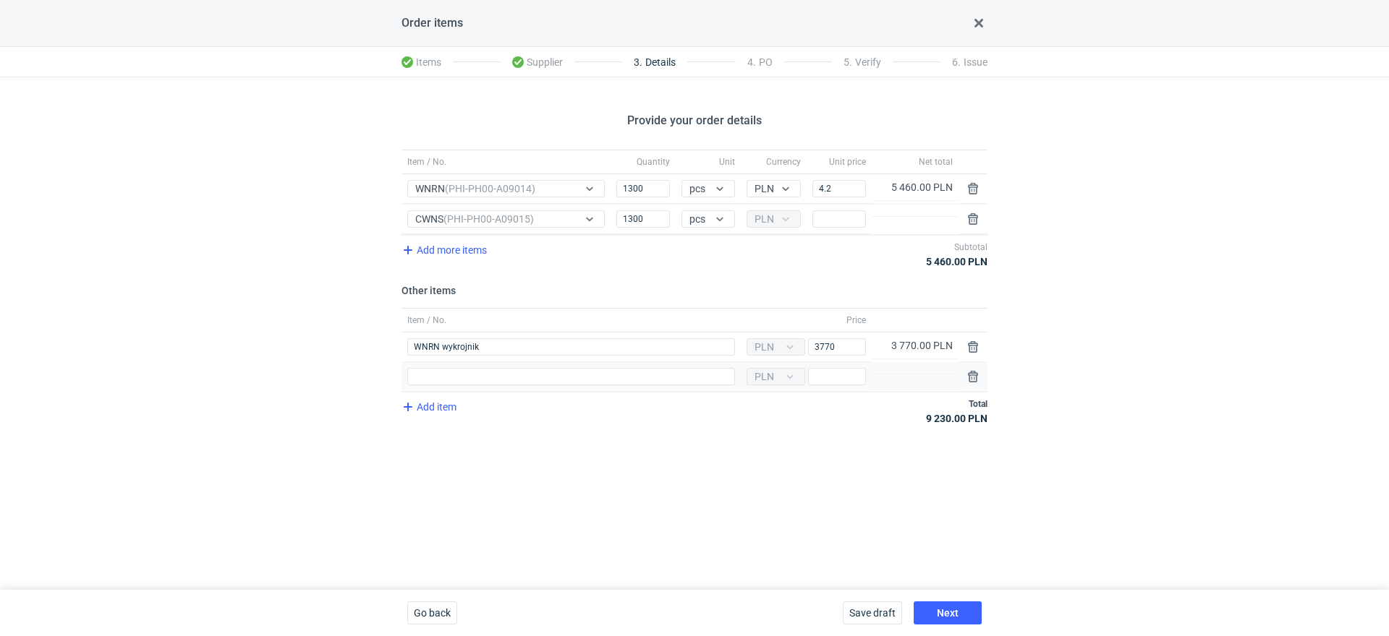
click at [442, 384] on div "Item / No." at bounding box center [570, 377] width 339 height 30
click at [434, 381] on input "Item / No." at bounding box center [571, 376] width 328 height 17
type input "CWNS wykrojnik"
click at [853, 218] on input "Price" at bounding box center [839, 218] width 54 height 17
type input "1"
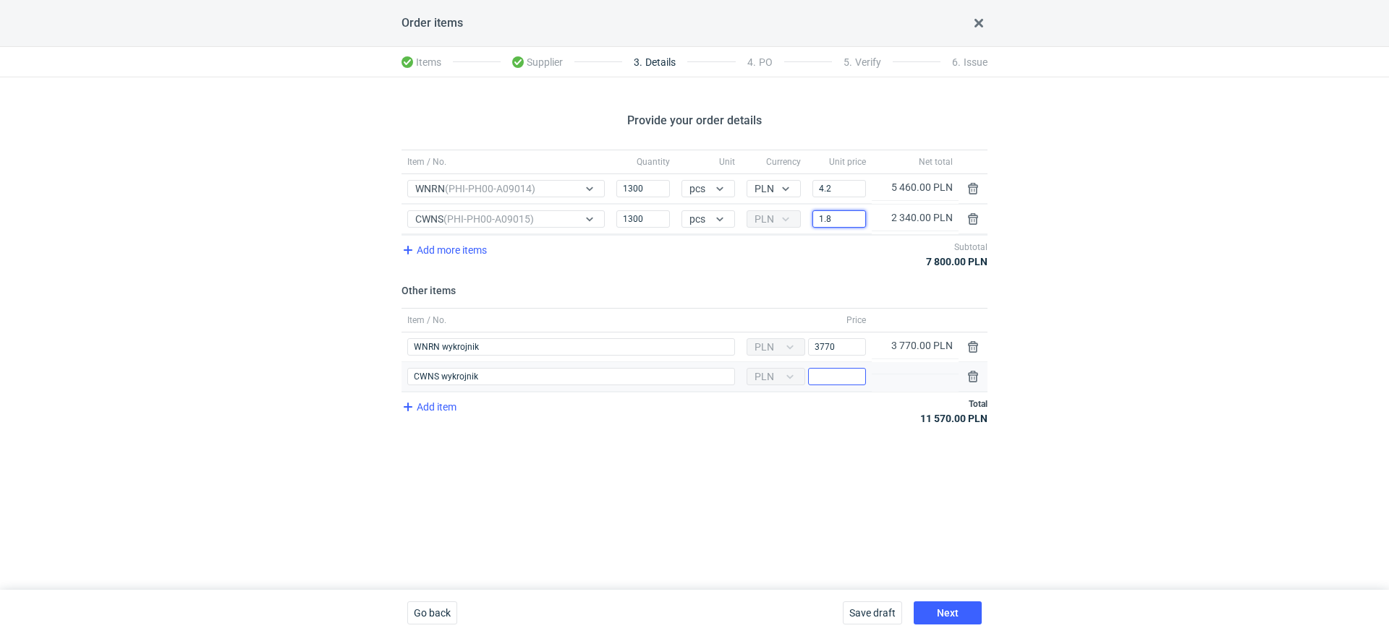
type input "1.8"
click at [830, 375] on input "Price" at bounding box center [837, 376] width 58 height 17
type input "4550"
click at [755, 476] on div "Provide your order details Item / No. Quantity Unit Currency Unit price Net tot…" at bounding box center [694, 333] width 1389 height 513
click at [934, 615] on button "Next" at bounding box center [947, 613] width 68 height 23
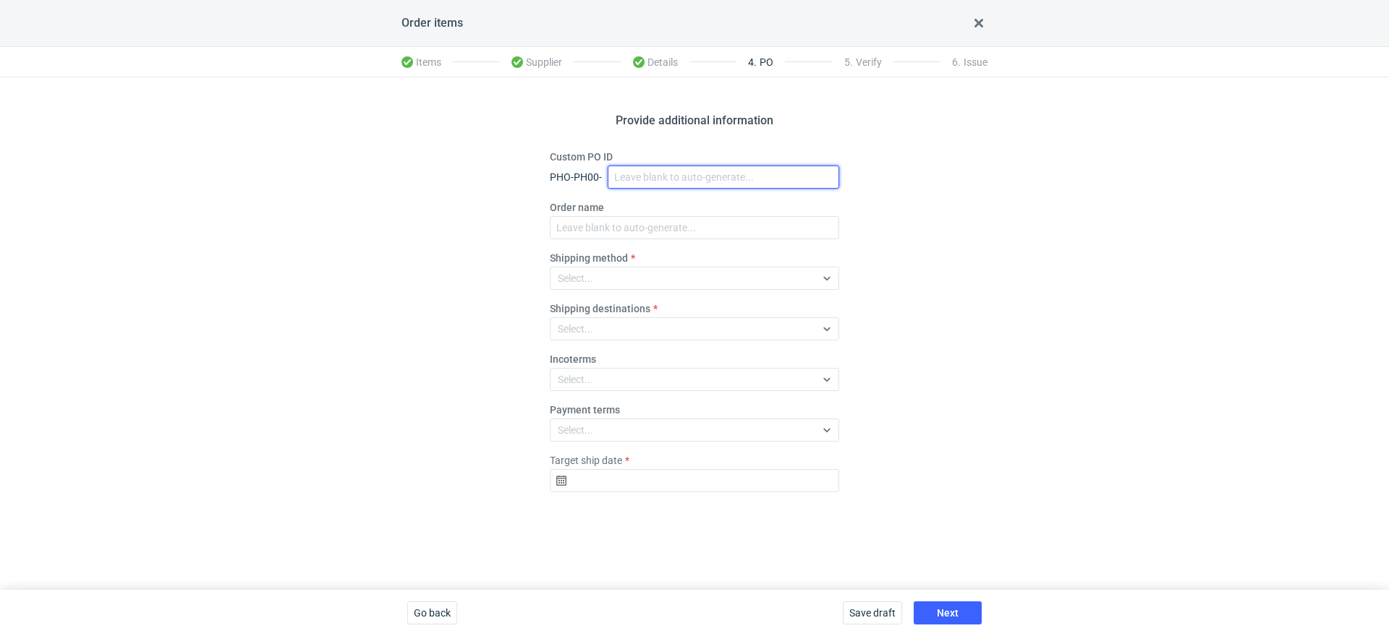
click at [641, 175] on input "Custom PO ID" at bounding box center [723, 177] width 231 height 23
paste input "R189760715_WNRN, CWNS"
type input "R189760715_WNRN, CWNS"
click at [603, 243] on fieldset "Custom PO ID PHO-PH00- R189760715_WNRN, CWNS Order name Shipping method Select.…" at bounding box center [694, 327] width 289 height 354
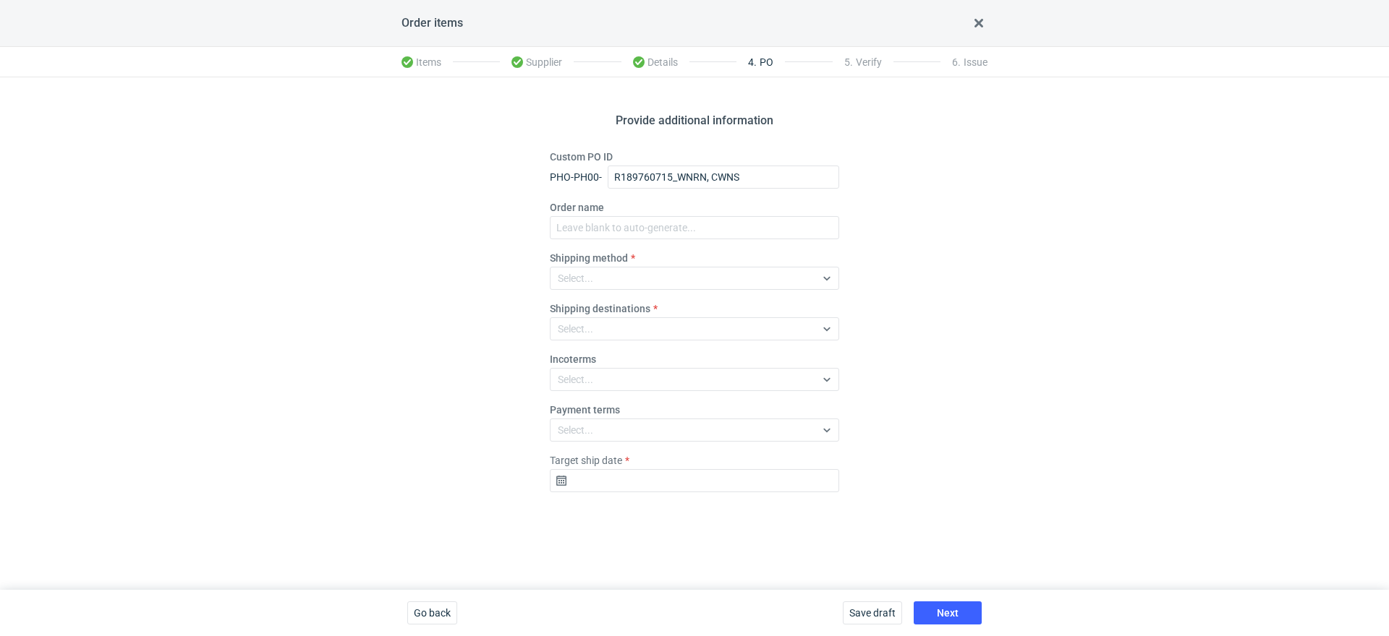
click at [611, 239] on fieldset "Custom PO ID PHO-PH00- R189760715_WNRN, CWNS Order name Shipping method Select.…" at bounding box center [694, 327] width 289 height 354
click at [612, 238] on input "Order name" at bounding box center [694, 227] width 289 height 23
paste input "R189760715_WNRN, CWNS"
type input "R189760715_WNRN, CWNS"
click at [589, 383] on div "Select..." at bounding box center [575, 379] width 35 height 14
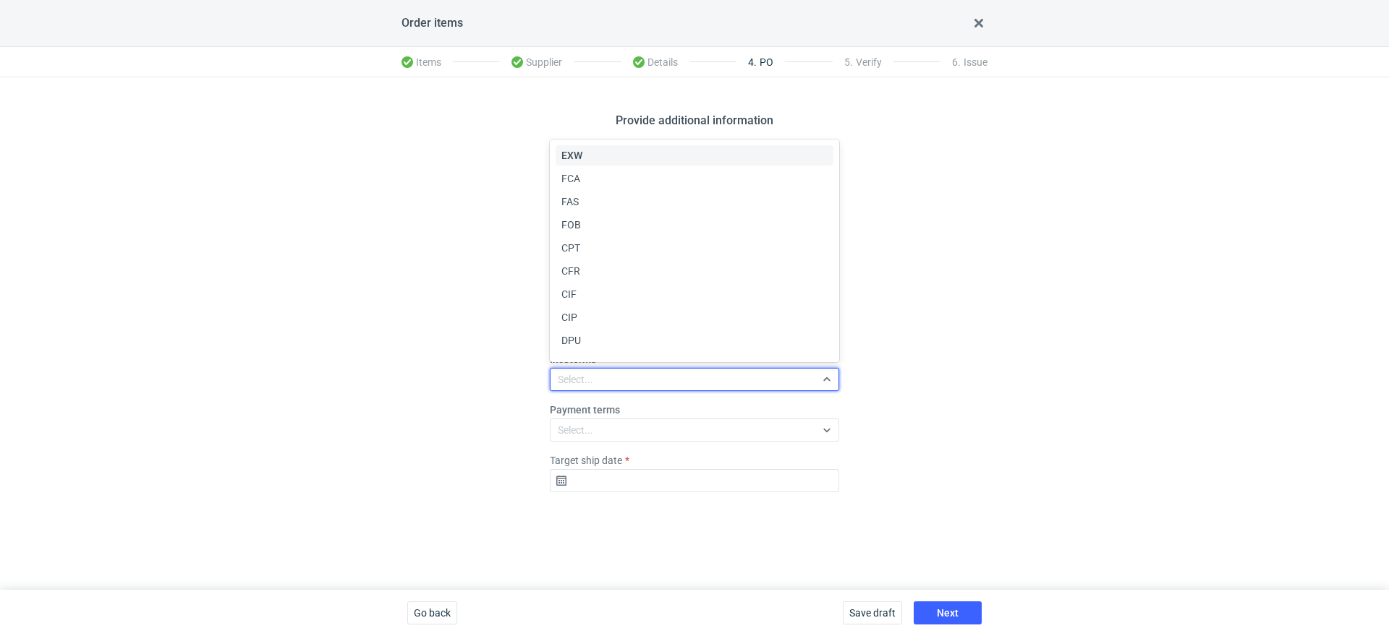
click at [571, 153] on span "EXW" at bounding box center [571, 155] width 21 height 14
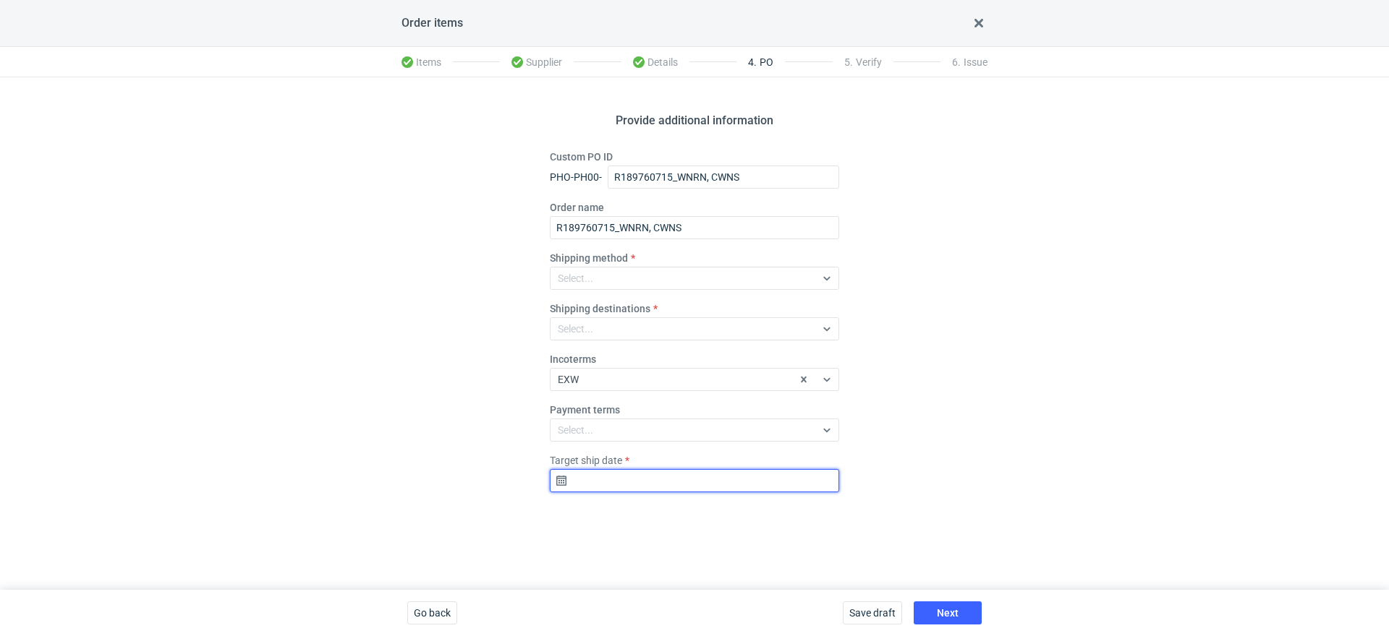
click at [584, 483] on input "Target ship date" at bounding box center [694, 480] width 289 height 23
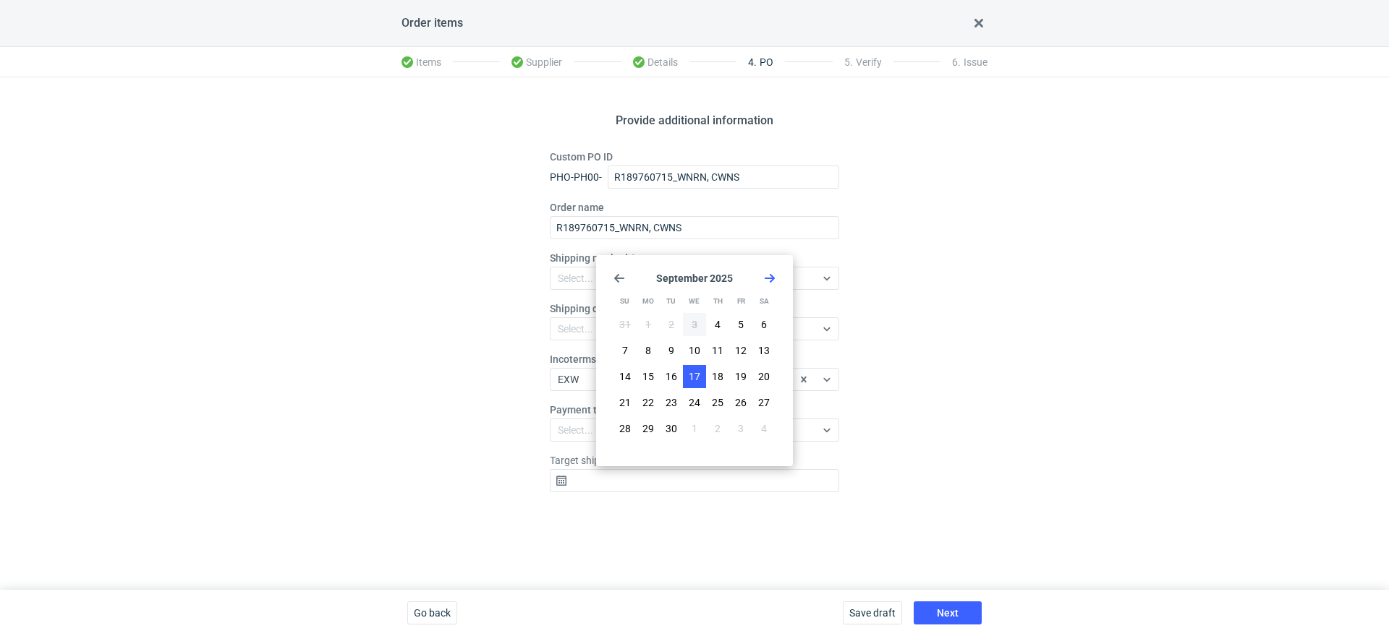
click at [695, 374] on span "17" at bounding box center [695, 377] width 12 height 14
type input "2025-09-17"
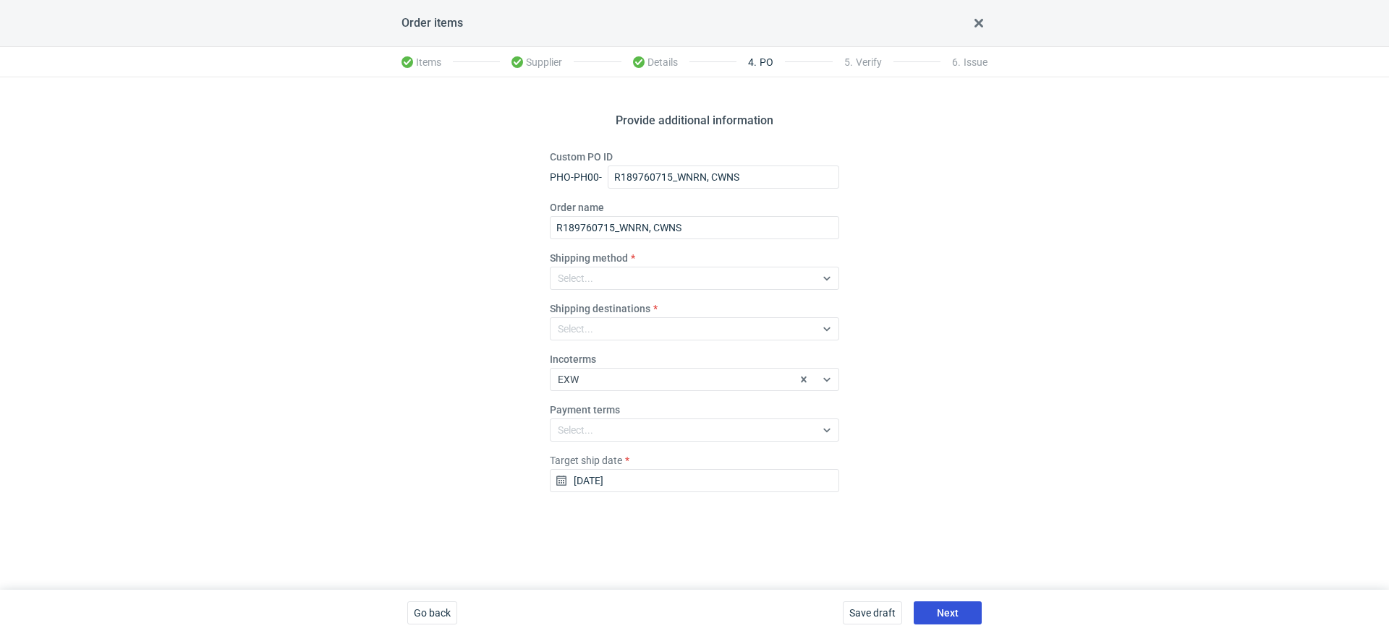
click at [932, 608] on button "Next" at bounding box center [947, 613] width 68 height 23
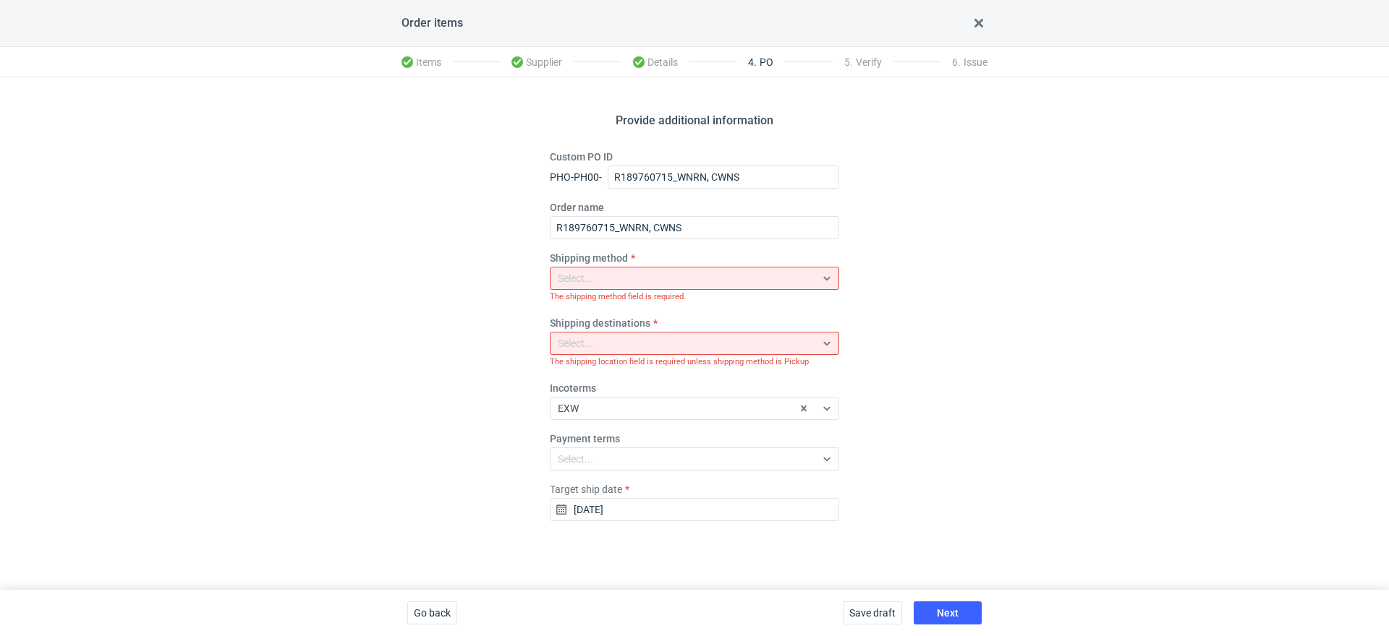
click at [628, 293] on small "The shipping method field is required." at bounding box center [694, 297] width 289 height 14
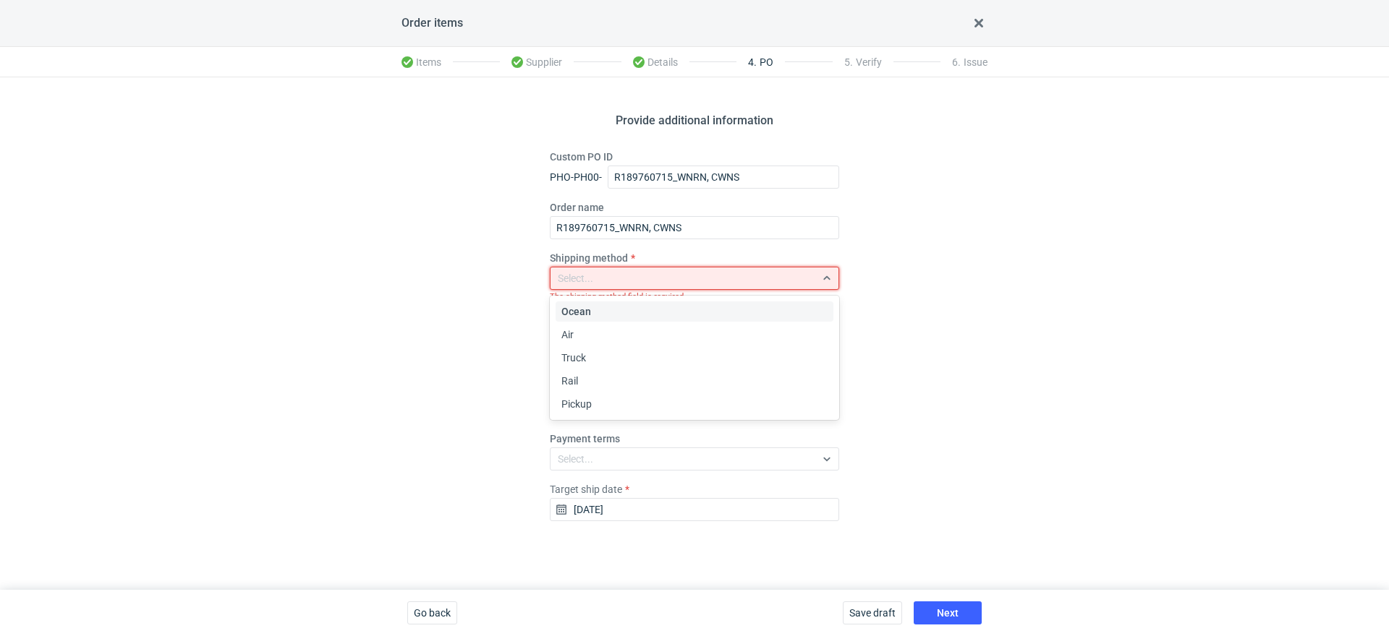
click at [617, 284] on div "Select..." at bounding box center [682, 278] width 265 height 20
click at [587, 408] on span "Pickup" at bounding box center [576, 404] width 30 height 14
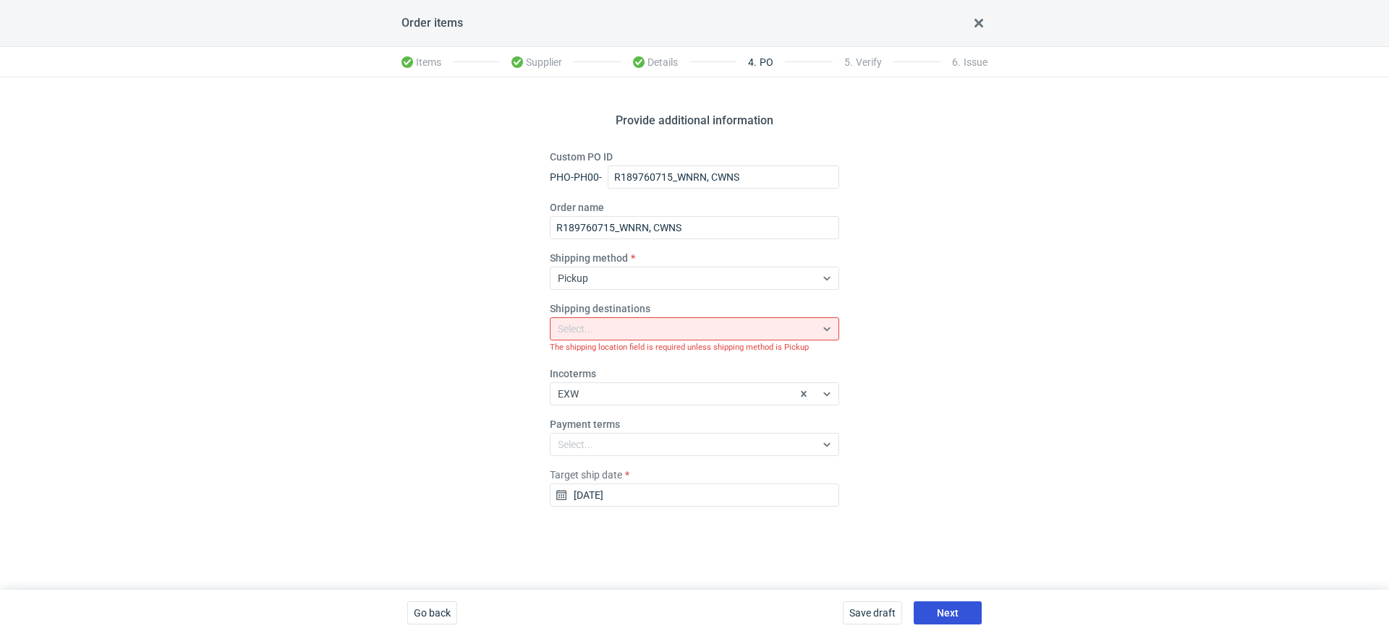
click at [941, 607] on button "Next" at bounding box center [947, 613] width 68 height 23
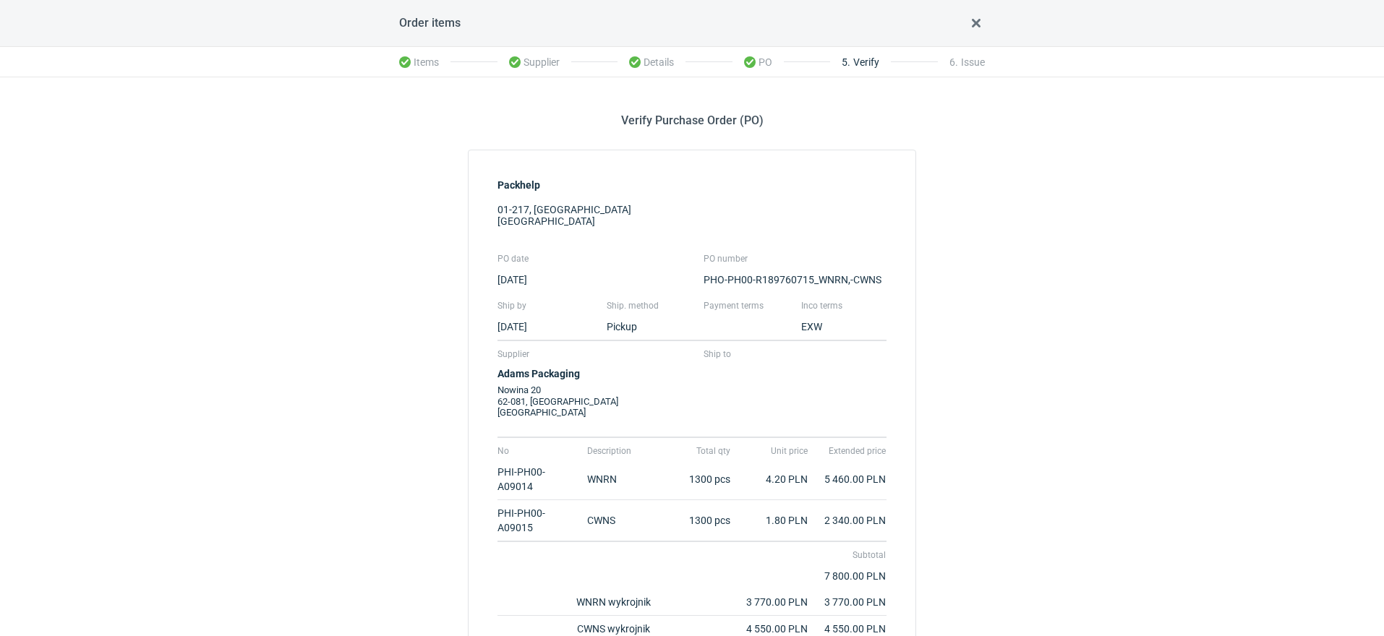
scroll to position [191, 0]
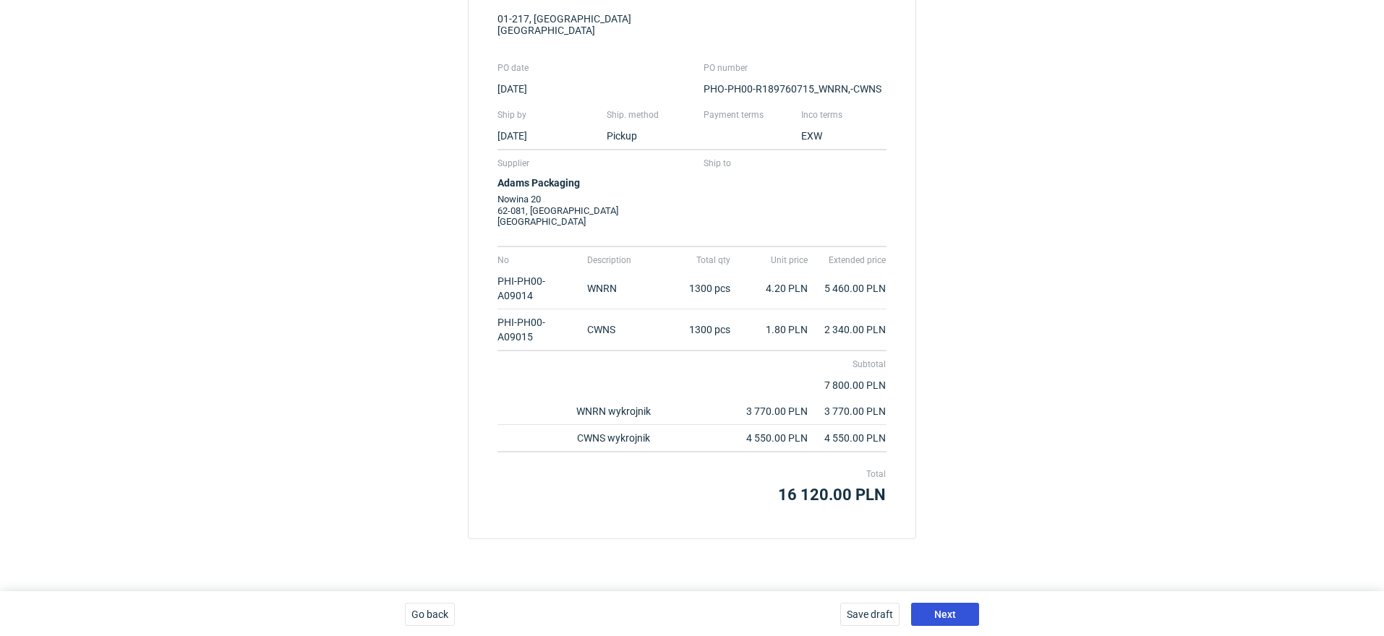
click at [959, 621] on button "Next" at bounding box center [945, 614] width 68 height 23
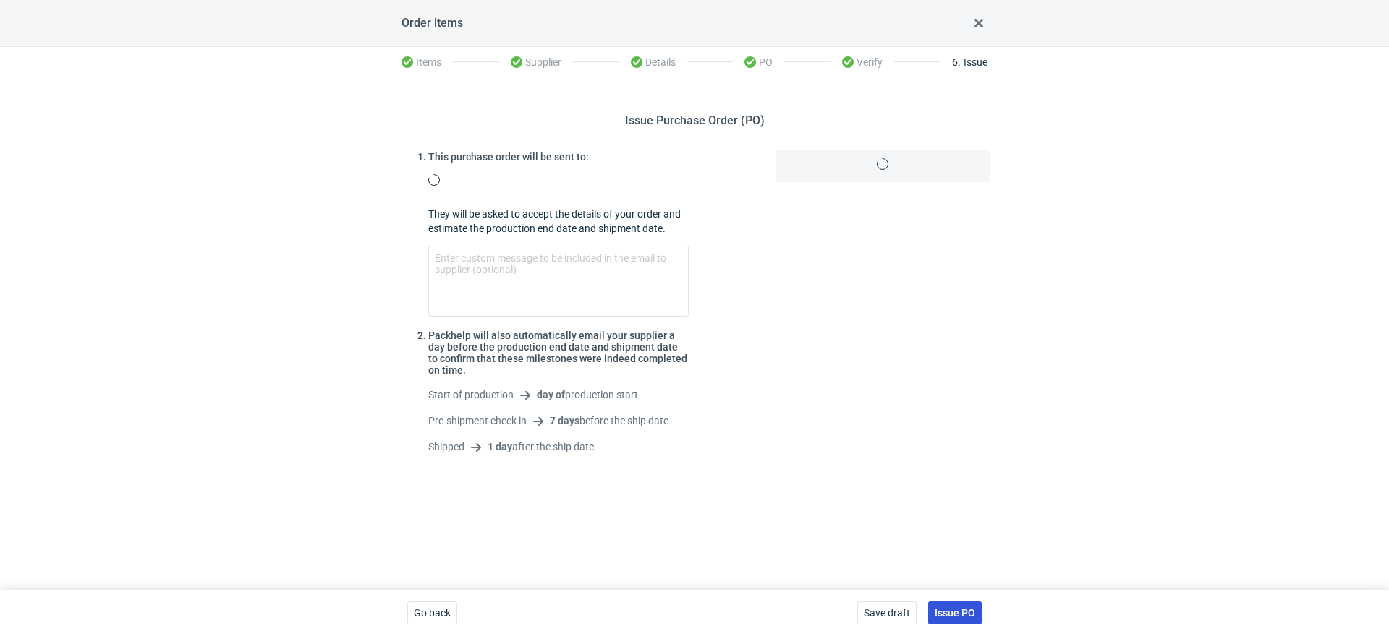
click at [959, 466] on div at bounding box center [883, 308] width 226 height 316
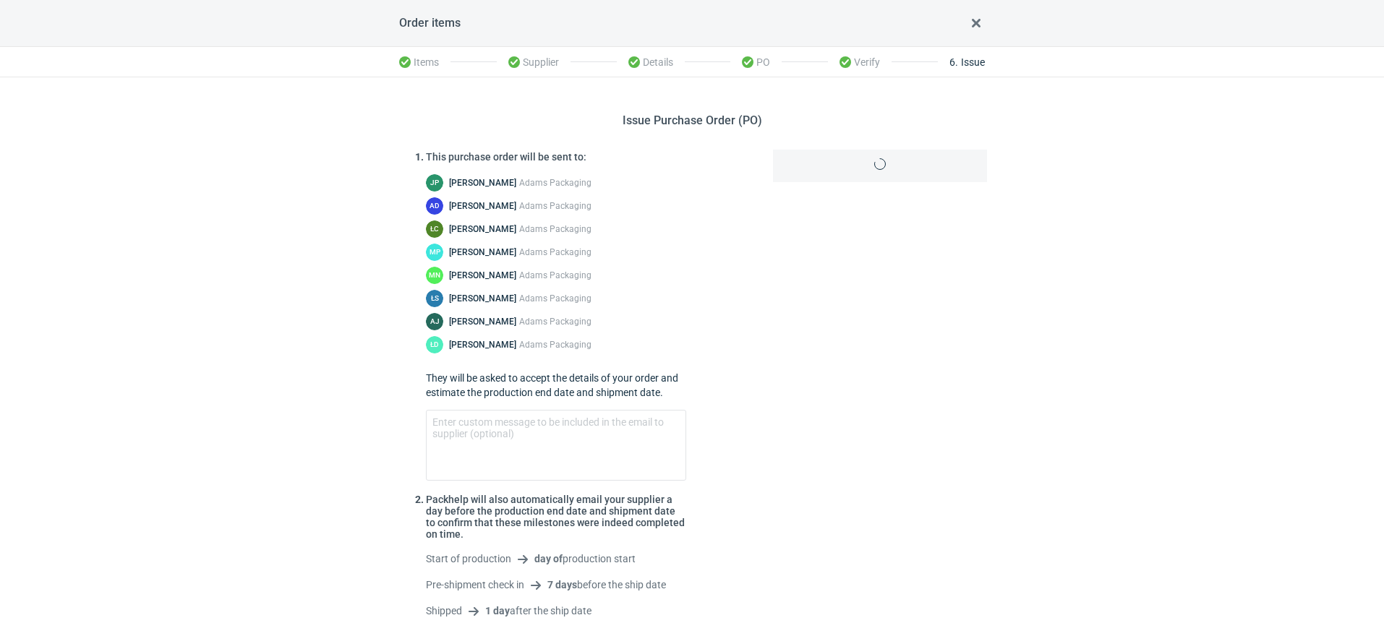
scroll to position [74, 0]
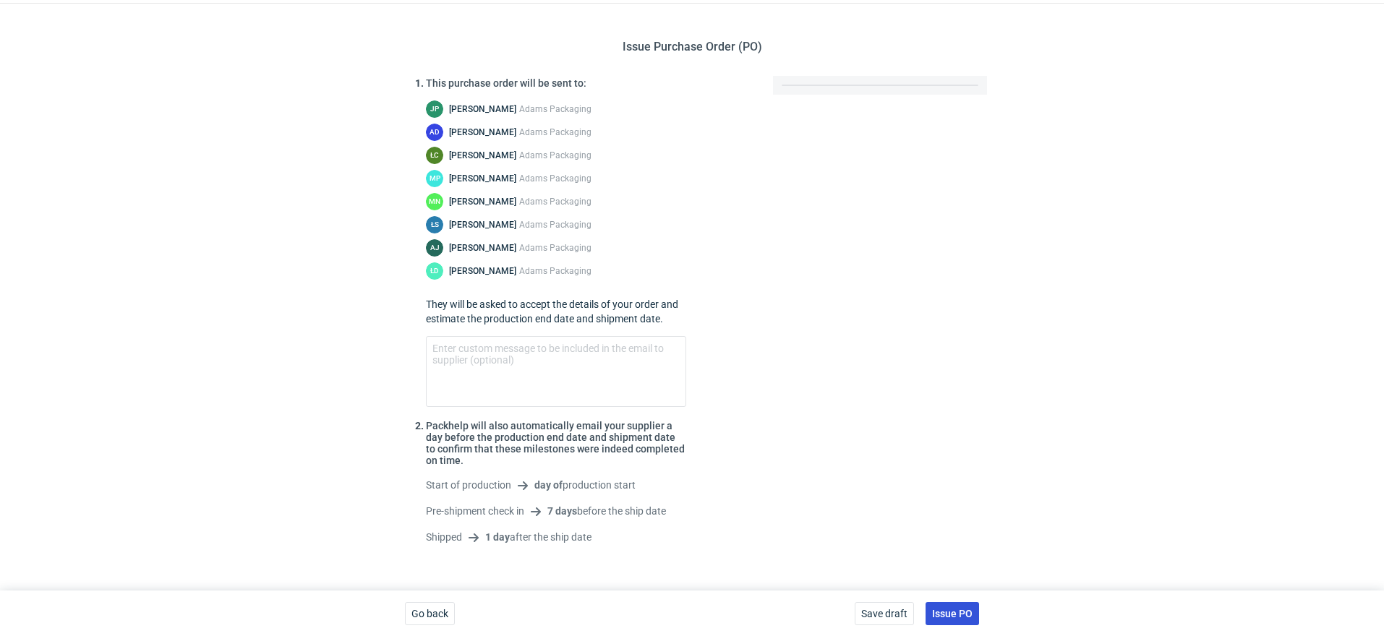
click at [953, 609] on span "Issue PO" at bounding box center [952, 614] width 41 height 10
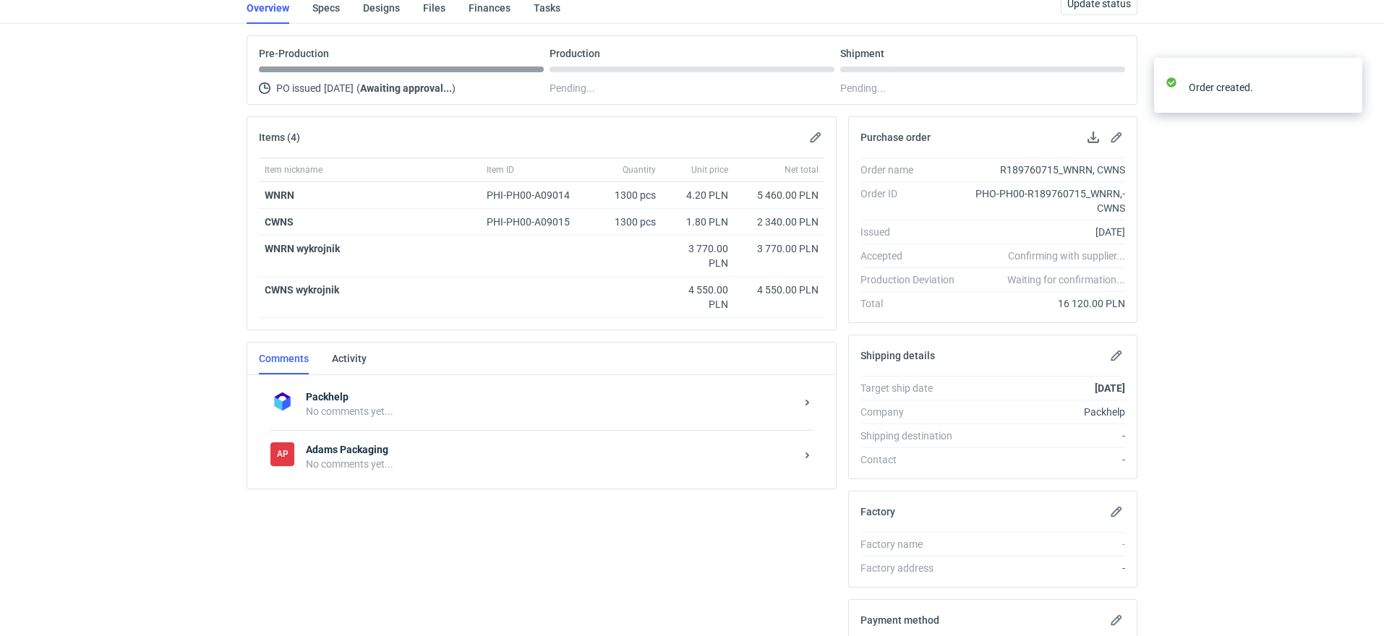
click at [402, 449] on strong "Adams Packaging" at bounding box center [551, 450] width 490 height 14
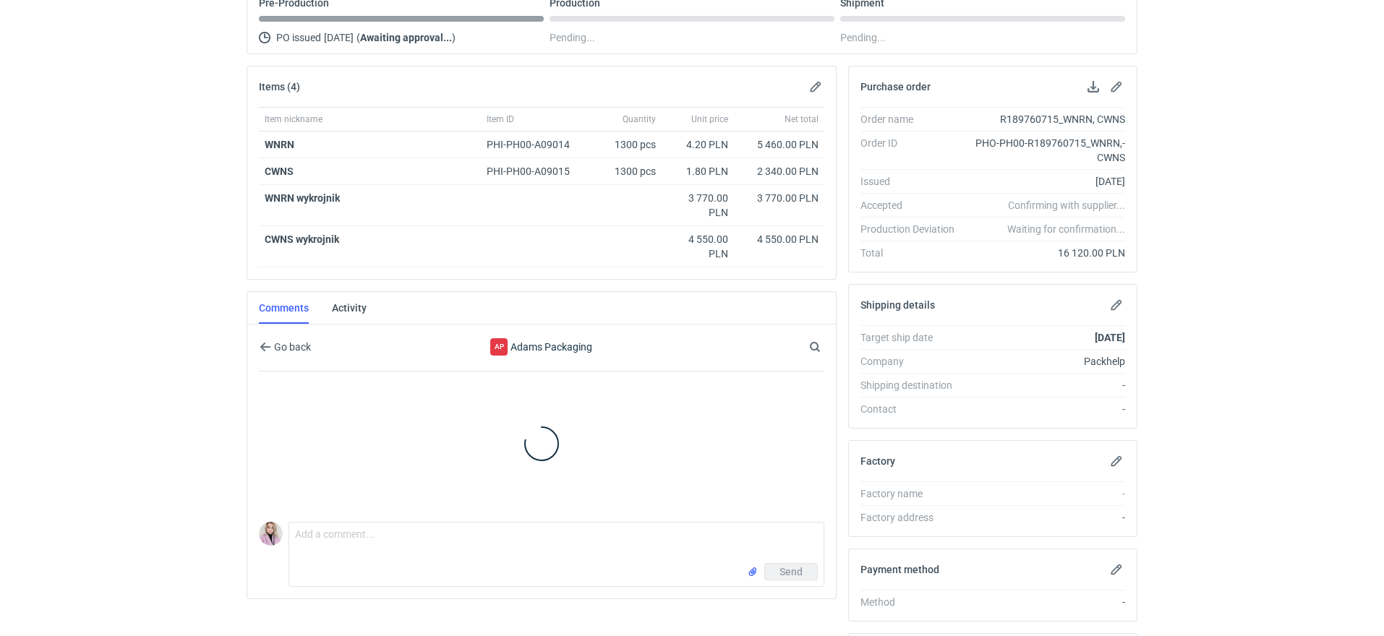
scroll to position [192, 0]
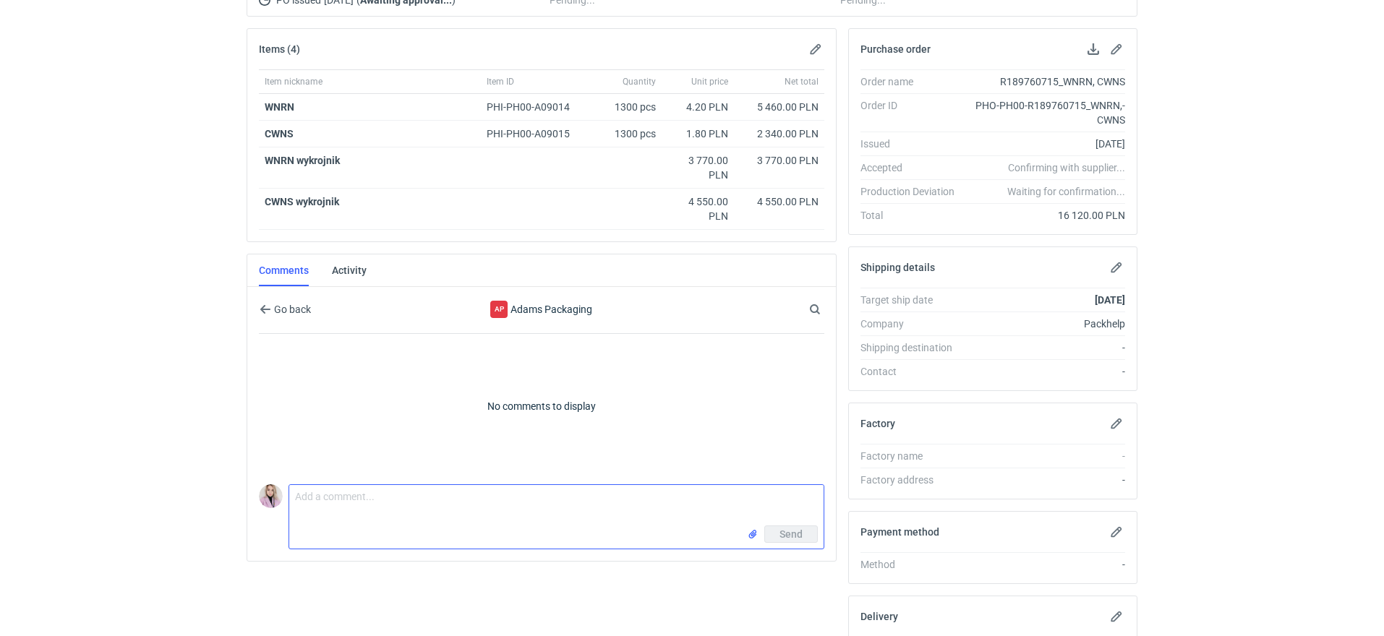
click at [355, 502] on textarea "Comment message" at bounding box center [556, 505] width 534 height 41
type textarea "Martyna, to test run kopert - wycena była mailowo, dodaję oferty w załączniku. …"
click at [751, 534] on input "file" at bounding box center [753, 534] width 12 height 15
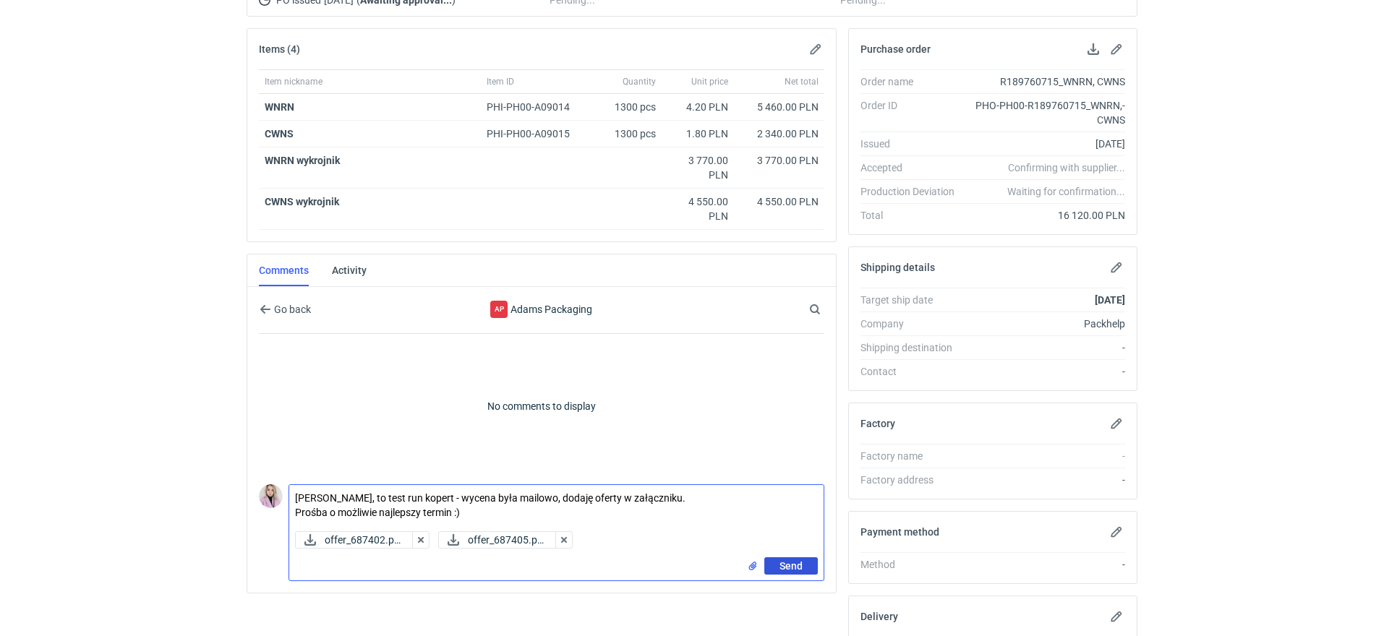
click at [805, 558] on button "Send" at bounding box center [791, 566] width 54 height 17
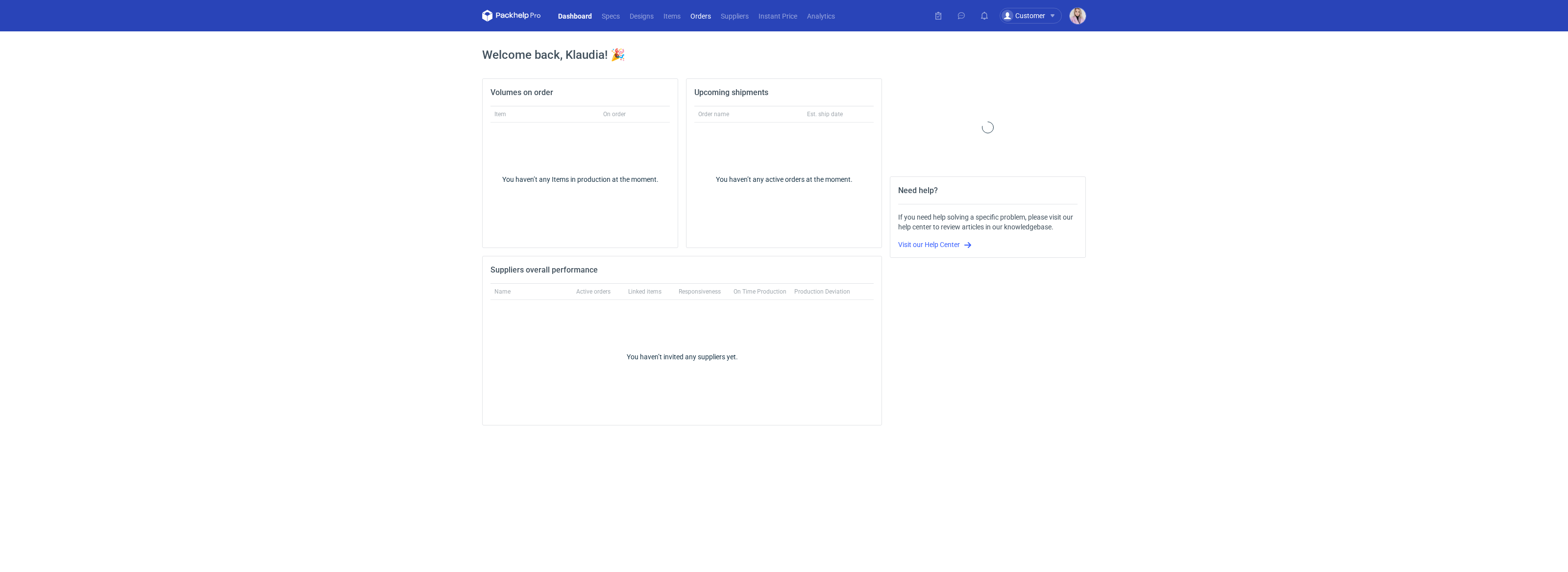
click at [705, 18] on link "Orders" at bounding box center [701, 15] width 30 height 12
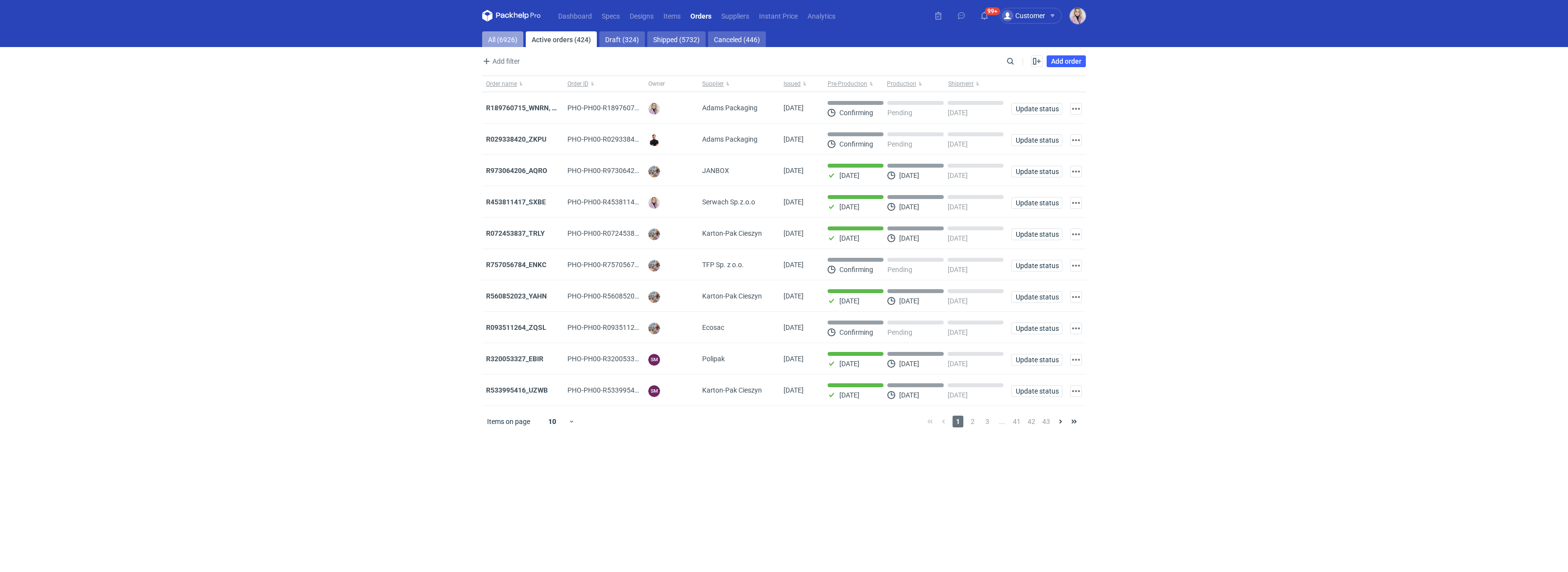
click at [514, 39] on link "All (6926)" at bounding box center [503, 39] width 41 height 16
click at [1010, 60] on input "Search" at bounding box center [968, 61] width 97 height 12
click at [1010, 61] on input "Search" at bounding box center [968, 61] width 97 height 12
paste input "EUGC"
type input "EUGC"
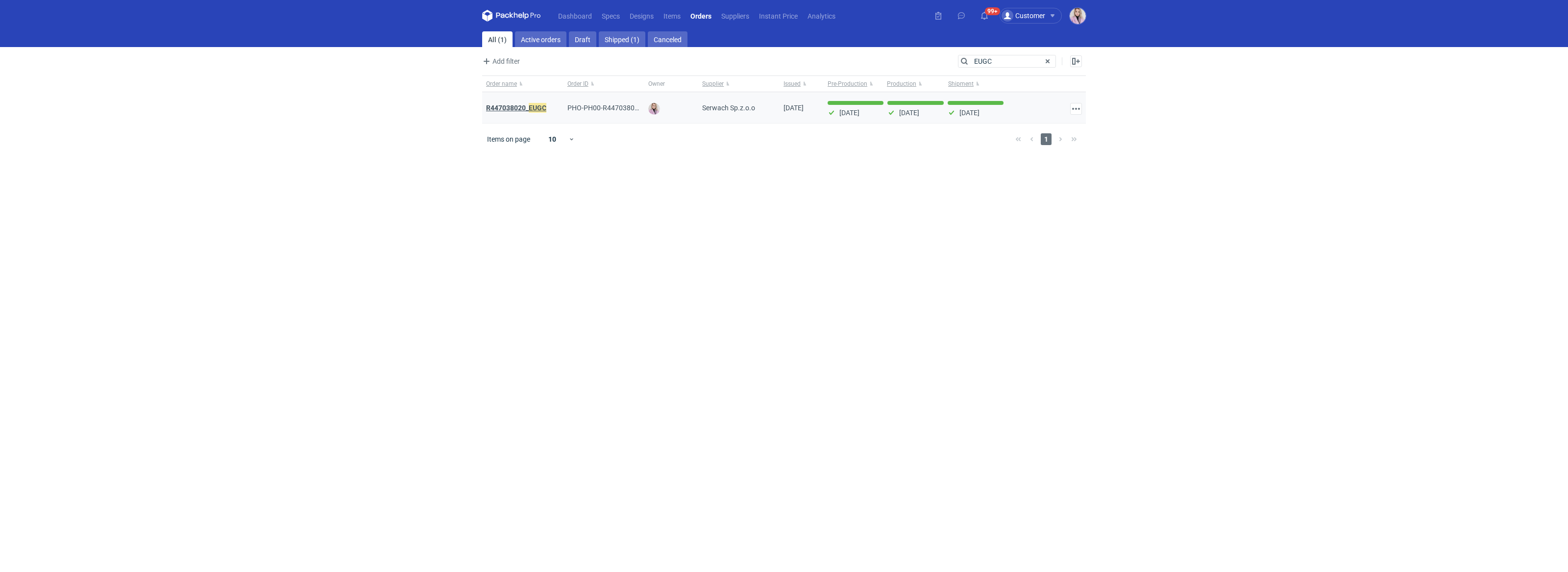
click at [531, 108] on em "EUGC" at bounding box center [537, 108] width 18 height 11
